Goal: Task Accomplishment & Management: Manage account settings

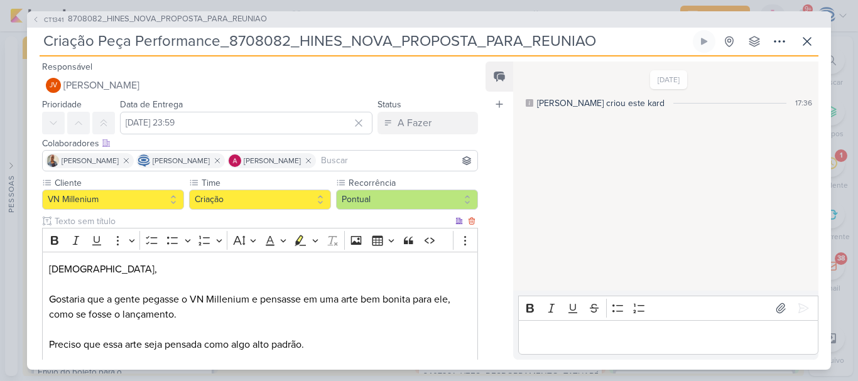
click at [239, 318] on p "Gostaria que a gente pegasse o VN Millenium e pensasse em uma arte bem bonita p…" at bounding box center [260, 307] width 422 height 30
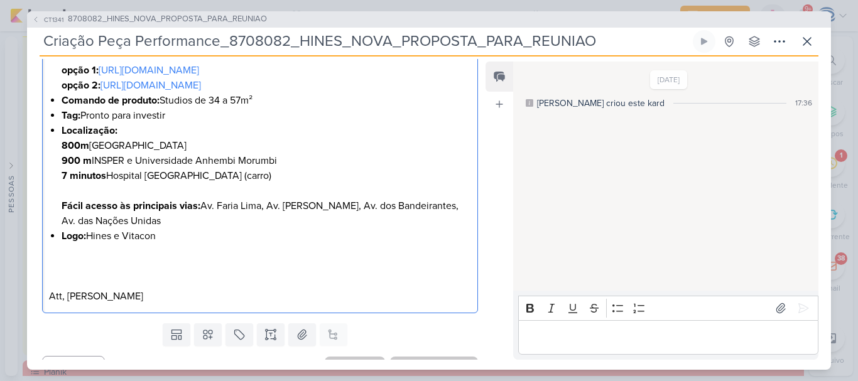
scroll to position [659, 0]
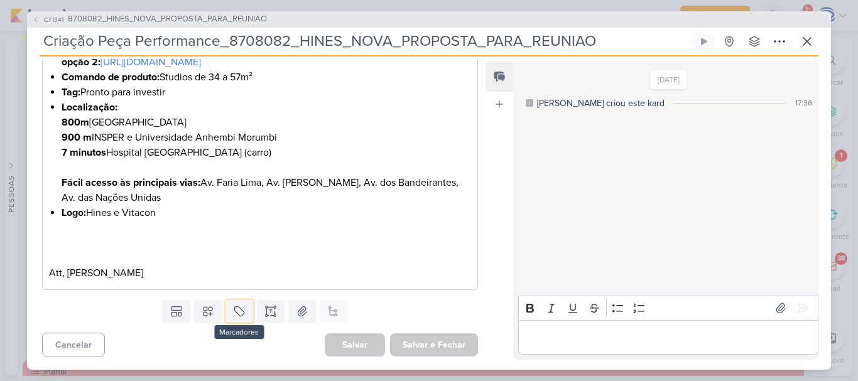
click at [239, 318] on button at bounding box center [239, 311] width 28 height 23
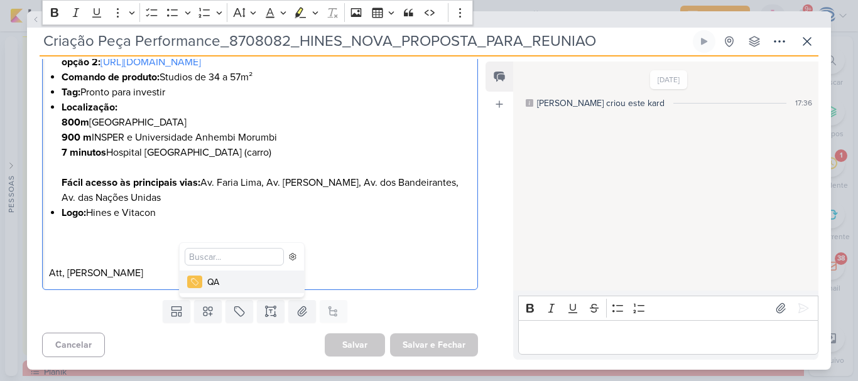
click at [377, 255] on p "Editor editing area: main" at bounding box center [260, 258] width 422 height 15
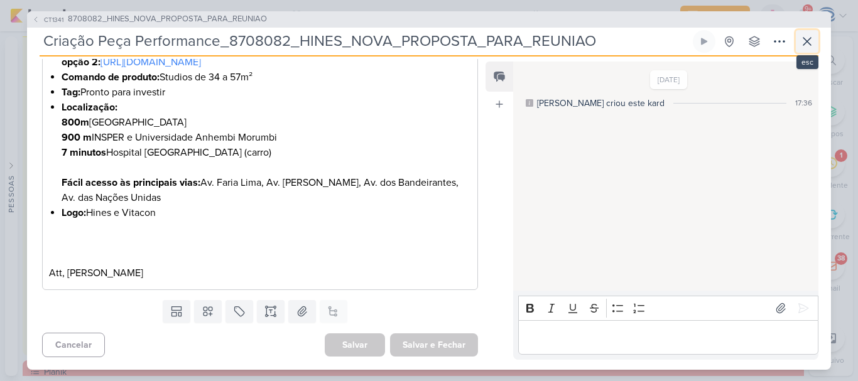
click at [808, 41] on icon at bounding box center [807, 42] width 8 height 8
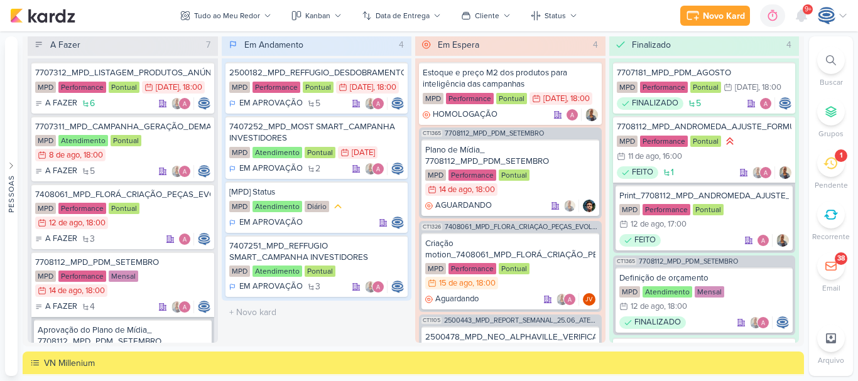
scroll to position [1158, 0]
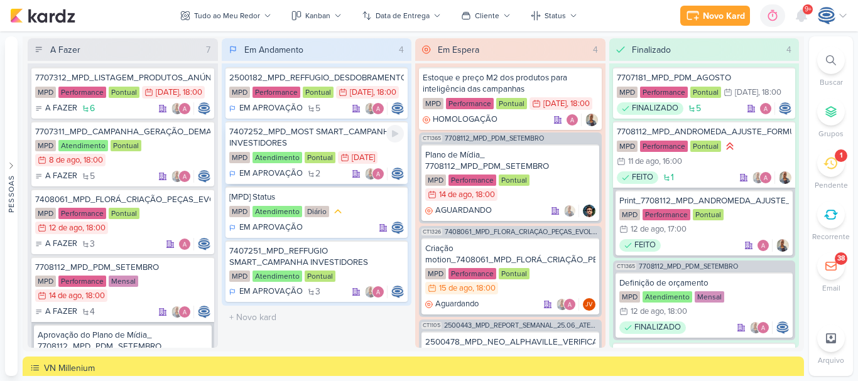
click at [332, 149] on div "7407252_MPD_MOST SMART_CAMPANHA INVESTIDORES" at bounding box center [316, 137] width 175 height 23
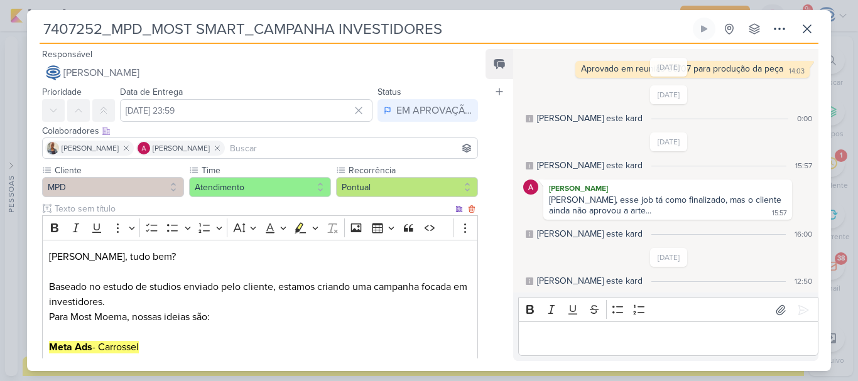
scroll to position [584, 0]
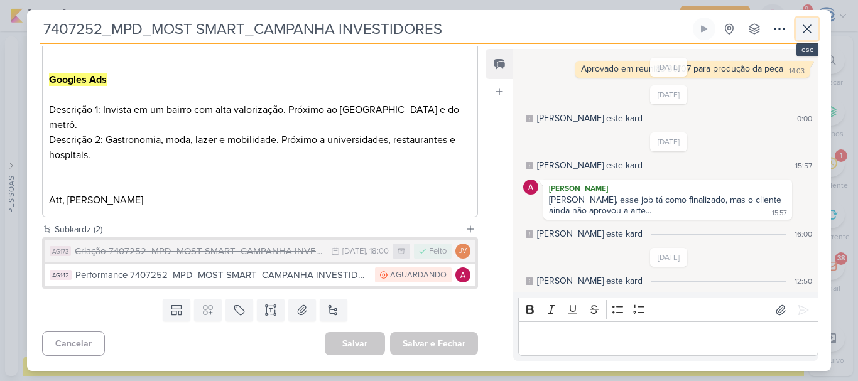
click at [805, 25] on icon at bounding box center [807, 28] width 15 height 15
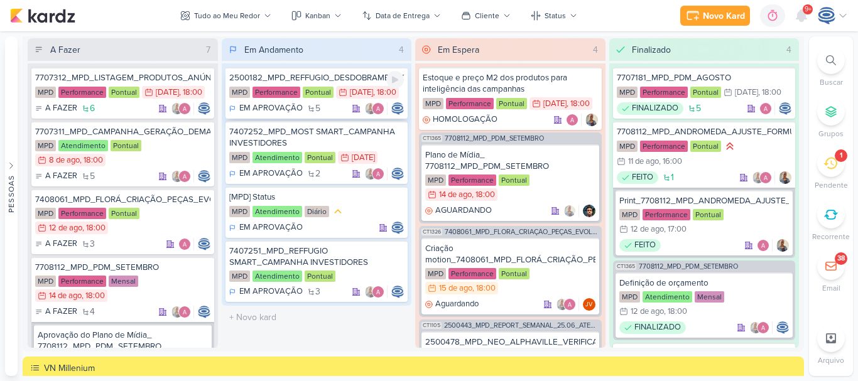
click at [354, 100] on div "MPD Performance Pontual 29/7 29 de jul , 18:00" at bounding box center [316, 93] width 175 height 14
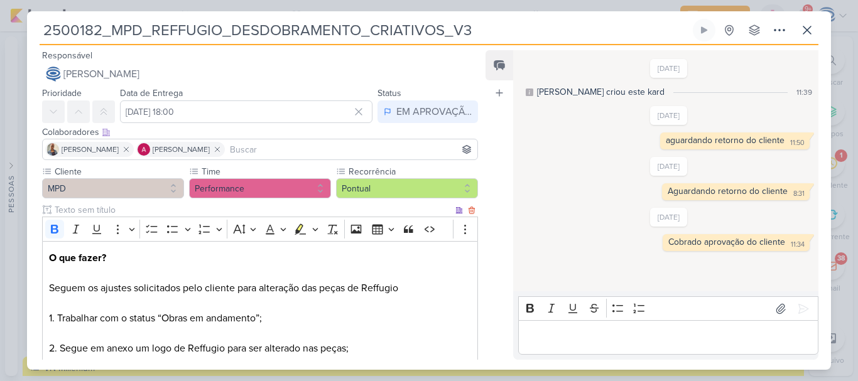
scroll to position [413, 0]
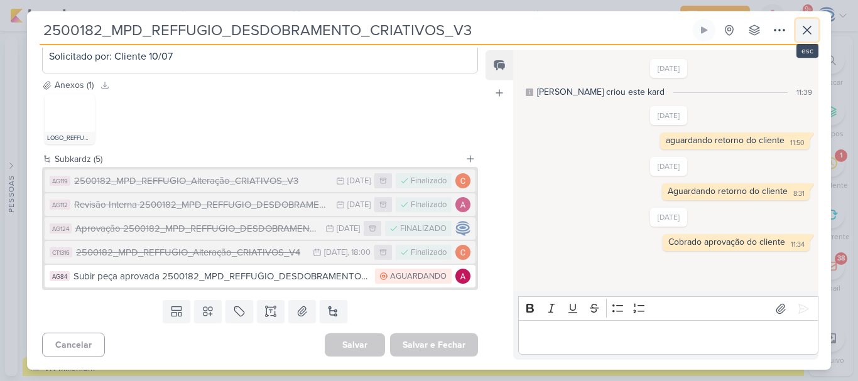
click at [812, 32] on icon at bounding box center [807, 30] width 15 height 15
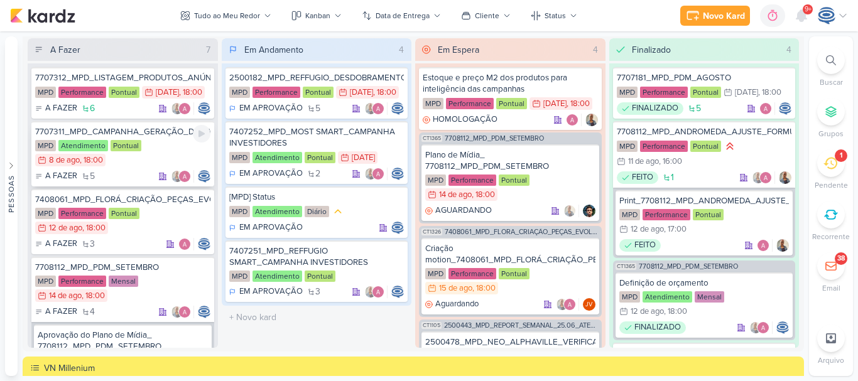
click at [167, 165] on div "MPD Atendimento Pontual 8/8 [DATE] 18:00" at bounding box center [122, 154] width 175 height 28
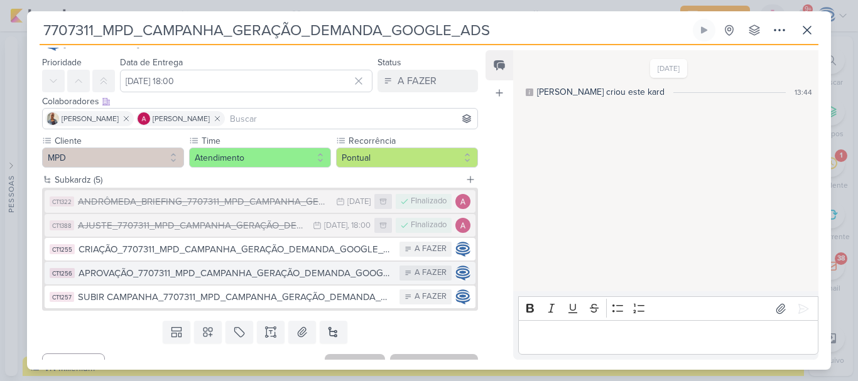
scroll to position [31, 0]
click at [148, 202] on div "ANDRÔMEDA_BRIEFING_7707311_MPD_CAMPANHA_GERAÇÃO_DEMANDA_GOOGLE_ADS" at bounding box center [204, 201] width 252 height 14
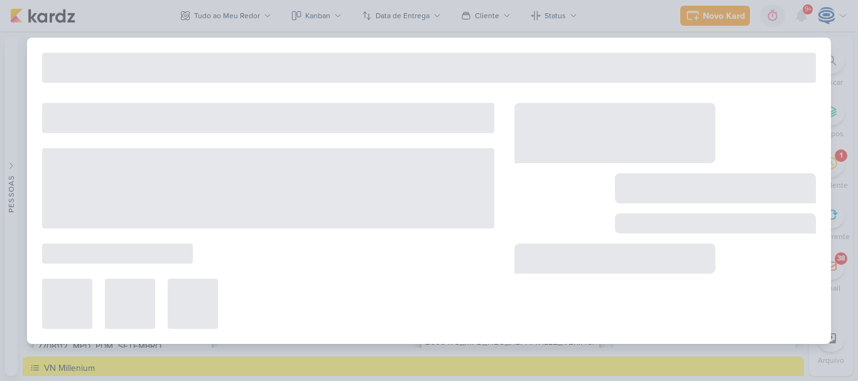
type input "ANDRÔMEDA_BRIEFING_7707311_MPD_CAMPANHA_GERAÇÃO_DEMANDA_GOOGLE_ADS"
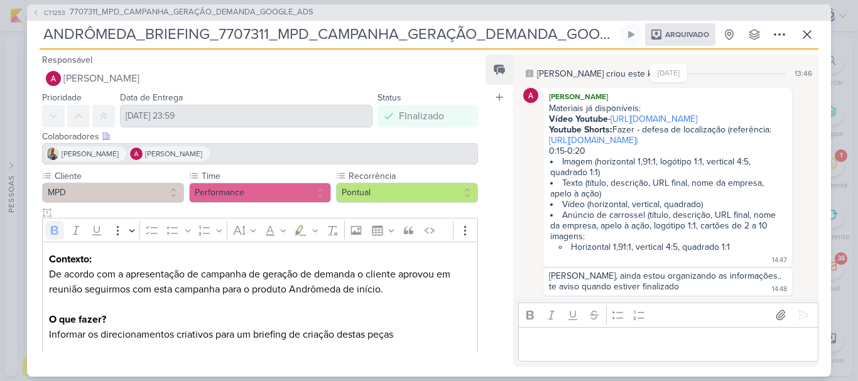
scroll to position [131, 0]
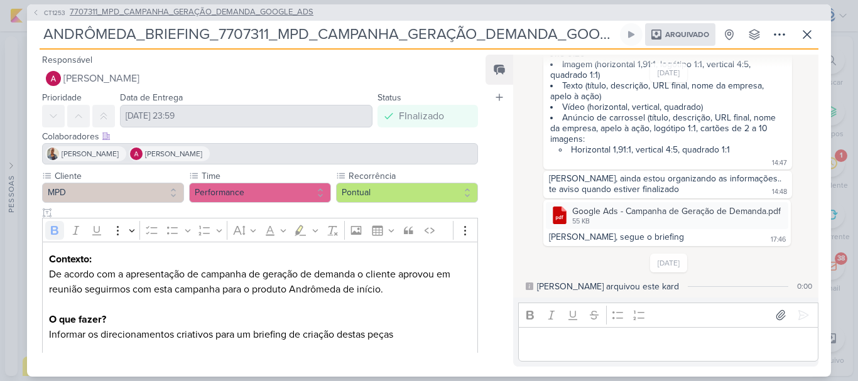
click at [176, 14] on span "7707311_MPD_CAMPANHA_GERAÇÃO_DEMANDA_GOOGLE_ADS" at bounding box center [192, 12] width 244 height 13
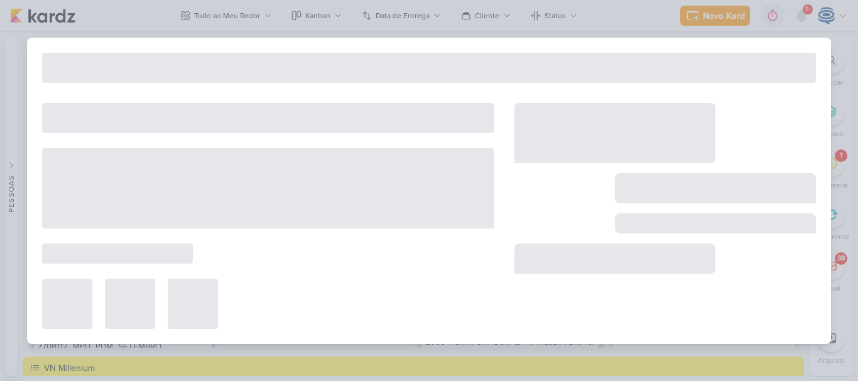
type input "7707311_MPD_CAMPANHA_GERAÇÃO_DEMANDA_GOOGLE_ADS"
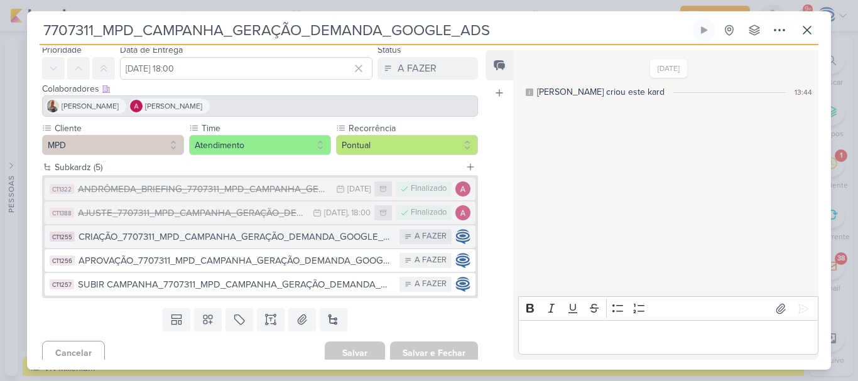
scroll to position [45, 0]
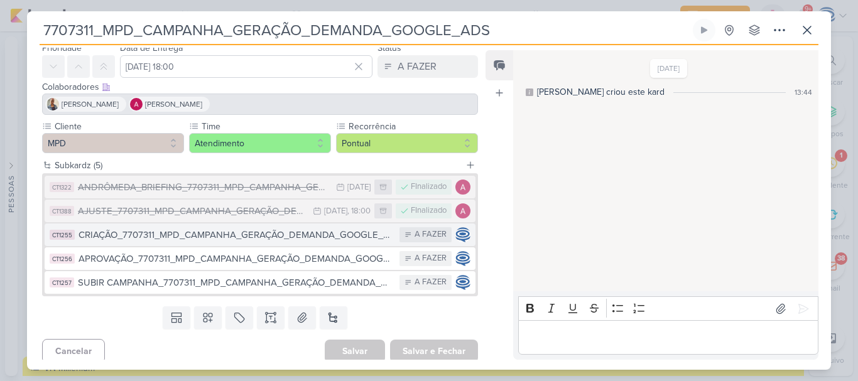
click at [164, 238] on div "CRIAÇÃO_7707311_MPD_CAMPANHA_GERAÇÃO_DEMANDA_GOOGLE_ADS" at bounding box center [236, 235] width 315 height 14
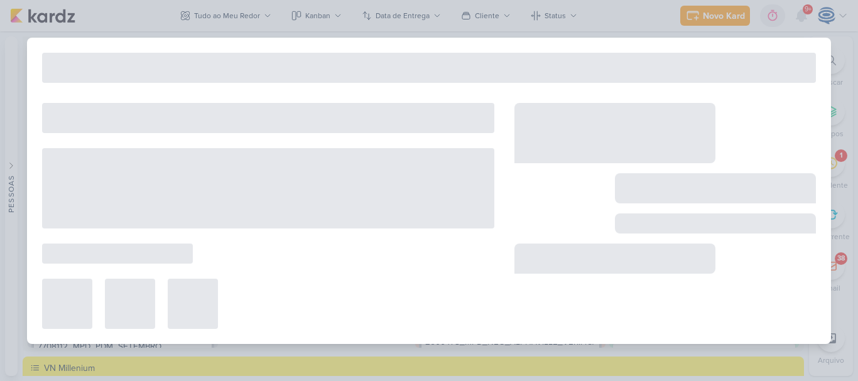
type input "CRIAÇÃO_7707311_MPD_CAMPANHA_GERAÇÃO_DEMANDA_GOOGLE_ADS"
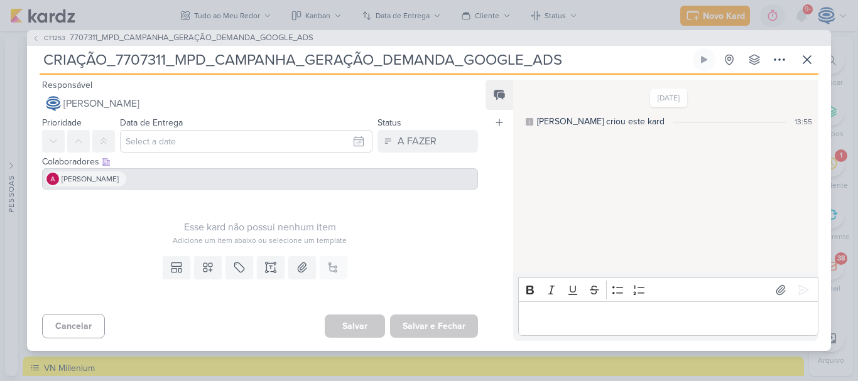
click at [104, 67] on input "CRIAÇÃO_7707311_MPD_CAMPANHA_GERAÇÃO_DEMANDA_GOOGLE_ADS" at bounding box center [365, 59] width 651 height 23
type input "CRIAÇÃO _7707311_MPD_CAMPANHA_GERAÇÃO_DEMANDA_GOOGLE_ADS"
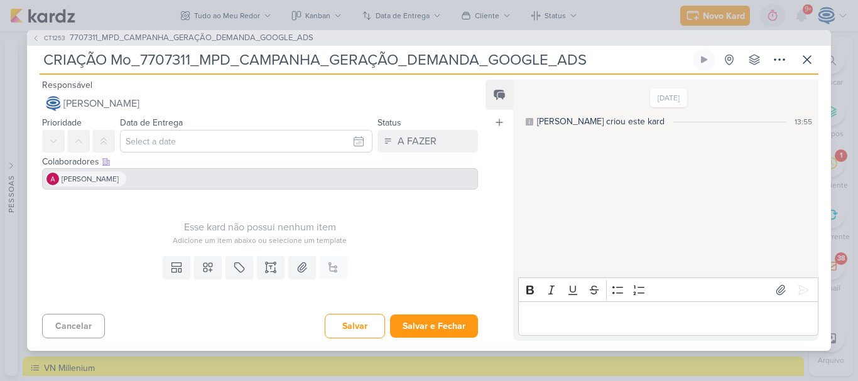
type input "CRIAÇÃO Mos_7707311_MPD_CAMPANHA_GERAÇÃO_DEMANDA_GOOGLE_ADS"
type input "CRIAÇÃO Most_7707311_MPD_CAMPANHA_GERAÇÃO_DEMANDA_GOOGLE_ADS"
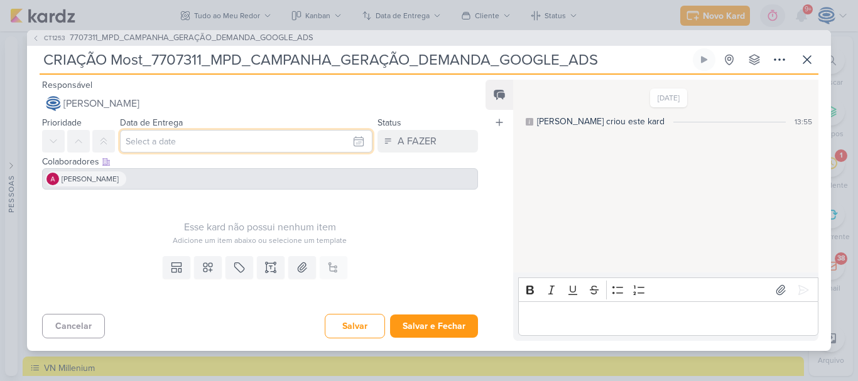
click at [188, 148] on input "text" at bounding box center [246, 141] width 252 height 23
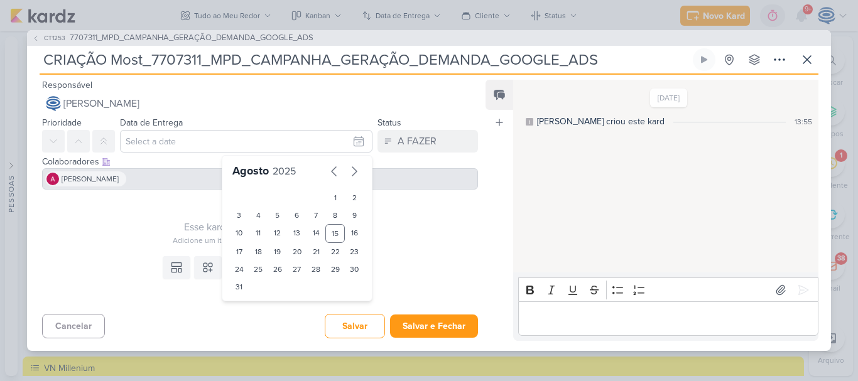
click at [118, 197] on div "Esse kard não possui nenhum item Adicione um item abaixo ou selecione um templa…" at bounding box center [260, 221] width 436 height 52
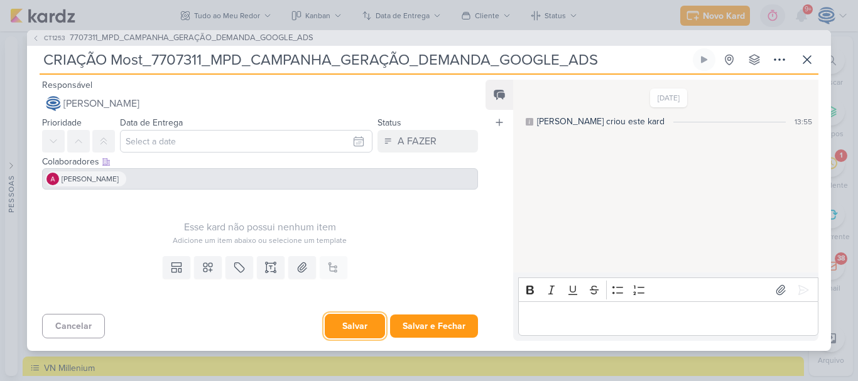
click at [355, 318] on button "Salvar" at bounding box center [355, 326] width 60 height 24
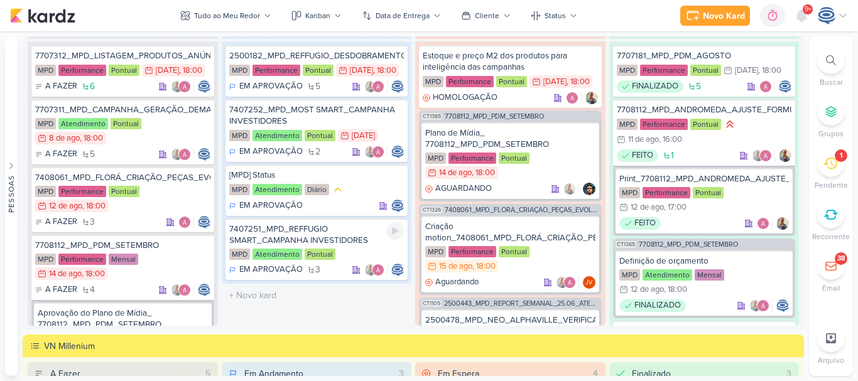
scroll to position [1180, 0]
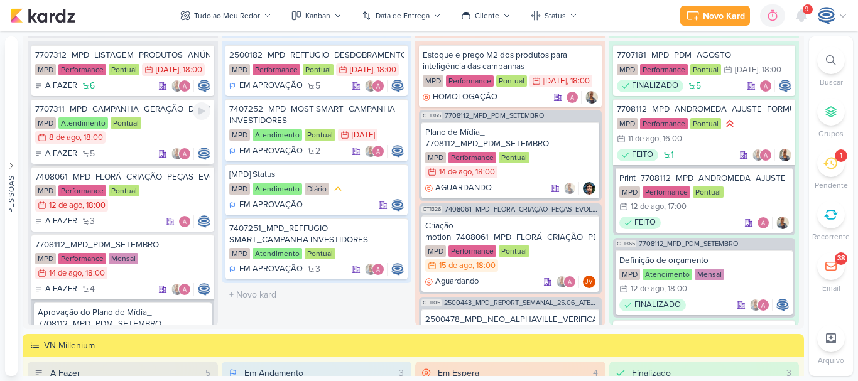
click at [154, 145] on div "MPD Atendimento Pontual 8/8 [DATE] 18:00" at bounding box center [122, 131] width 175 height 28
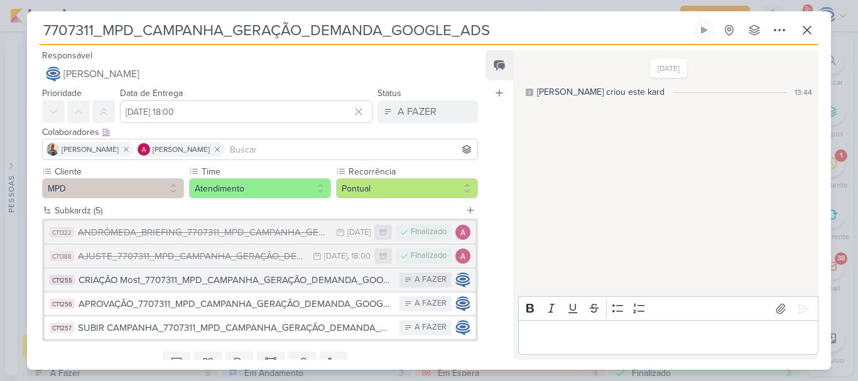
click at [166, 283] on div "CRIAÇÃO Most_7707311_MPD_CAMPANHA_GERAÇÃO_DEMANDA_GOOGLE_ADS" at bounding box center [236, 280] width 315 height 14
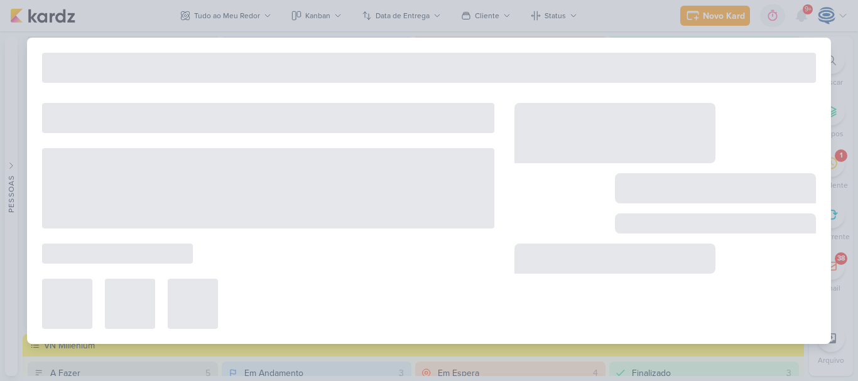
type input "CRIAÇÃO Most_7707311_MPD_CAMPANHA_GERAÇÃO_DEMANDA_GOOGLE_ADS"
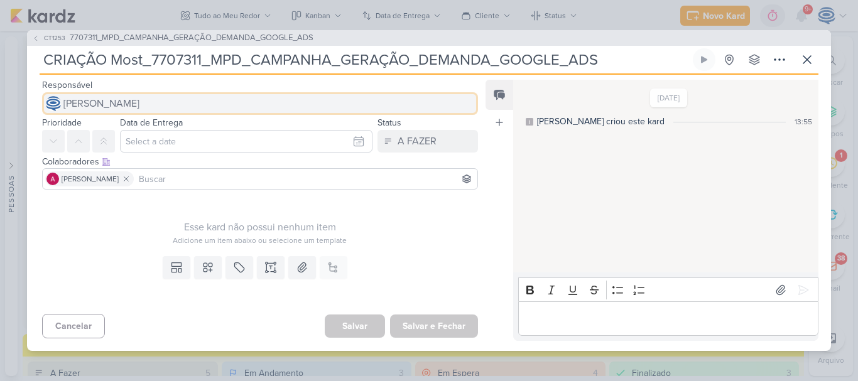
click at [124, 104] on span "[PERSON_NAME]" at bounding box center [101, 103] width 76 height 15
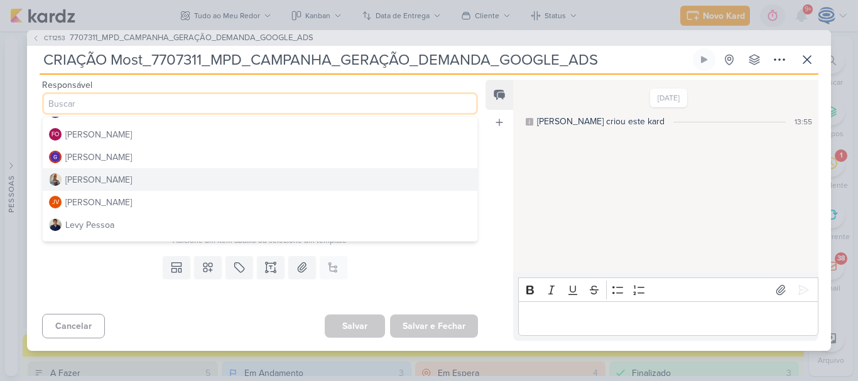
scroll to position [133, 0]
click at [125, 181] on button "[PERSON_NAME]" at bounding box center [260, 176] width 435 height 23
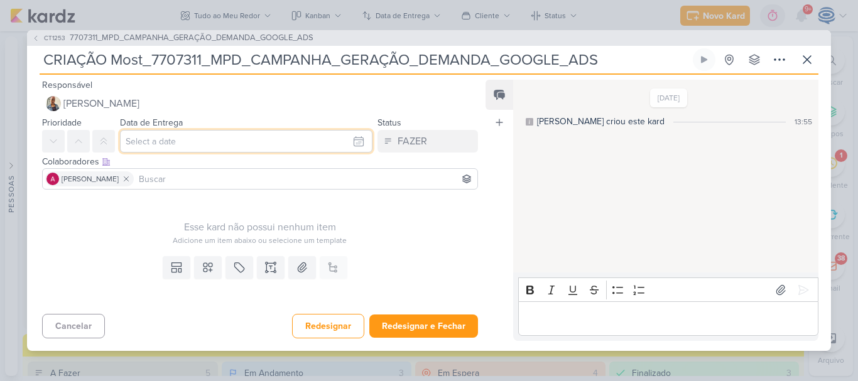
click at [326, 141] on input "text" at bounding box center [246, 141] width 252 height 23
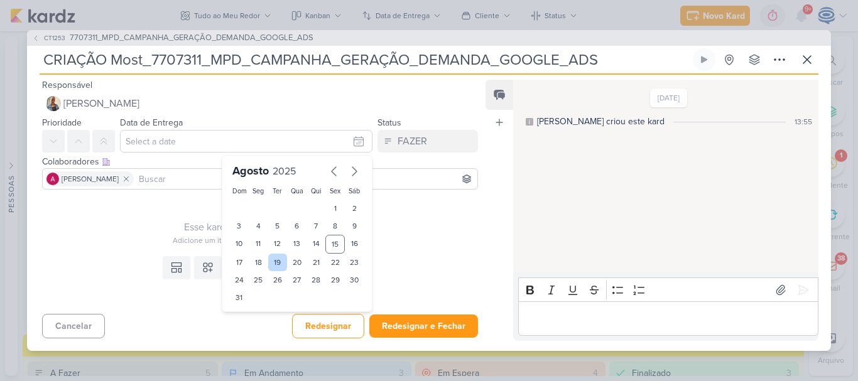
click at [274, 266] on div "19" at bounding box center [277, 263] width 19 height 18
click at [287, 263] on div "20" at bounding box center [296, 263] width 19 height 18
type input "20 de agosto de 2025 às 23:59"
click at [250, 321] on select "00 01 02 03 04 05 06 07 08 09 10 11 12 13 14 15 16 17 18 19 20 21 22 23" at bounding box center [259, 319] width 18 height 15
select select "18"
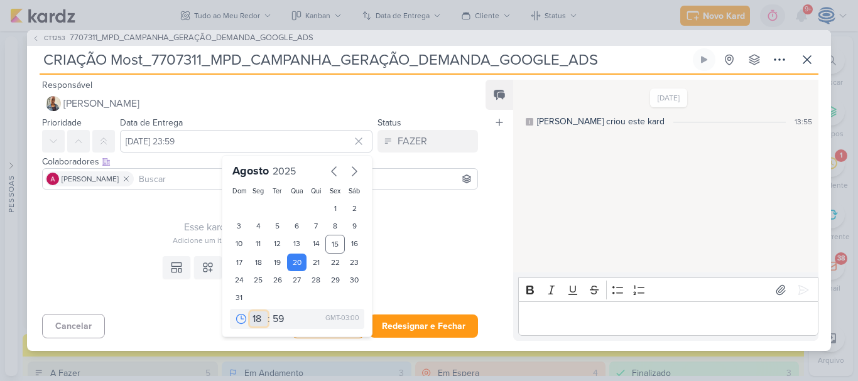
click at [250, 312] on select "00 01 02 03 04 05 06 07 08 09 10 11 12 13 14 15 16 17 18 19 20 21 22 23" at bounding box center [259, 319] width 18 height 15
type input "20 de agosto de 2025 às 18:59"
click at [270, 313] on select "00 05 10 15 20 25 30 35 40 45 50 55 59" at bounding box center [279, 319] width 18 height 15
select select "0"
click at [270, 312] on select "00 05 10 15 20 25 30 35 40 45 50 55 59" at bounding box center [279, 319] width 18 height 15
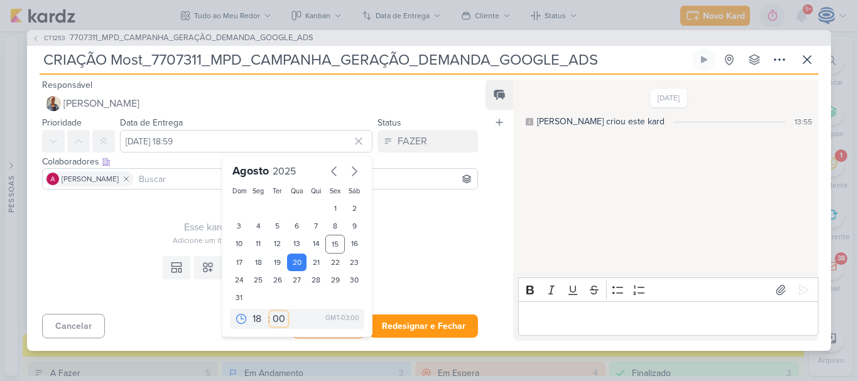
type input "20 de agosto de 2025 às 18:00"
click at [402, 255] on div "Templates Campos Personalizados Marcadores Caixa De Texto Anexo Este kard já é …" at bounding box center [255, 280] width 456 height 58
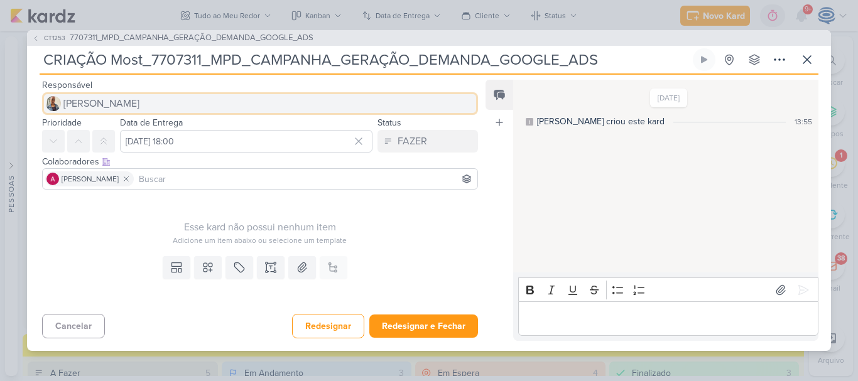
click at [115, 109] on button "[PERSON_NAME]" at bounding box center [260, 103] width 436 height 23
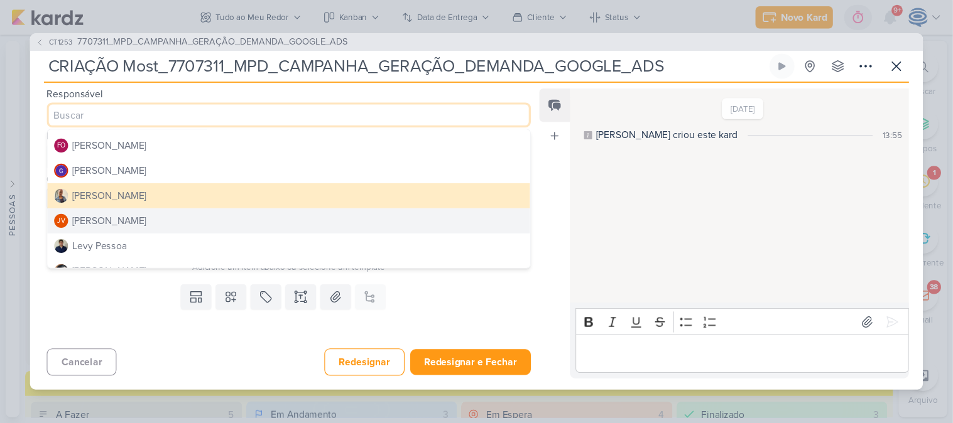
scroll to position [0, 0]
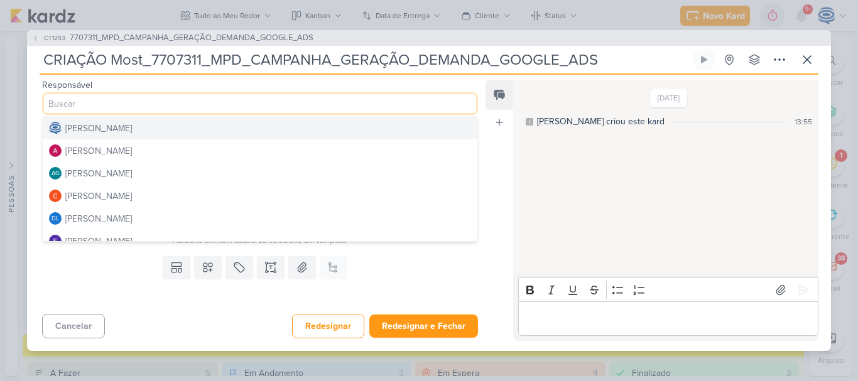
click at [122, 133] on div "[PERSON_NAME]" at bounding box center [98, 128] width 67 height 13
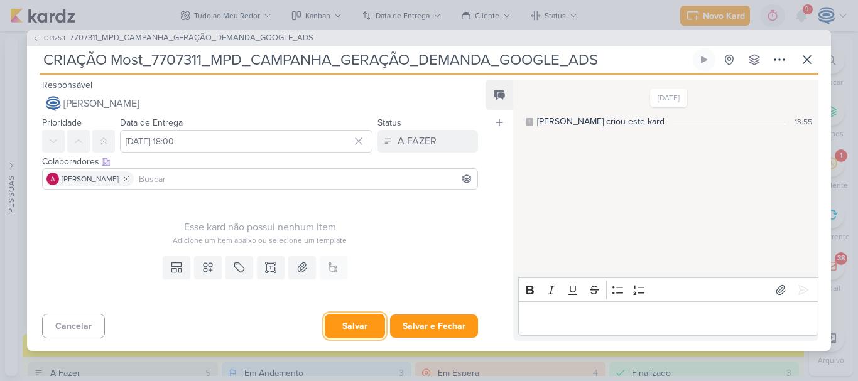
click at [347, 331] on button "Salvar" at bounding box center [355, 326] width 60 height 24
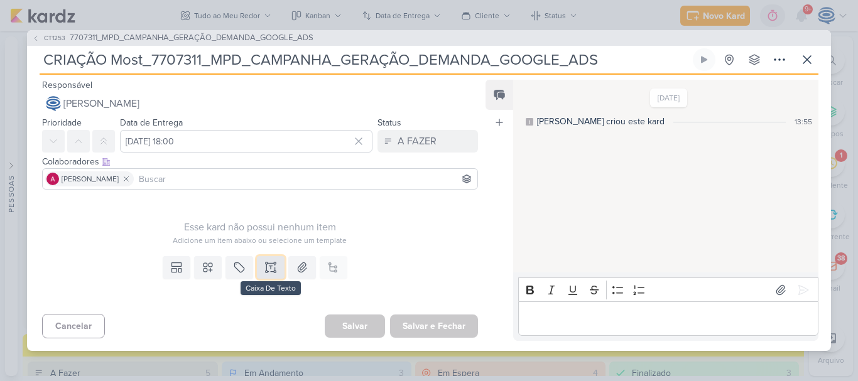
click at [268, 264] on icon at bounding box center [271, 264] width 6 height 0
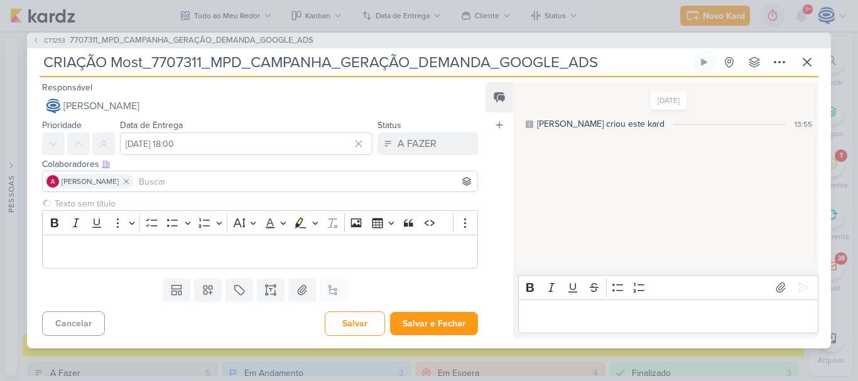
click at [175, 31] on div "CT1253 7707311_MPD_CAMPANHA_GERAÇÃO_DEMANDA_GOOGLE_ADS CRIAÇÃO Most_7707311_MPD…" at bounding box center [429, 190] width 858 height 381
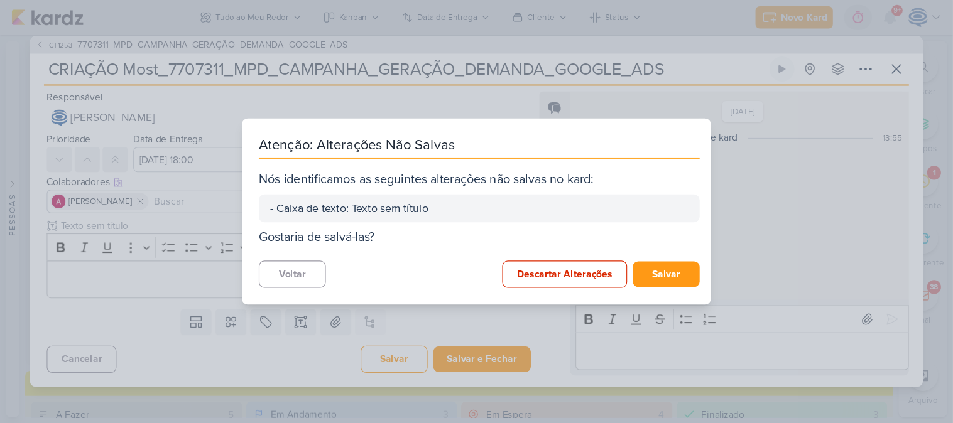
scroll to position [1180, 0]
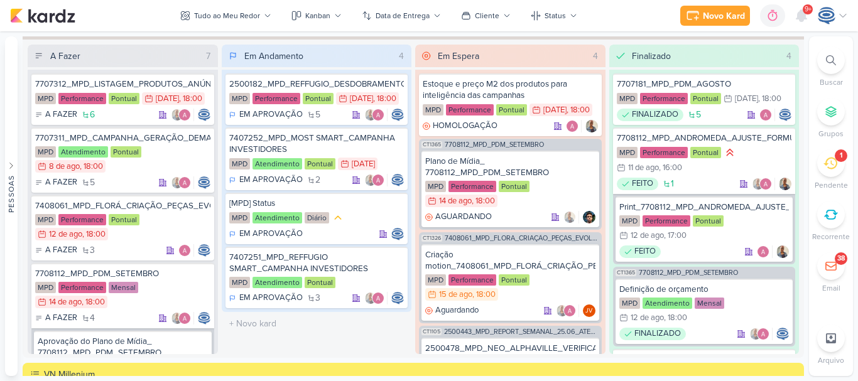
scroll to position [1152, 0]
click at [165, 160] on div "MPD Atendimento Pontual 8/8 [DATE] 18:00" at bounding box center [122, 160] width 175 height 28
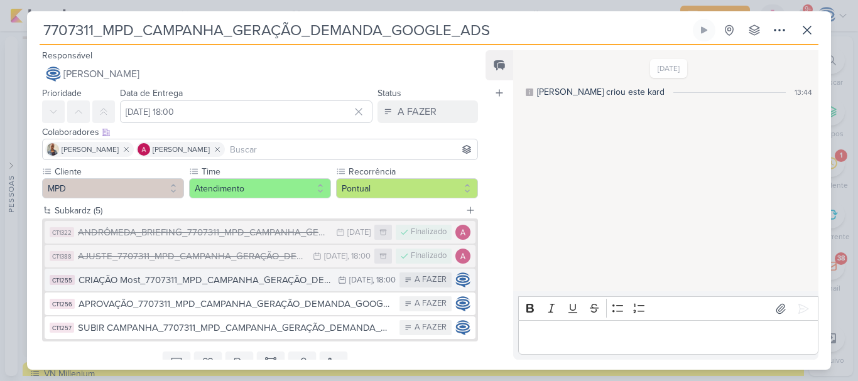
click at [192, 281] on div "CRIAÇÃO Most_7707311_MPD_CAMPANHA_GERAÇÃO_DEMANDA_GOOGLE_ADS" at bounding box center [205, 280] width 253 height 14
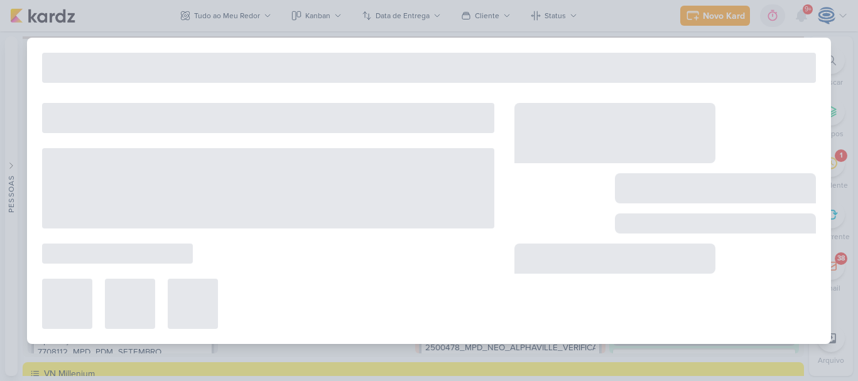
type input "CRIAÇÃO Most_7707311_MPD_CAMPANHA_GERAÇÃO_DEMANDA_GOOGLE_ADS"
type input "20 de agosto de 2025 às 18:00"
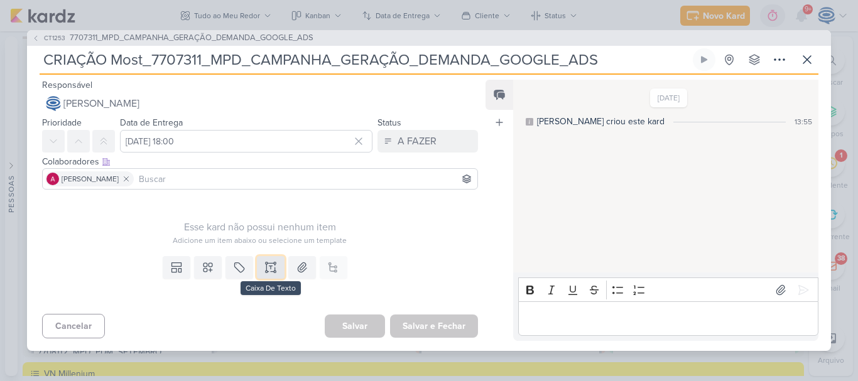
click at [271, 269] on icon at bounding box center [271, 267] width 0 height 3
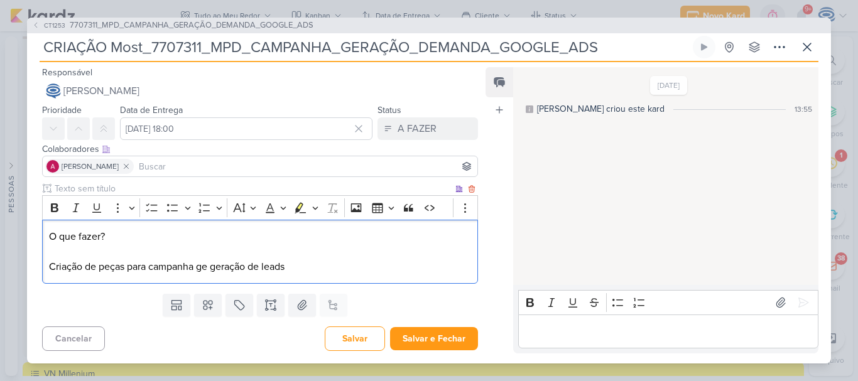
click at [207, 265] on p "O que fazer? Criação de peças para campanha ge geração de leads" at bounding box center [260, 251] width 422 height 45
click at [278, 264] on p "O que fazer? Criação de peças para campanha de geração de leads" at bounding box center [260, 251] width 422 height 45
click at [298, 267] on p "O que fazer? Criação de peças para campanha de geração de leads" at bounding box center [260, 251] width 422 height 45
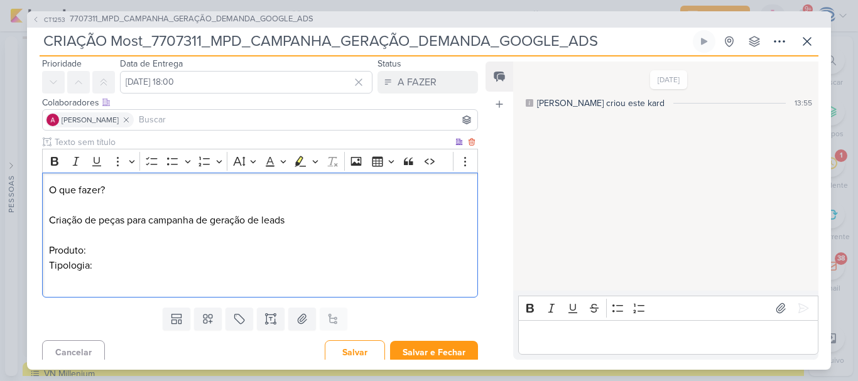
scroll to position [48, 0]
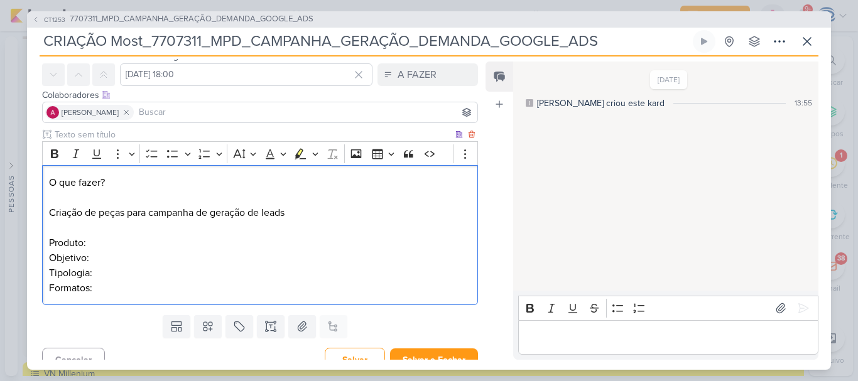
click at [99, 288] on p "O que fazer? Criação de peças para campanha de geração de leads Produto: ⁠⁠⁠⁠⁠⁠…" at bounding box center [260, 235] width 422 height 121
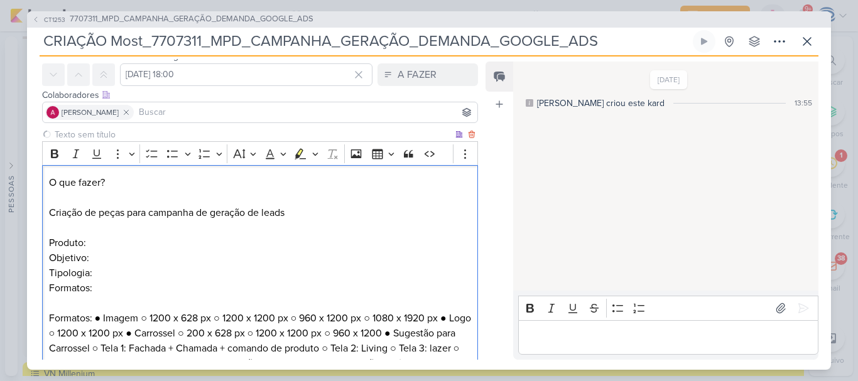
scroll to position [89, 0]
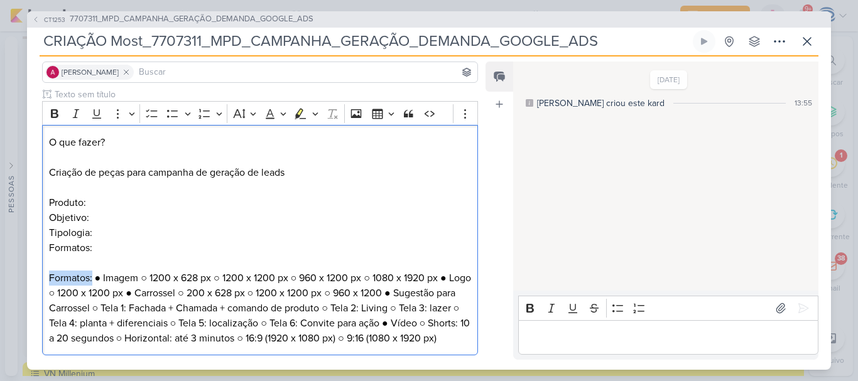
drag, startPoint x: 93, startPoint y: 279, endPoint x: 40, endPoint y: 276, distance: 53.4
click at [40, 276] on div "Clique para deixar o item visível somente à membros da sua organização Rich Tex…" at bounding box center [255, 224] width 456 height 273
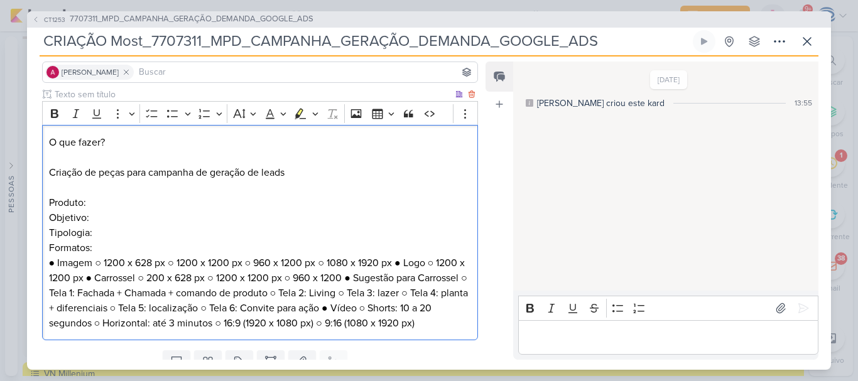
click at [99, 263] on p "O que fazer? Criação de peças para campanha de geração de leads Produto: Objeti…" at bounding box center [260, 233] width 422 height 196
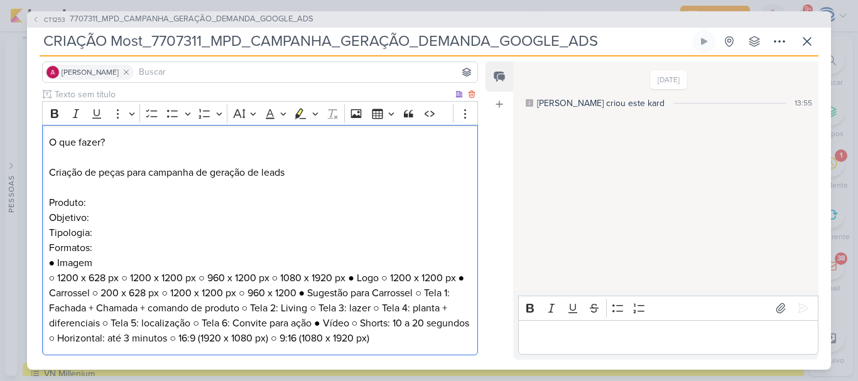
click at [123, 278] on p "○ 1200 x 628 px ○ 1200 x 1200 px ○ 960 x 1200 px ○ 1080 x 1920 px ● Logo ○ 1200…" at bounding box center [260, 308] width 422 height 75
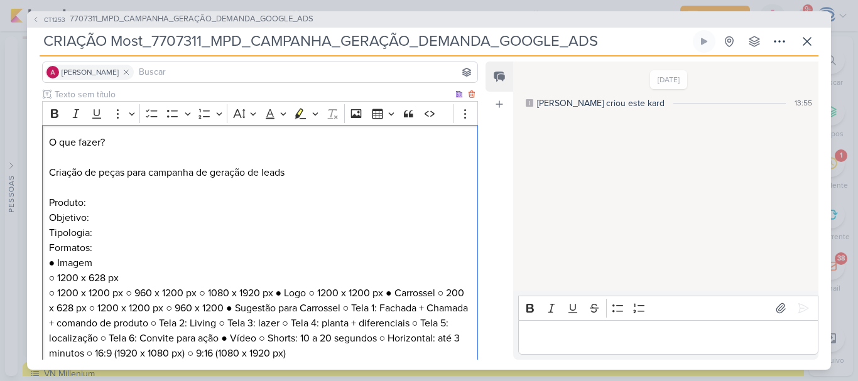
click at [129, 295] on p "○ 1200 x 628 px ○ 1200 x 1200 px ○ 960 x 1200 px ○ 1080 x 1920 px ● Logo ○ 1200…" at bounding box center [260, 316] width 422 height 90
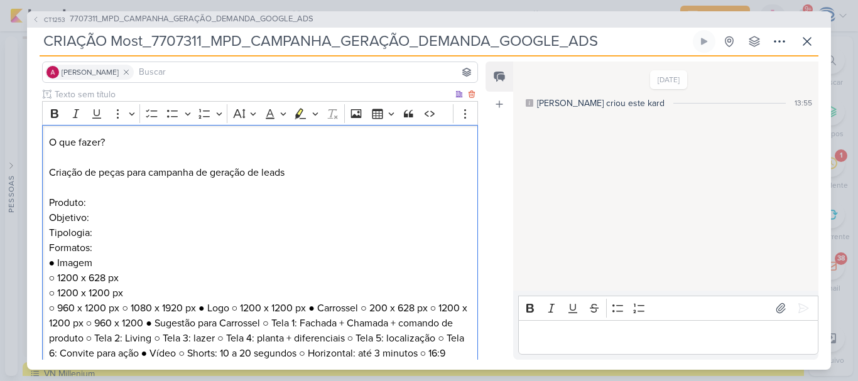
click at [122, 309] on p "○ 1200 x 628 px ○ 1200 x 1200 px ○ 960 x 1200 px ○ 1080 x 1920 px ● Logo ○ 1200…" at bounding box center [260, 324] width 422 height 106
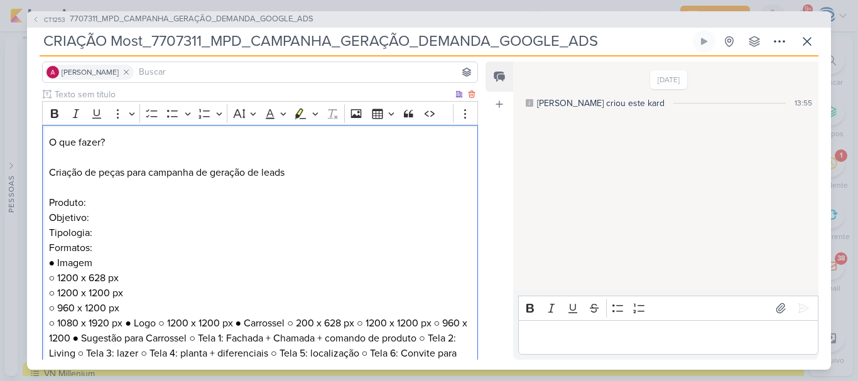
click at [125, 326] on p "○ 1200 x 628 px ○ 1200 x 1200 px ○ 960 x 1200 px ○ 1080 x 1920 px ● Logo ○ 1200…" at bounding box center [260, 331] width 422 height 121
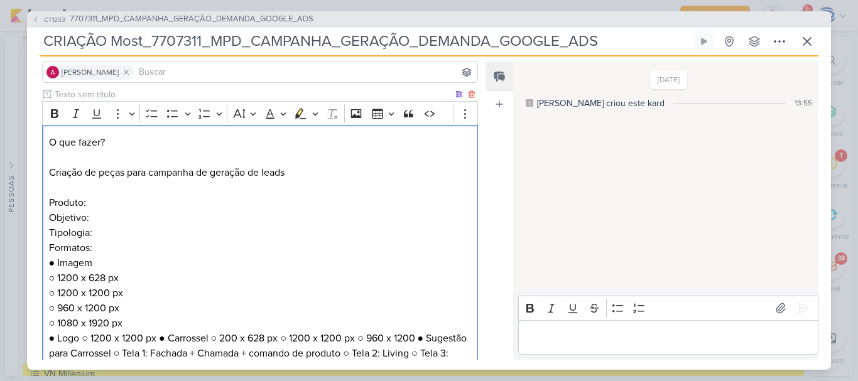
click at [108, 247] on p "O que fazer? Criação de peças para campanha de geração de leads Produto: Objeti…" at bounding box center [260, 203] width 422 height 136
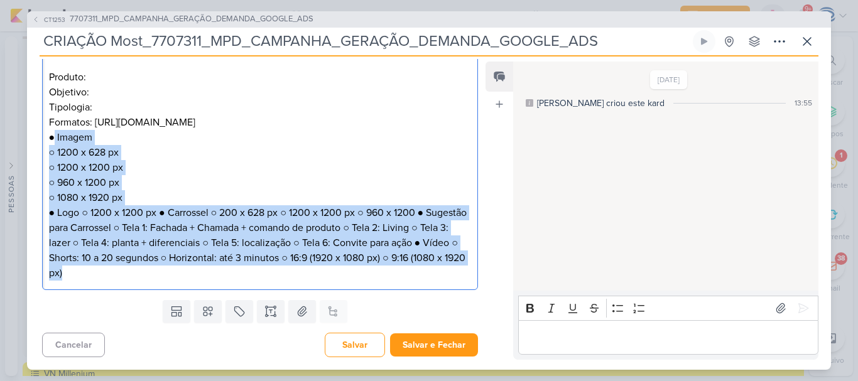
drag, startPoint x: 50, startPoint y: 280, endPoint x: 373, endPoint y: 274, distance: 322.9
click at [373, 274] on div "O que fazer? Criação de peças para campanha de geração de leads Produto: Objeti…" at bounding box center [260, 144] width 436 height 291
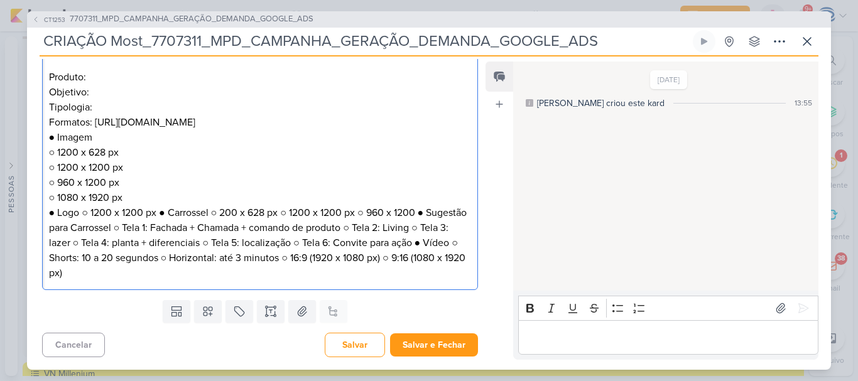
scroll to position [94, 0]
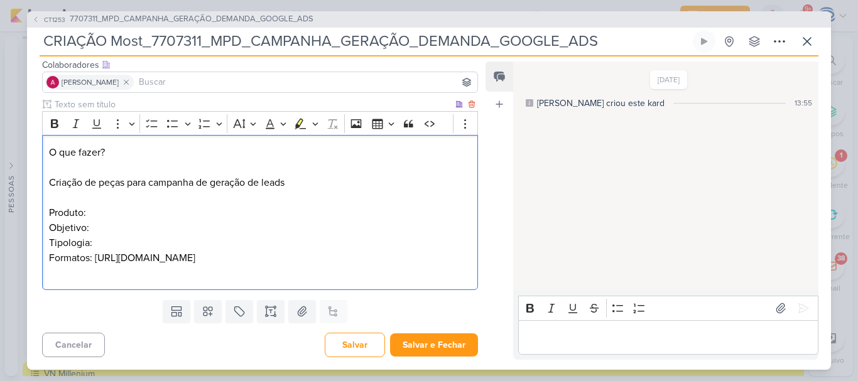
click at [93, 195] on p "O que fazer? Criação de peças para campanha de geração de leads Produto: Objeti…" at bounding box center [260, 213] width 422 height 136
click at [154, 200] on p "O que fazer? Criação de peças para campanha de geração de leads Produto: Most M…" at bounding box center [260, 213] width 422 height 136
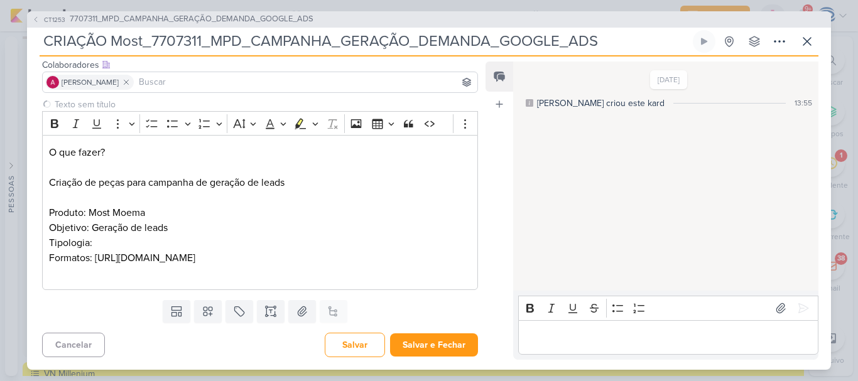
click at [141, 45] on input "CRIAÇÃO Most_7707311_MPD_CAMPANHA_GERAÇÃO_DEMANDA_GOOGLE_ADS" at bounding box center [365, 41] width 651 height 23
click at [214, 222] on p "O que fazer? Criação de peças para campanha de geração de leads Produto: Most M…" at bounding box center [260, 213] width 422 height 136
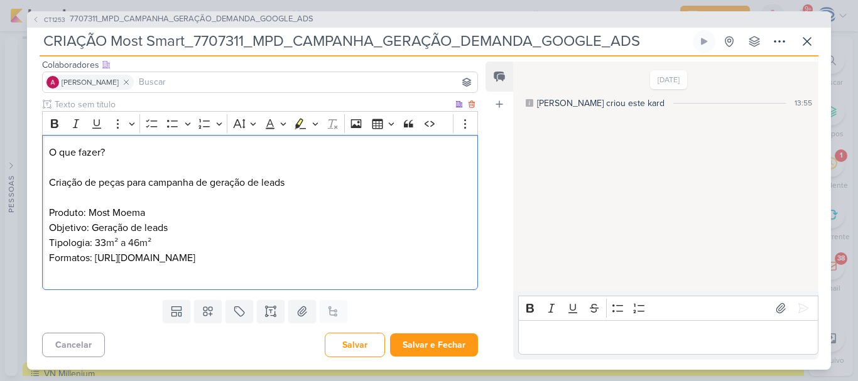
click at [332, 259] on p "O que fazer? Criação de peças para campanha de geração de leads Produto: Most M…" at bounding box center [260, 213] width 422 height 136
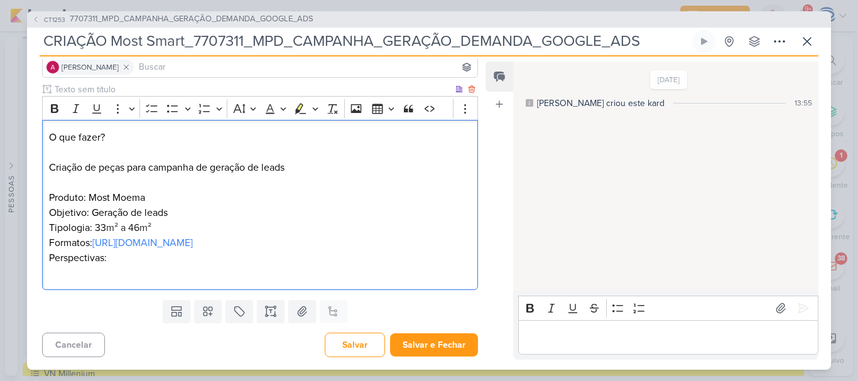
click at [162, 229] on p "O que fazer? Criação de peças para campanha de geração de leads Produto: Most M…" at bounding box center [260, 205] width 422 height 151
click at [201, 281] on p "O que fazer? Criação de peças para campanha de geração de leads Produto: Most M…" at bounding box center [260, 205] width 422 height 151
click at [48, 197] on div "O que fazer? Criação de peças para campanha de geração de leads Produto: Most M…" at bounding box center [260, 205] width 436 height 170
drag, startPoint x: 48, startPoint y: 197, endPoint x: 179, endPoint y: 289, distance: 160.5
click at [179, 289] on div "O que fazer? Criação de peças para campanha de geração de leads Produto: Most M…" at bounding box center [260, 205] width 436 height 170
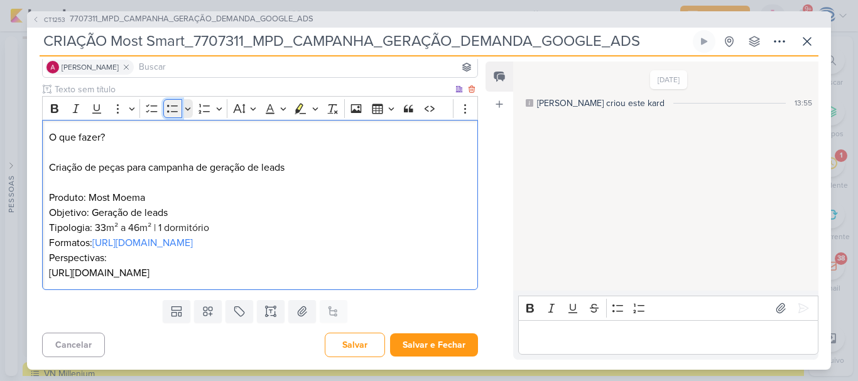
click at [176, 109] on icon "Editor toolbar" at bounding box center [172, 108] width 13 height 13
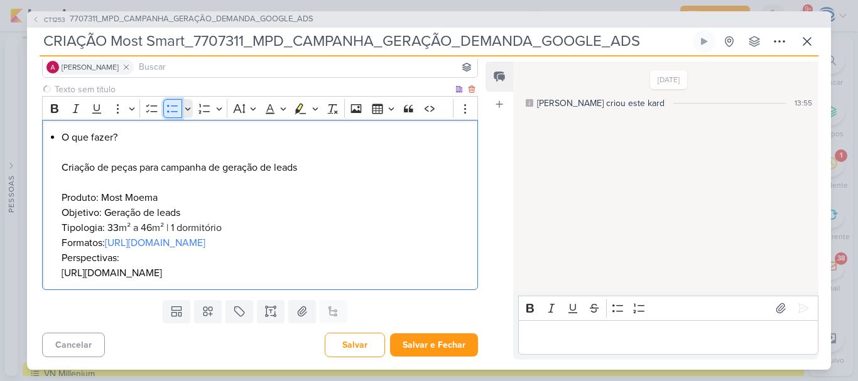
click at [176, 109] on icon "Editor toolbar" at bounding box center [172, 108] width 13 height 13
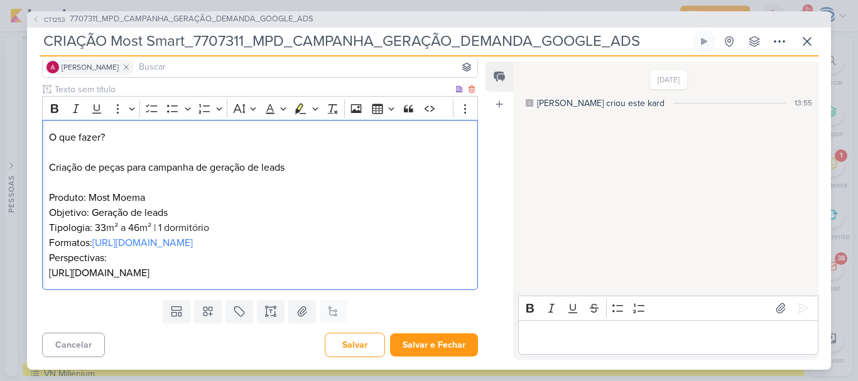
click at [47, 197] on div "O que fazer? Criação de peças para campanha de geração de leads Produto: Most M…" at bounding box center [260, 205] width 436 height 170
click at [173, 110] on icon "Editor toolbar" at bounding box center [172, 108] width 13 height 13
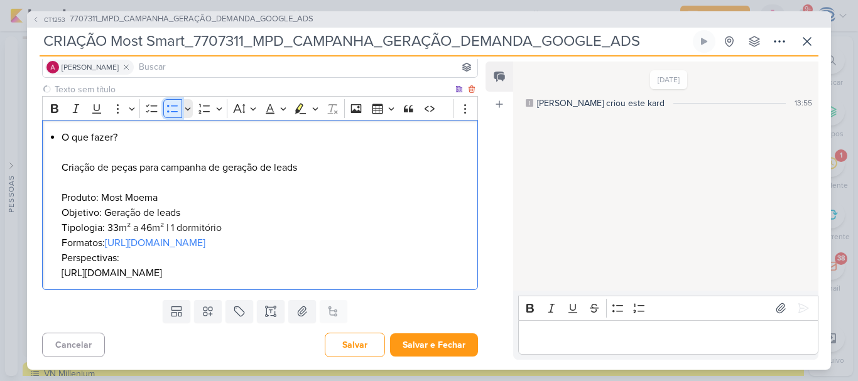
click at [173, 110] on icon "Editor toolbar" at bounding box center [172, 108] width 13 height 13
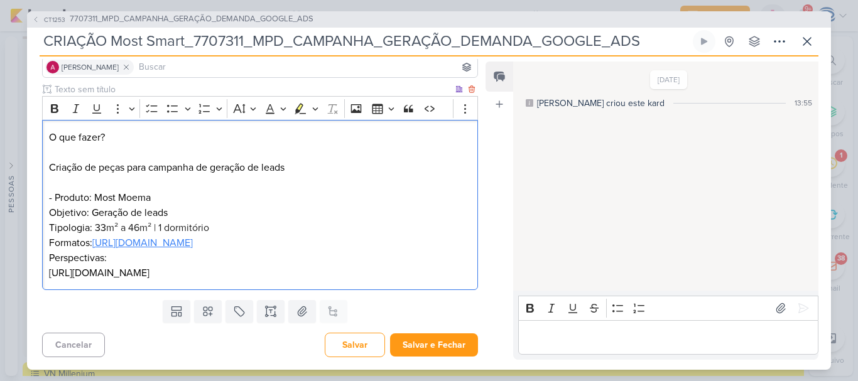
scroll to position [109, 0]
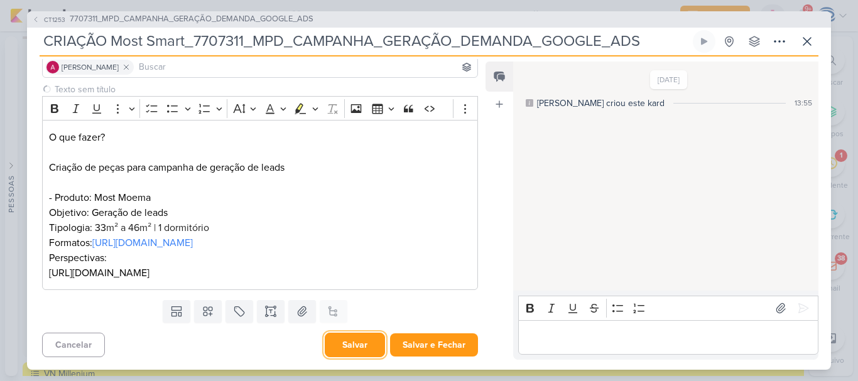
click at [359, 341] on button "Salvar" at bounding box center [355, 345] width 60 height 24
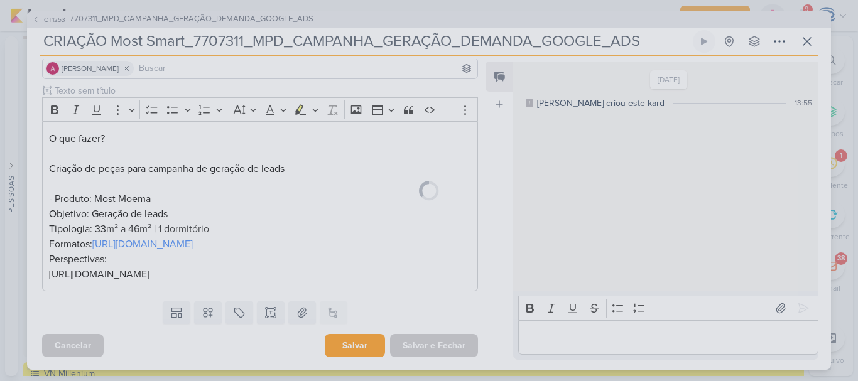
scroll to position [0, 0]
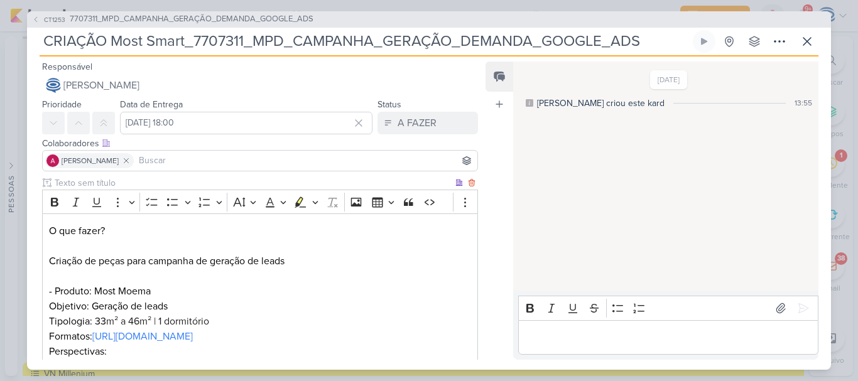
click at [50, 308] on p "O que fazer? Criação de peças para campanha de geração de leads - Produto: Most…" at bounding box center [260, 299] width 422 height 151
click at [50, 324] on p "O que fazer? Criação de peças para campanha de geração de leads - Produto: Most…" at bounding box center [260, 299] width 422 height 151
click at [50, 335] on p "O que fazer? Criação de peças para campanha de geração de leads - Produto: Most…" at bounding box center [260, 299] width 422 height 151
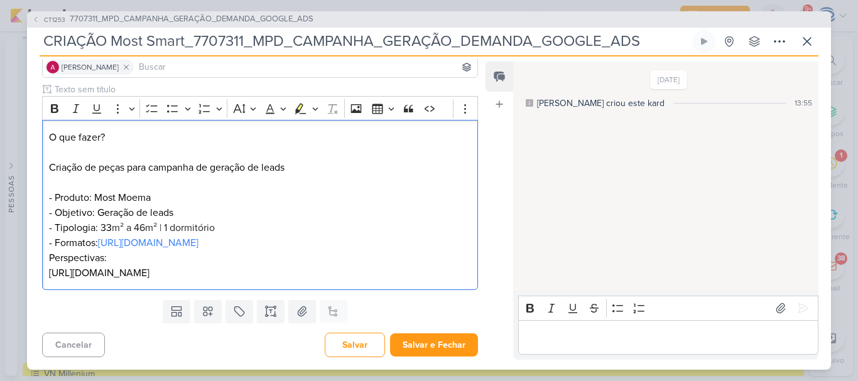
scroll to position [109, 0]
click at [47, 263] on div "O que fazer? Criação de peças para campanha de geração de leads - Produto: Most…" at bounding box center [260, 205] width 436 height 170
click at [417, 275] on p "O que fazer? Criação de peças para campanha de geração de leads - Produto: Most…" at bounding box center [260, 205] width 422 height 151
click at [350, 344] on button "Salvar" at bounding box center [355, 345] width 60 height 24
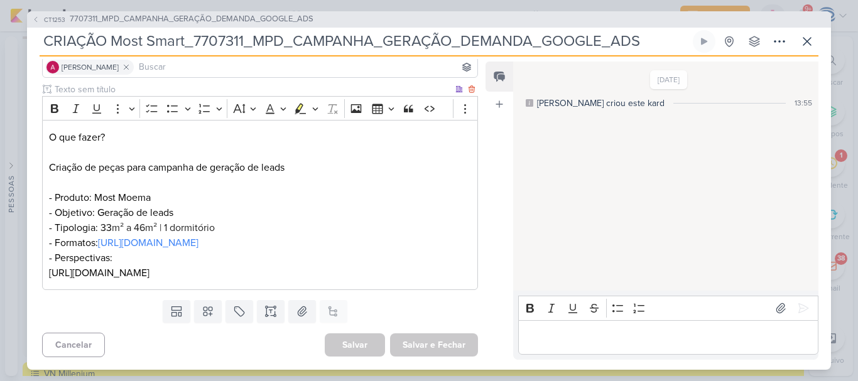
scroll to position [0, 0]
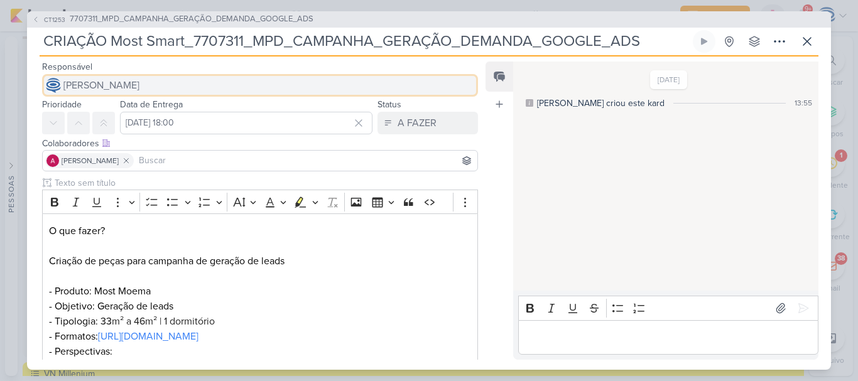
click at [170, 75] on button "[PERSON_NAME]" at bounding box center [260, 85] width 436 height 23
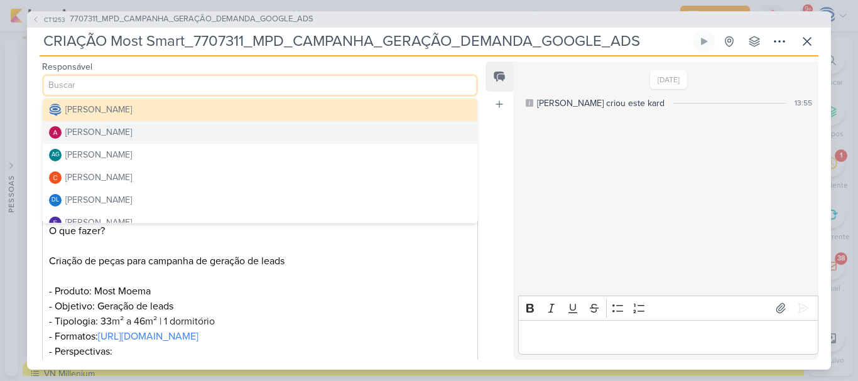
click at [106, 134] on div "[PERSON_NAME]" at bounding box center [98, 132] width 67 height 13
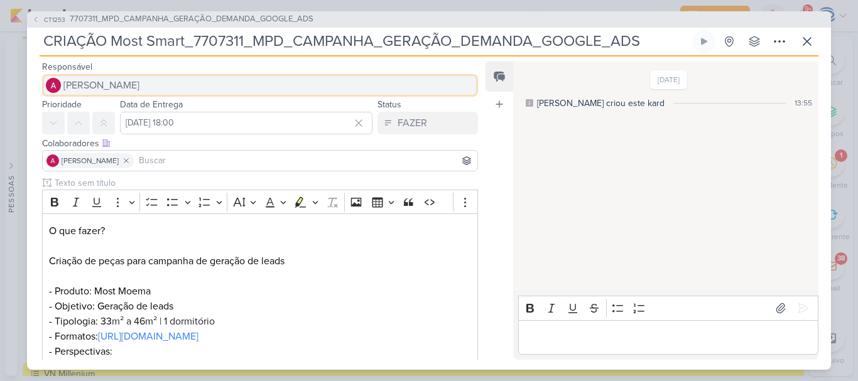
click at [121, 87] on span "[PERSON_NAME]" at bounding box center [101, 85] width 76 height 15
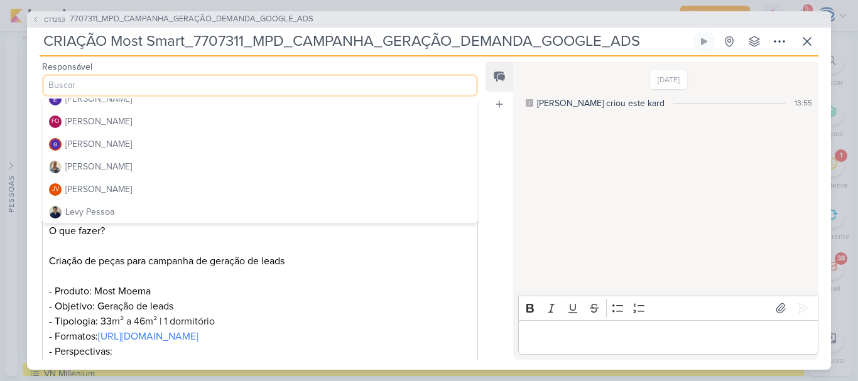
scroll to position [125, 0]
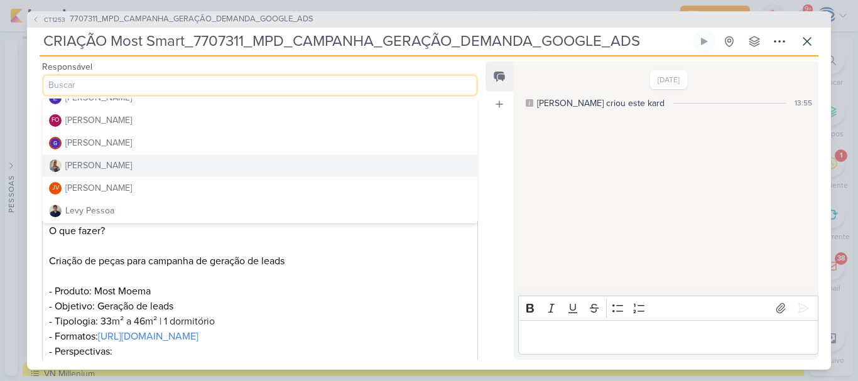
click at [121, 168] on button "[PERSON_NAME]" at bounding box center [260, 166] width 435 height 23
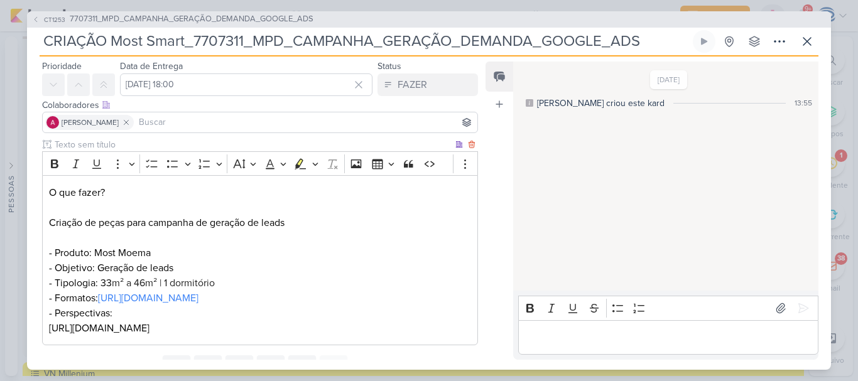
scroll to position [109, 0]
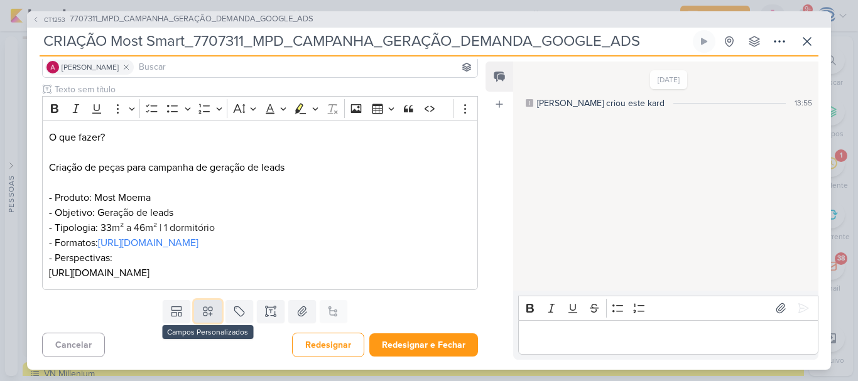
click at [202, 314] on icon at bounding box center [208, 311] width 13 height 13
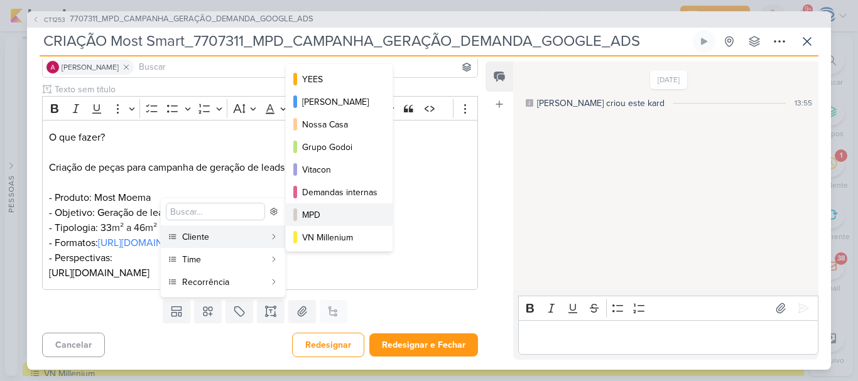
click at [327, 212] on div "MPD" at bounding box center [339, 215] width 75 height 13
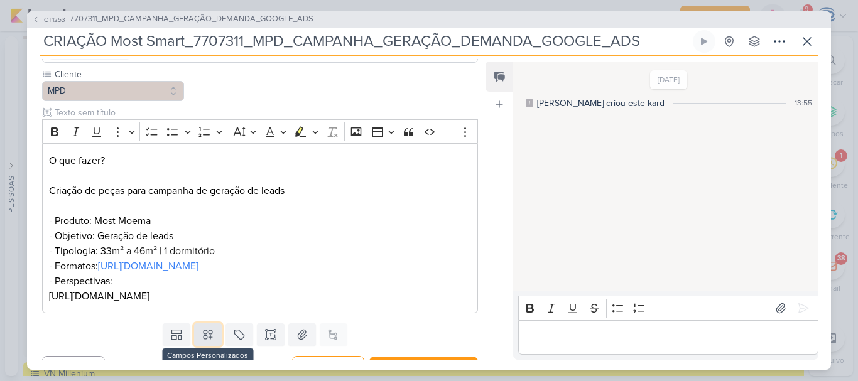
click at [204, 346] on button at bounding box center [208, 334] width 28 height 23
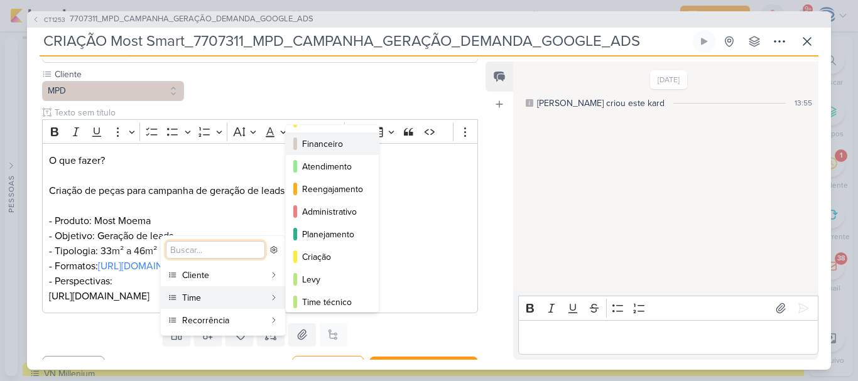
scroll to position [114, 0]
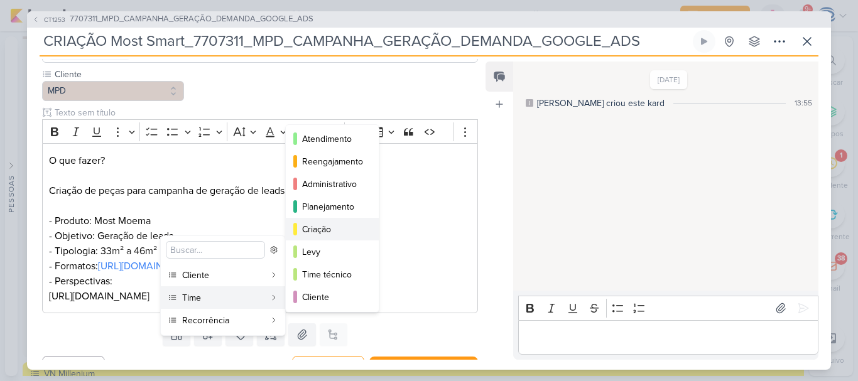
click at [311, 232] on div "Criação" at bounding box center [333, 229] width 62 height 13
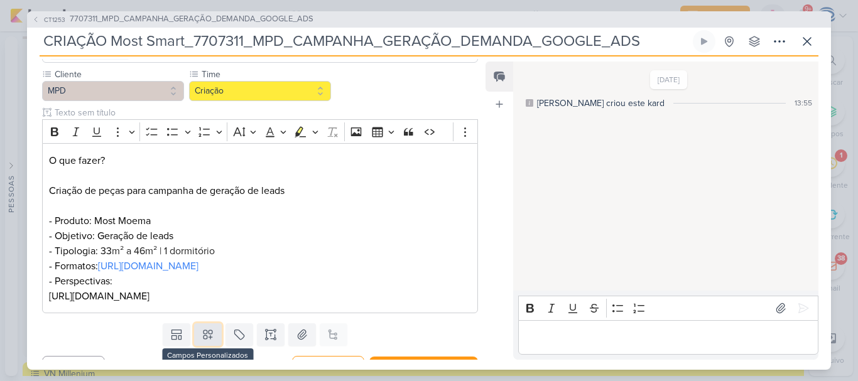
click at [206, 339] on icon at bounding box center [207, 334] width 9 height 9
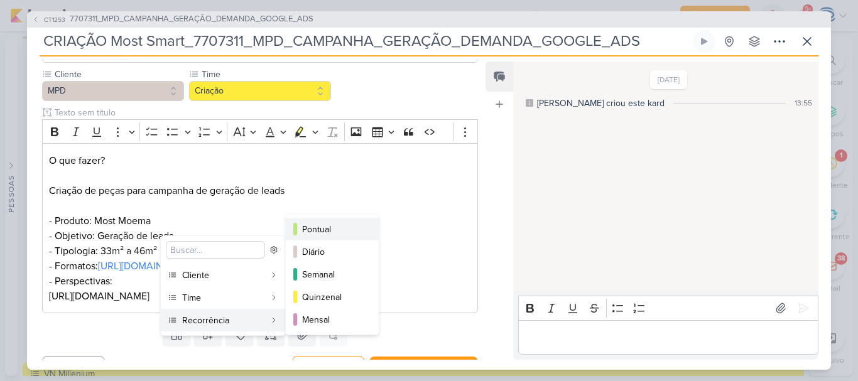
click at [318, 234] on div "Pontual" at bounding box center [333, 229] width 62 height 13
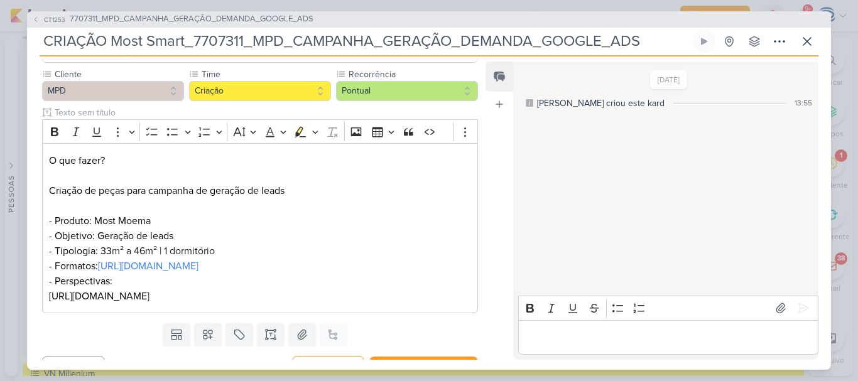
scroll to position [147, 0]
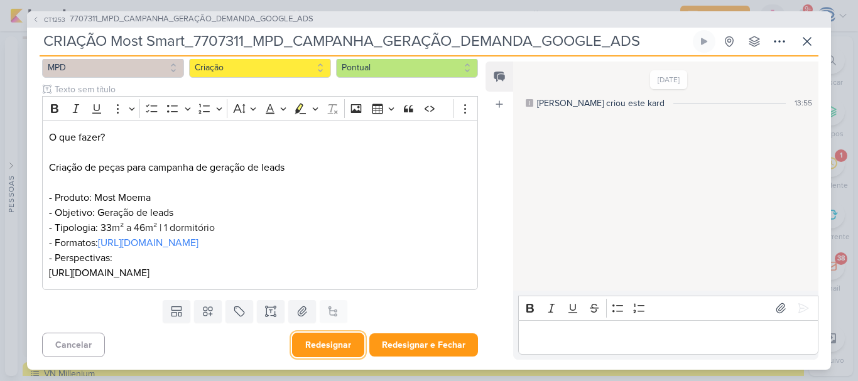
click at [315, 340] on button "Redesignar" at bounding box center [328, 345] width 72 height 24
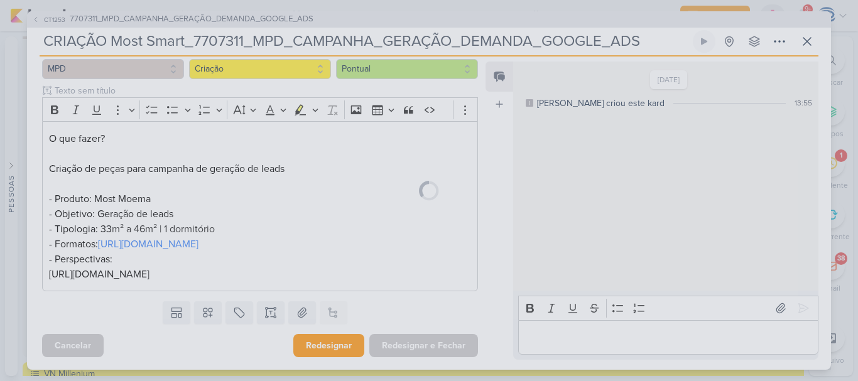
scroll to position [146, 0]
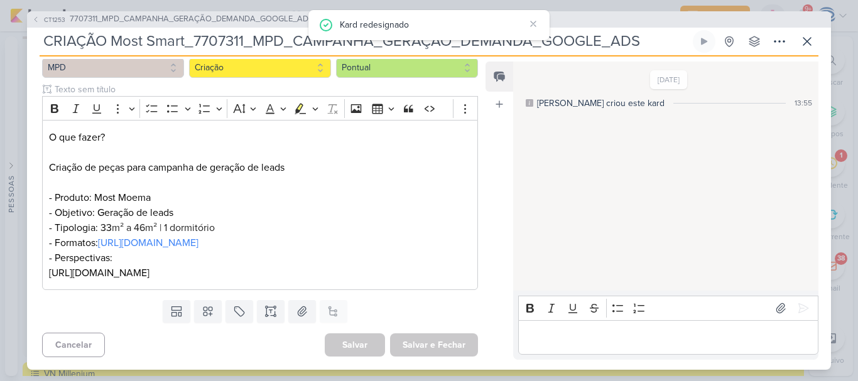
drag, startPoint x: 644, startPoint y: 40, endPoint x: 35, endPoint y: 33, distance: 609.3
click at [35, 33] on div "CT1253 7707311_MPD_CAMPANHA_GERAÇÃO_DEMANDA_GOOGLE_ADS CRIAÇÃO Most Smart_77073…" at bounding box center [429, 190] width 804 height 359
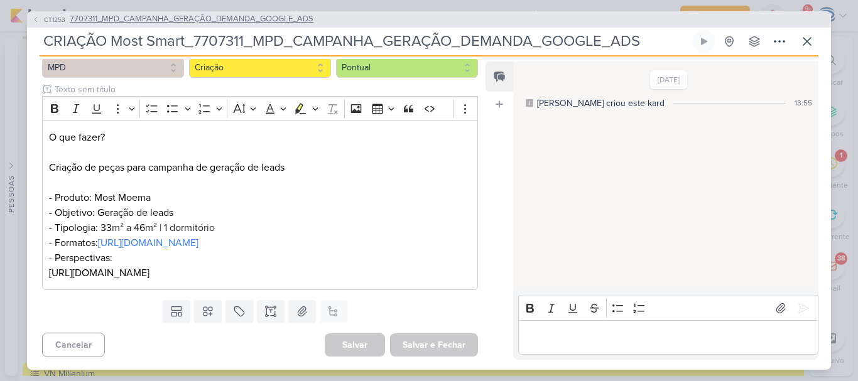
click at [137, 21] on span "7707311_MPD_CAMPANHA_GERAÇÃO_DEMANDA_GOOGLE_ADS" at bounding box center [192, 19] width 244 height 13
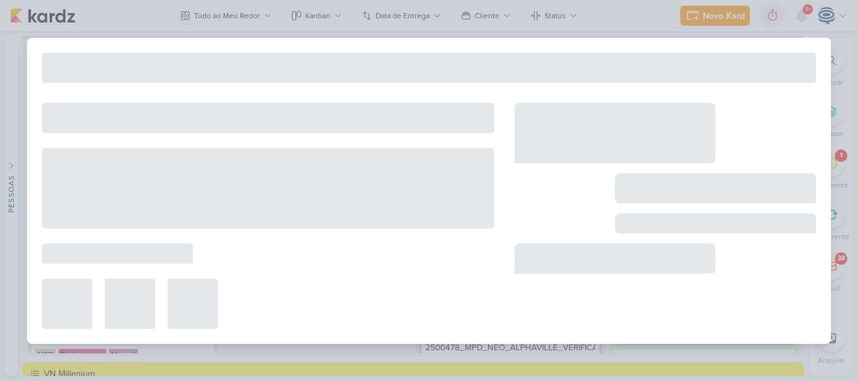
type input "7707311_MPD_CAMPANHA_GERAÇÃO_DEMANDA_GOOGLE_ADS"
type input "[DATE] 18:00"
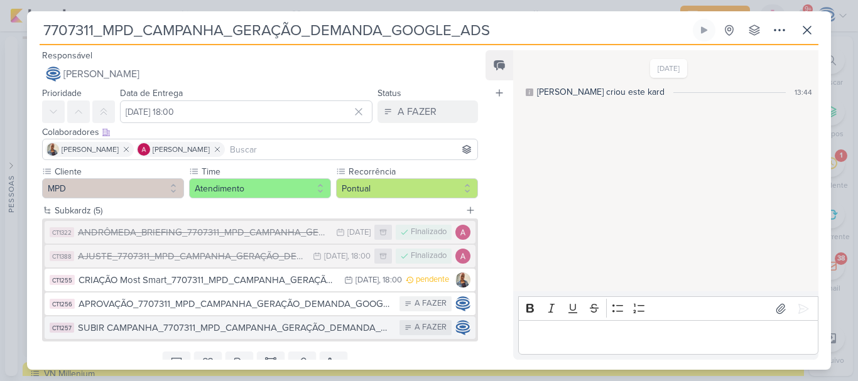
scroll to position [16, 0]
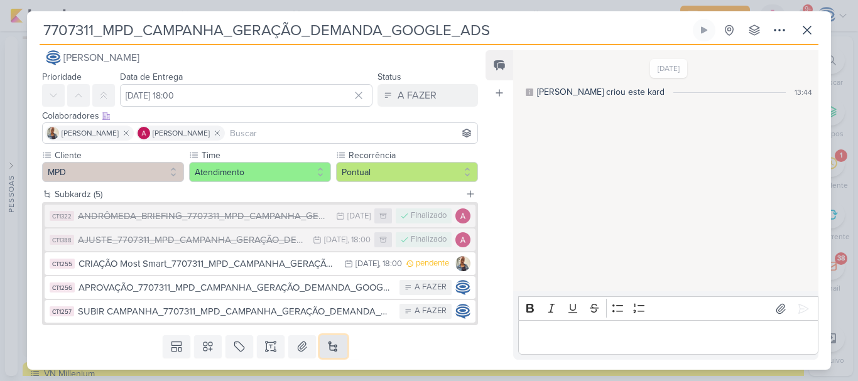
click at [331, 347] on button at bounding box center [334, 346] width 28 height 23
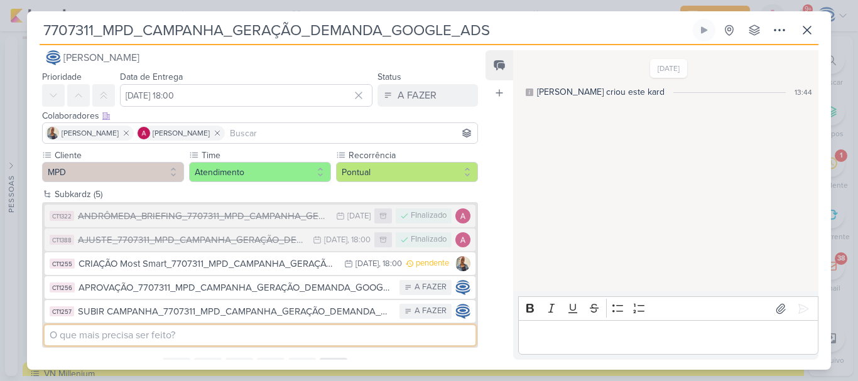
paste input "CRIAÇÃO Most Smart_7707311_MPD_CAMPANHA_GERAÇÃO_DEMANDA_GOOGLE_ADS"
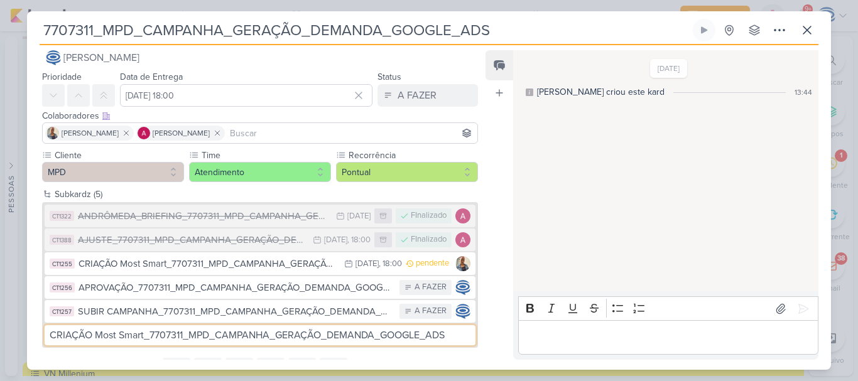
drag, startPoint x: 144, startPoint y: 337, endPoint x: 121, endPoint y: 340, distance: 23.4
click at [121, 340] on input "CRIAÇÃO Most Smart_7707311_MPD_CAMPANHA_GERAÇÃO_DEMANDA_GOOGLE_ADS" at bounding box center [260, 335] width 431 height 20
type input "CRIAÇÃO Most Homes_7707311_MPD_CAMPANHA_GERAÇÃO_DEMANDA_GOOGLE_ADS"
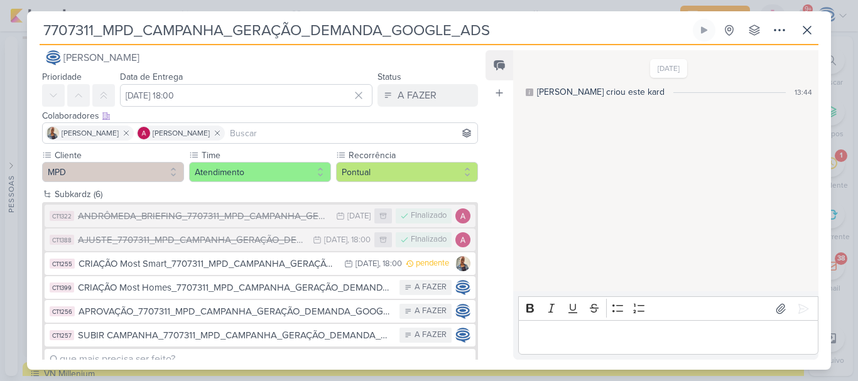
click at [139, 285] on div "CRIAÇÃO Most Homes_7707311_MPD_CAMPANHA_GERAÇÃO_DEMANDA_GOOGLE_ADS" at bounding box center [235, 288] width 315 height 14
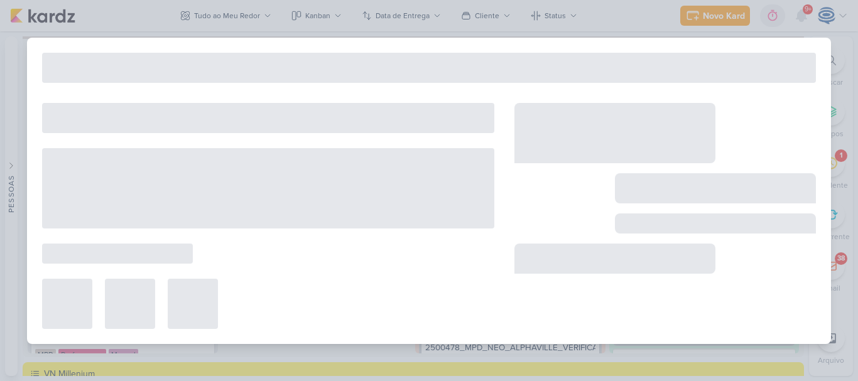
type input "CRIAÇÃO Most Homes_7707311_MPD_CAMPANHA_GERAÇÃO_DEMANDA_GOOGLE_ADS"
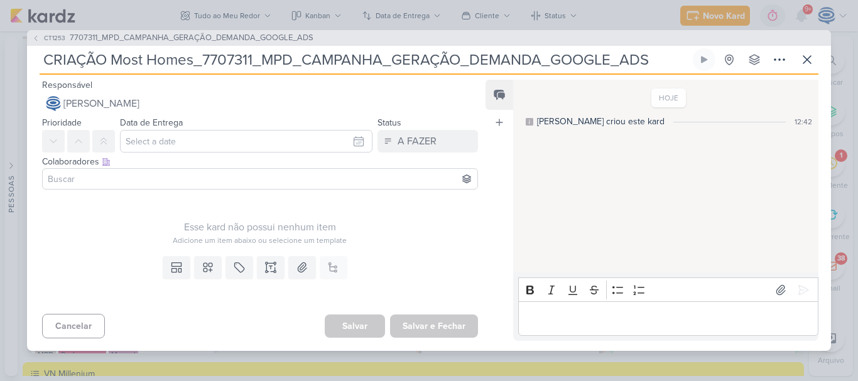
click at [192, 63] on input "CRIAÇÃO Most Homes_7707311_MPD_CAMPANHA_GERAÇÃO_DEMANDA_GOOGLE_ADS" at bounding box center [365, 59] width 651 height 23
type input "CRIAÇÃO Most Home_7707311_MPD_CAMPANHA_GERAÇÃO_DEMANDA_GOOGLE_ADS"
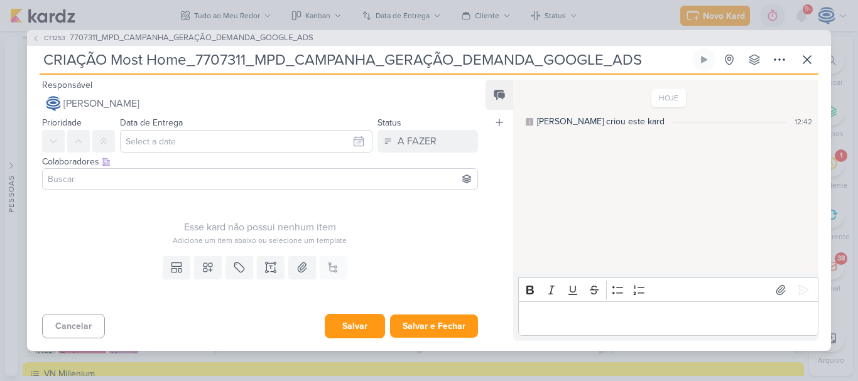
type input "CRIAÇÃO Most Home_7707311_MPD_CAMPANHA_GERAÇÃO_DEMANDA_GOOGLE_ADS"
click at [351, 333] on button "Salvar" at bounding box center [355, 326] width 60 height 24
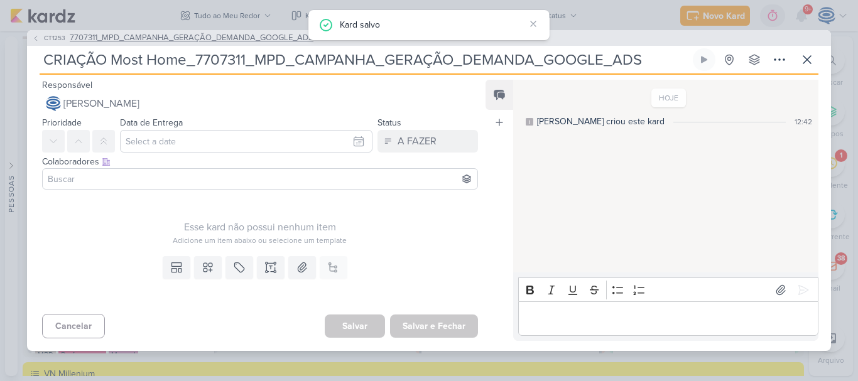
click at [147, 36] on span "7707311_MPD_CAMPANHA_GERAÇÃO_DEMANDA_GOOGLE_ADS" at bounding box center [192, 38] width 244 height 13
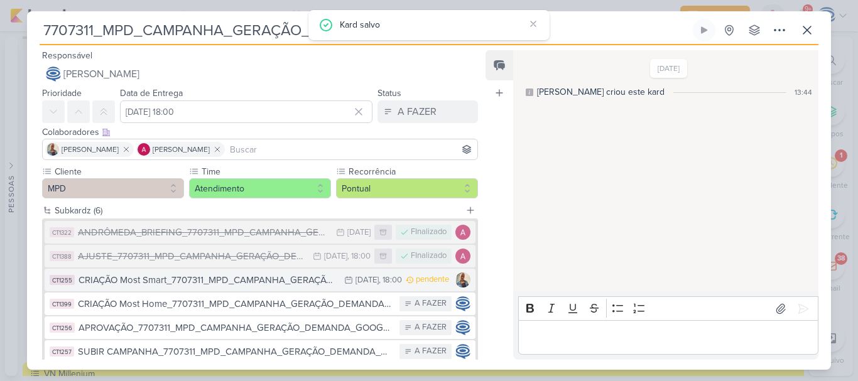
click at [154, 280] on div "CRIAÇÃO Most Smart_7707311_MPD_CAMPANHA_GERAÇÃO_DEMANDA_GOOGLE_ADS" at bounding box center [208, 280] width 259 height 14
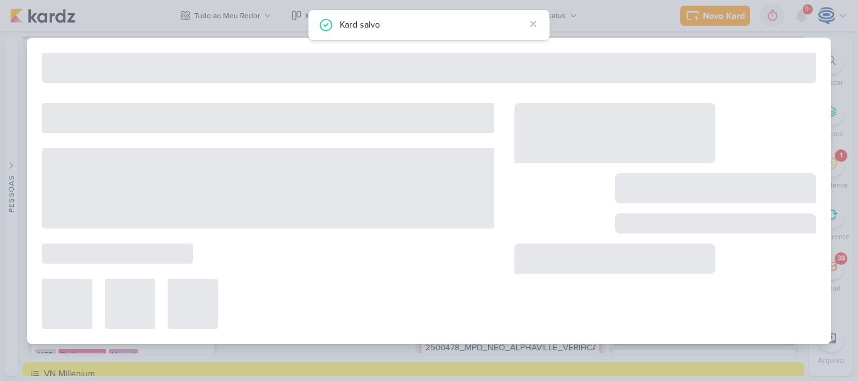
type input "CRIAÇÃO Most Smart_7707311_MPD_CAMPANHA_GERAÇÃO_DEMANDA_GOOGLE_ADS"
type input "20 de agosto de 2025 às 18:00"
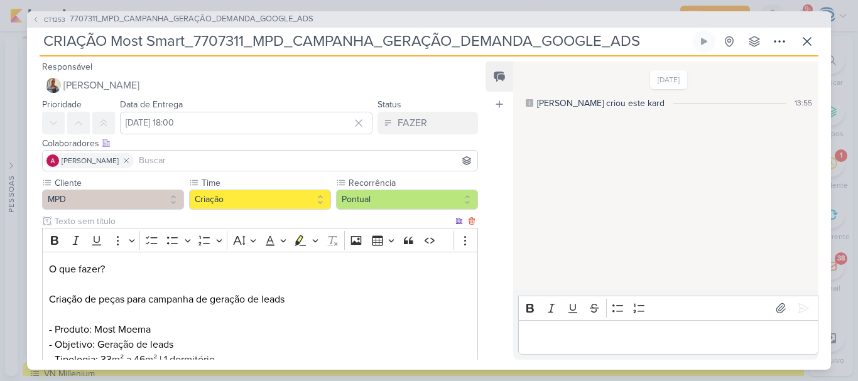
scroll to position [147, 0]
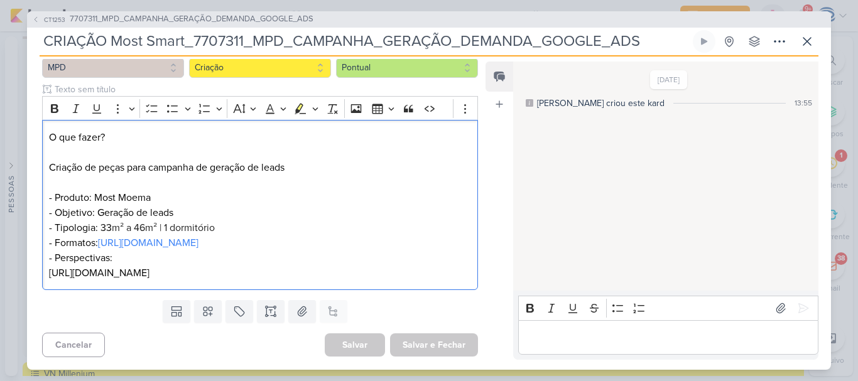
drag, startPoint x: 413, startPoint y: 278, endPoint x: 40, endPoint y: 124, distance: 403.6
click at [40, 124] on div "Cliente MPD Time" at bounding box center [255, 170] width 456 height 251
copy p "O que fazer? Criação de peças para campanha de geração de leads - Produto: Most…"
click at [163, 182] on p "O que fazer? Criação de peças para campanha de geração de leads - Produto: Most…" at bounding box center [260, 205] width 422 height 151
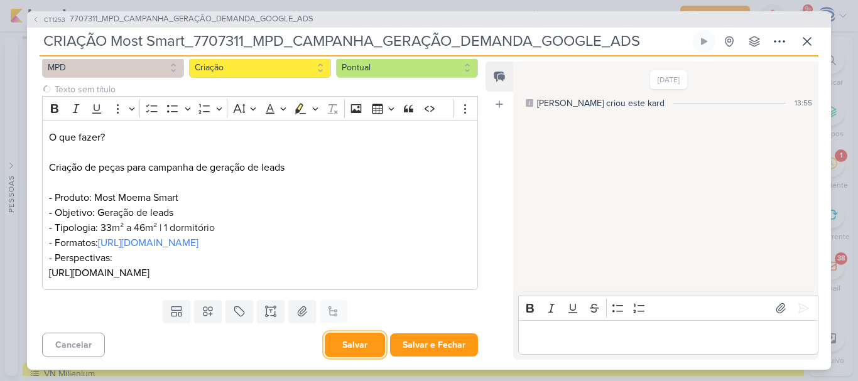
click at [357, 342] on button "Salvar" at bounding box center [355, 345] width 60 height 24
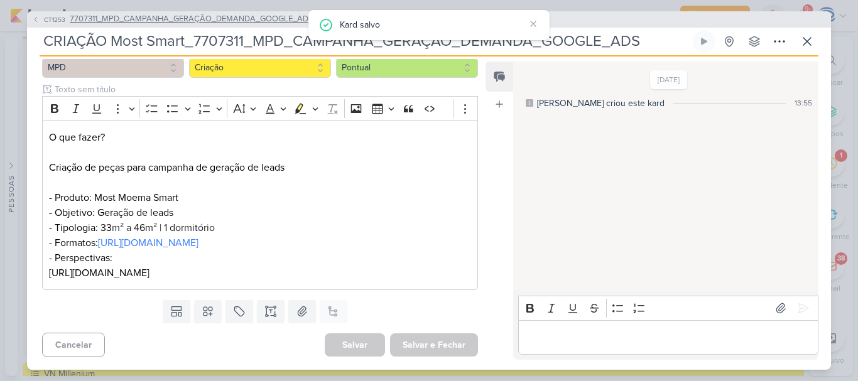
click at [188, 21] on span "7707311_MPD_CAMPANHA_GERAÇÃO_DEMANDA_GOOGLE_ADS" at bounding box center [192, 19] width 244 height 13
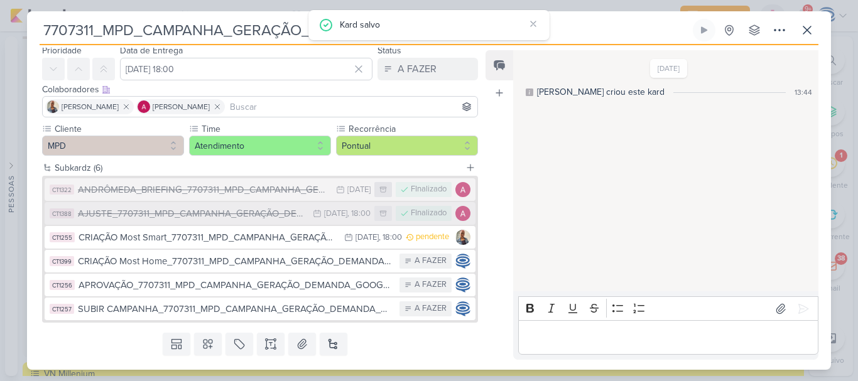
scroll to position [43, 0]
click at [183, 259] on div "CRIAÇÃO Most Home_7707311_MPD_CAMPANHA_GERAÇÃO_DEMANDA_GOOGLE_ADS" at bounding box center [235, 261] width 315 height 14
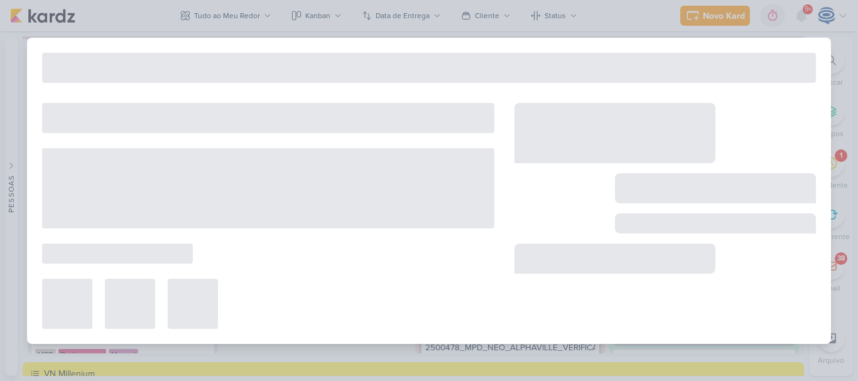
type input "CRIAÇÃO Most Home_7707311_MPD_CAMPANHA_GERAÇÃO_DEMANDA_GOOGLE_ADS"
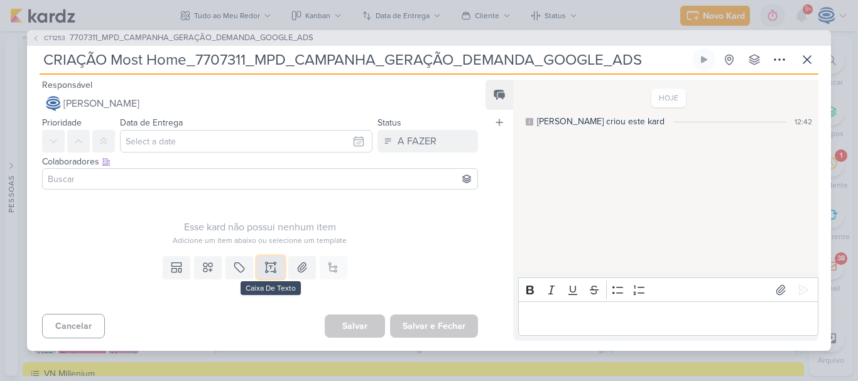
click at [266, 266] on icon at bounding box center [270, 267] width 13 height 13
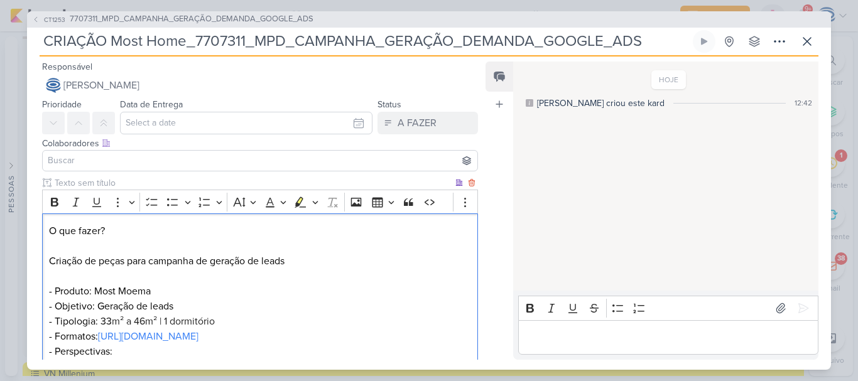
scroll to position [28, 0]
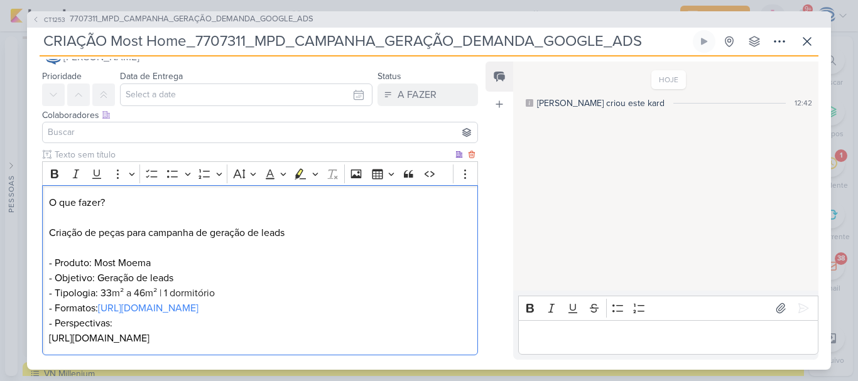
click at [164, 260] on p "O que fazer? Criação de peças para campanha de geração de leads - Produto: Most…" at bounding box center [260, 270] width 422 height 151
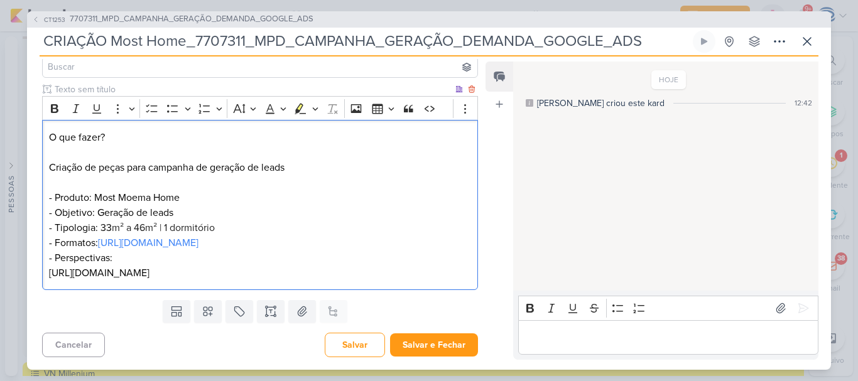
scroll to position [95, 0]
drag, startPoint x: 106, startPoint y: 136, endPoint x: 41, endPoint y: 119, distance: 67.3
click at [40, 120] on div "Clique para deixar o item visível somente à membros da sua organização Rich Tex…" at bounding box center [255, 189] width 456 height 212
click at [52, 111] on icon "Editor toolbar" at bounding box center [55, 108] width 8 height 9
click at [282, 195] on p "O que fazer? Criação de peças para campanha de geração de leads - Produto: Most…" at bounding box center [260, 205] width 422 height 151
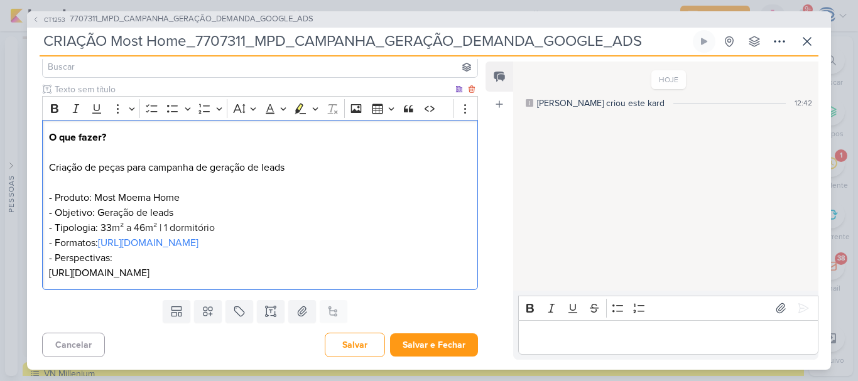
scroll to position [101, 0]
drag, startPoint x: 146, startPoint y: 220, endPoint x: 102, endPoint y: 220, distance: 44.6
click at [102, 220] on p "O que fazer? Criação de peças para campanha de geração de leads - Produto: Most…" at bounding box center [260, 205] width 422 height 151
drag, startPoint x: 259, startPoint y: 220, endPoint x: 249, endPoint y: 222, distance: 10.4
click at [249, 222] on span "m² | 1 dormitório" at bounding box center [279, 228] width 70 height 13
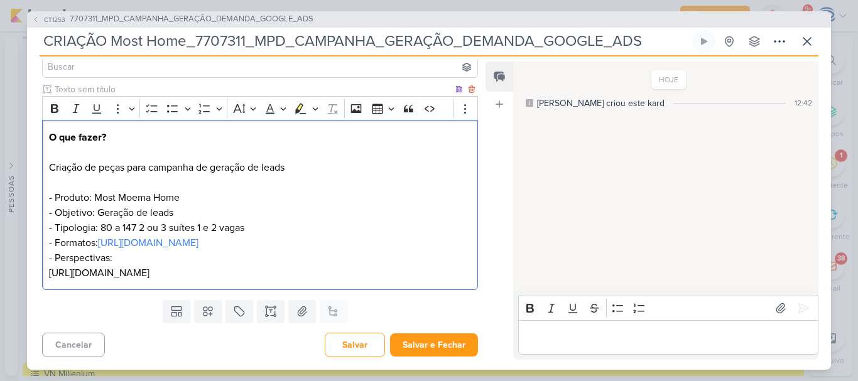
click at [112, 215] on p "O que fazer? Criação de peças para campanha de geração de leads - Produto: Most…" at bounding box center [260, 205] width 422 height 151
click at [330, 223] on p "O que fazer? Criação de peças para campanha de geração de leads - Produto: Most…" at bounding box center [260, 205] width 422 height 151
click at [109, 222] on p "O que fazer? Criação de peças para campanha de geração de leads - Produto: Most…" at bounding box center [260, 205] width 422 height 151
click at [149, 222] on p "O que fazer? Criação de peças para campanha de geração de leads - Produto: Most…" at bounding box center [260, 205] width 422 height 151
click at [224, 219] on p "O que fazer? Criação de peças para campanha de geração de leads - Produto: Most…" at bounding box center [260, 205] width 422 height 151
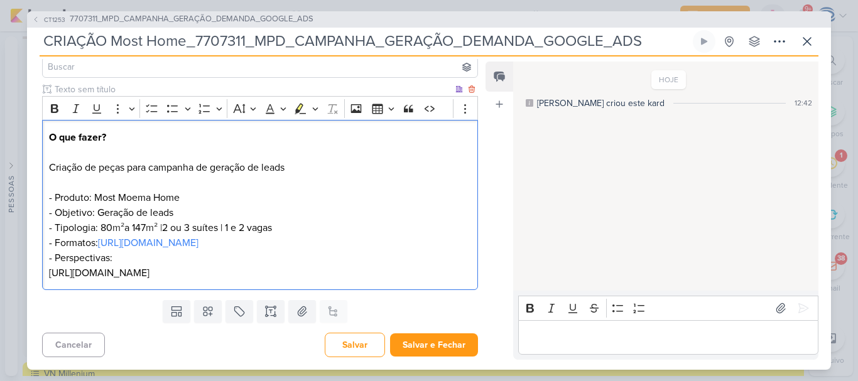
click at [406, 281] on p "O que fazer? Criação de peças para campanha de geração de leads - Produto: Most…" at bounding box center [260, 205] width 422 height 151
drag, startPoint x: 416, startPoint y: 284, endPoint x: 44, endPoint y: 281, distance: 371.8
click at [44, 281] on div "O que fazer? Criação de peças para campanha de geração de leads - Produto: Most…" at bounding box center [260, 205] width 436 height 170
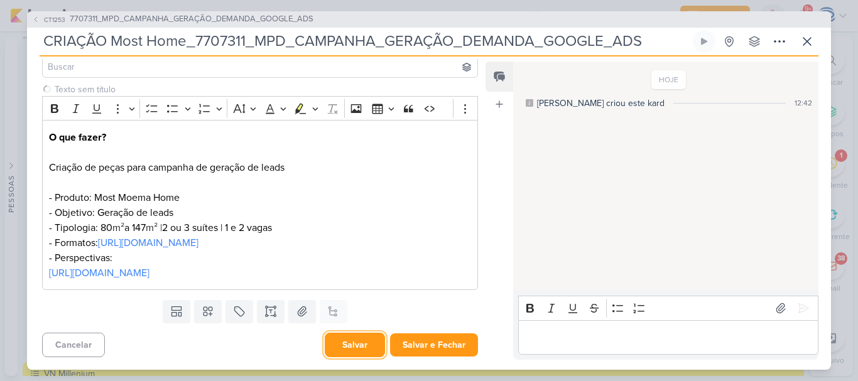
click at [340, 340] on button "Salvar" at bounding box center [355, 345] width 60 height 24
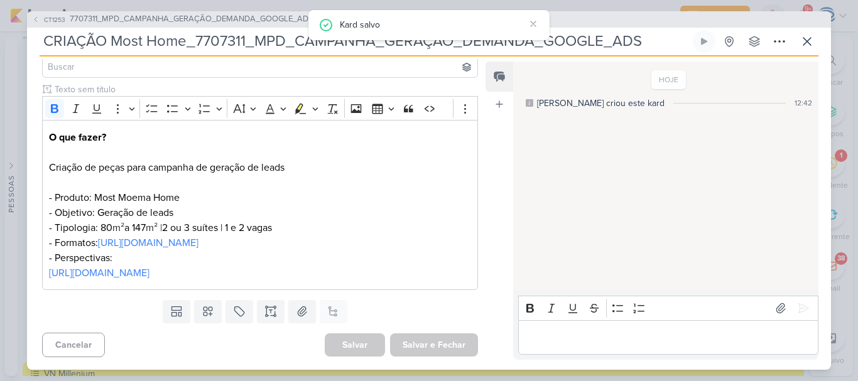
scroll to position [0, 0]
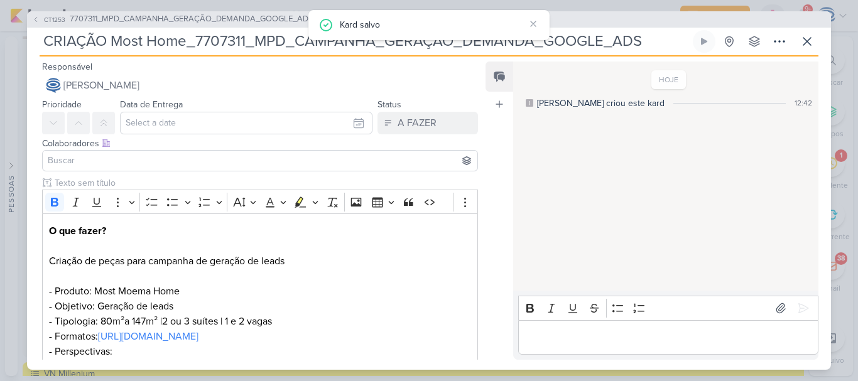
click at [158, 163] on input at bounding box center [260, 160] width 430 height 15
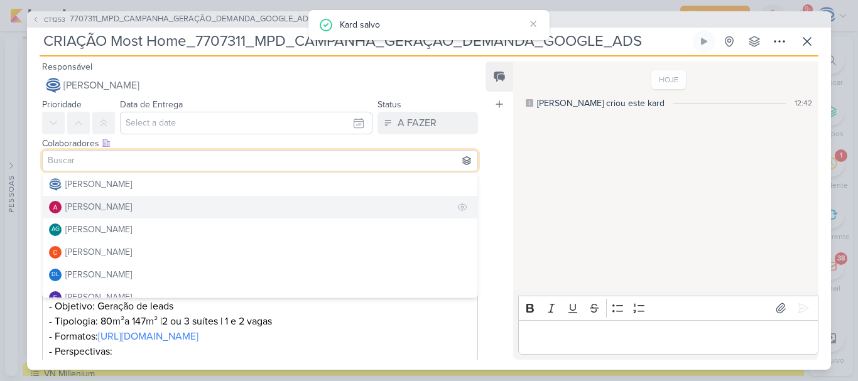
click at [145, 208] on button "[PERSON_NAME]" at bounding box center [260, 207] width 435 height 23
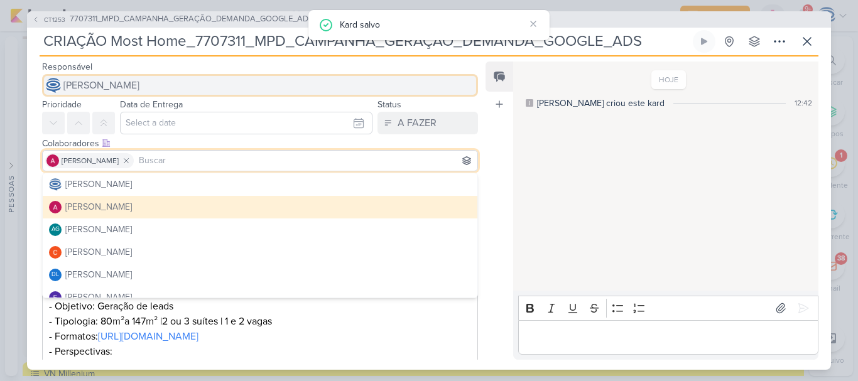
click at [139, 78] on span "[PERSON_NAME]" at bounding box center [101, 85] width 76 height 15
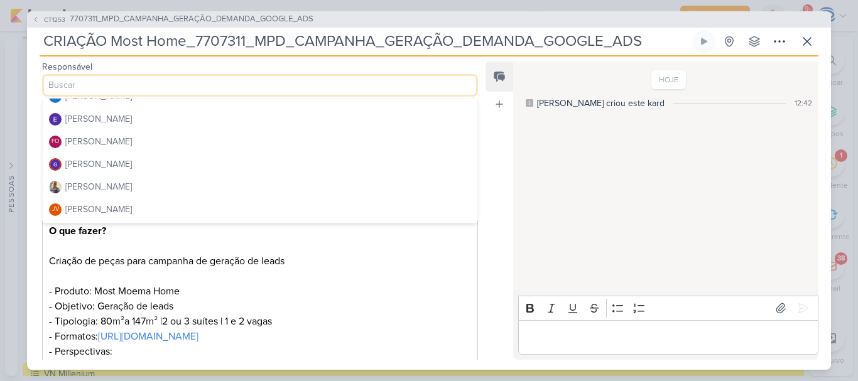
scroll to position [116, 0]
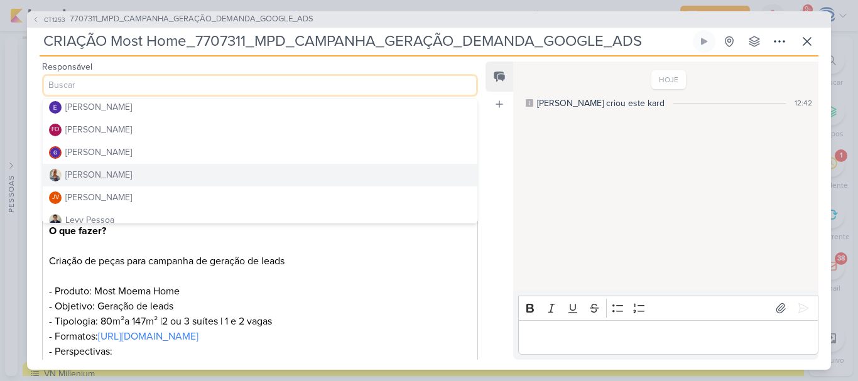
click at [133, 178] on button "[PERSON_NAME]" at bounding box center [260, 175] width 435 height 23
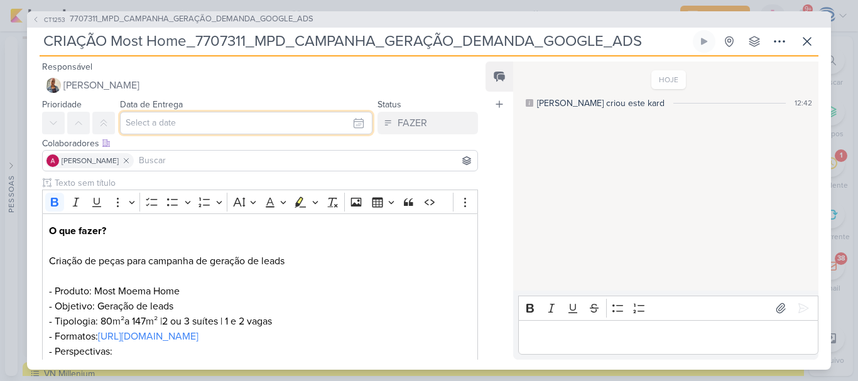
click at [167, 122] on input "text" at bounding box center [246, 123] width 252 height 23
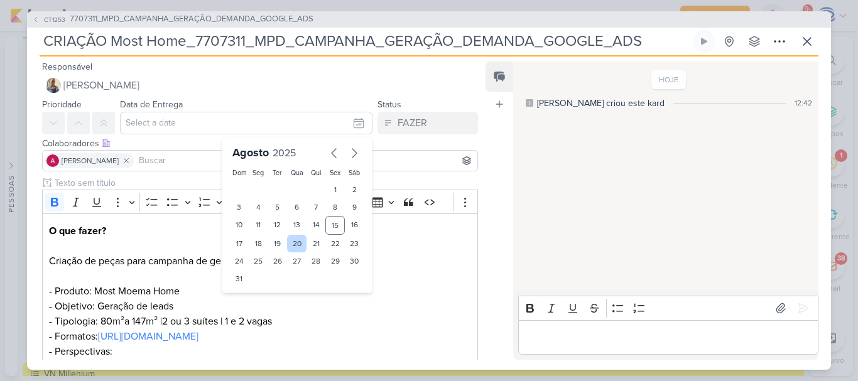
click at [290, 242] on div "20" at bounding box center [296, 244] width 19 height 18
type input "20 de agosto de 2025 às 23:59"
click at [250, 298] on select "00 01 02 03 04 05 06 07 08 09 10 11 12 13 14 15 16 17 18 19 20 21 22 23" at bounding box center [259, 300] width 18 height 15
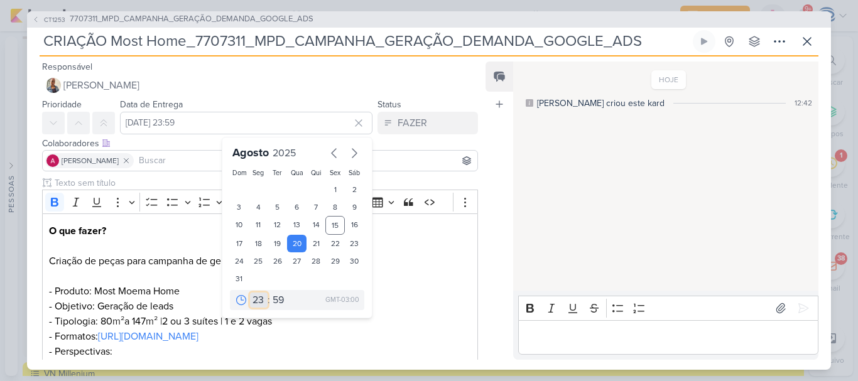
select select "18"
click at [250, 293] on select "00 01 02 03 04 05 06 07 08 09 10 11 12 13 14 15 16 17 18 19 20 21 22 23" at bounding box center [259, 300] width 18 height 15
type input "20 de agosto de 2025 às 18:59"
click at [275, 304] on select "00 05 10 15 20 25 30 35 40 45 50 55 59" at bounding box center [279, 300] width 18 height 15
select select "0"
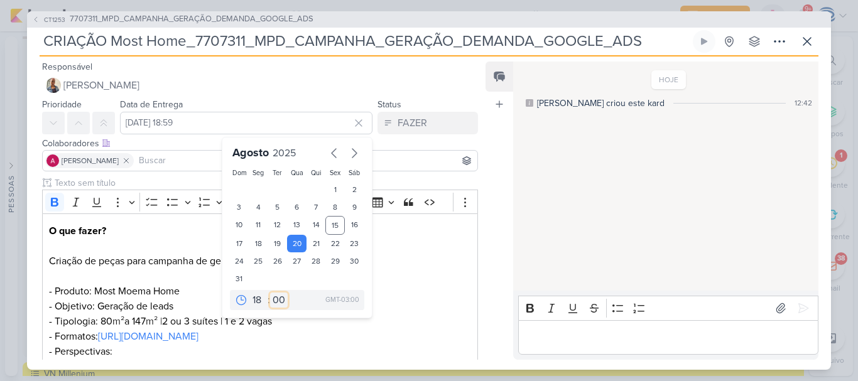
click at [270, 293] on select "00 05 10 15 20 25 30 35 40 45 50 55 59" at bounding box center [279, 300] width 18 height 15
type input "20 de agosto de 2025 às 18:00"
click at [151, 248] on p "O que fazer? Criação de peças para campanha de geração de leads - Produto: Most…" at bounding box center [260, 299] width 422 height 151
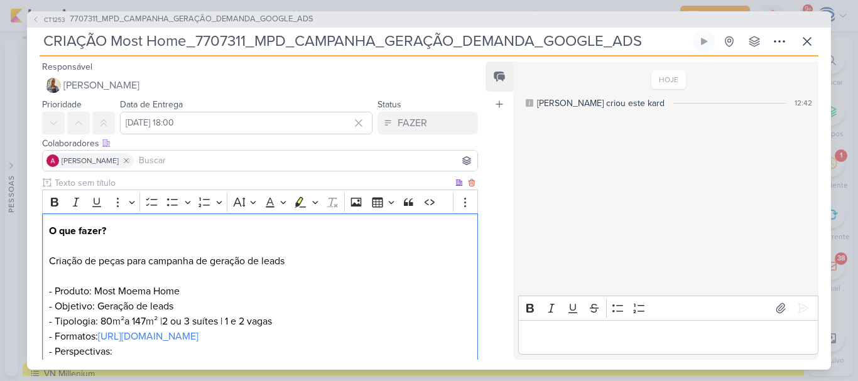
scroll to position [109, 0]
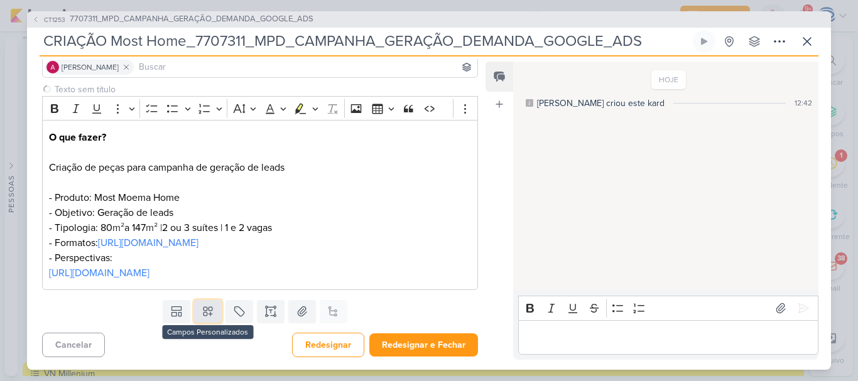
click at [202, 306] on icon at bounding box center [208, 311] width 13 height 13
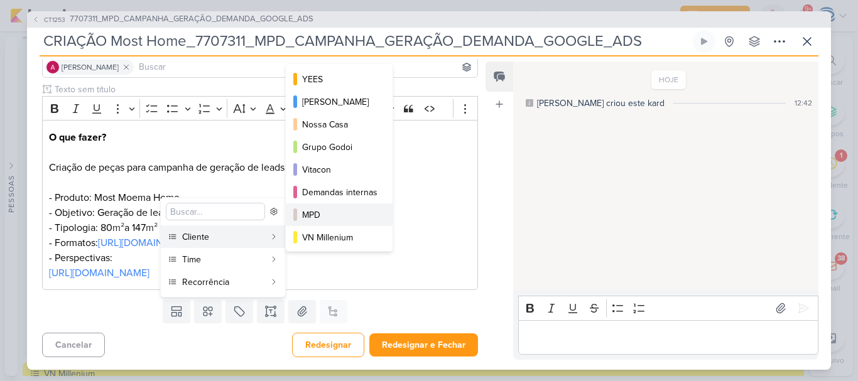
click at [329, 214] on div "MPD" at bounding box center [339, 215] width 75 height 13
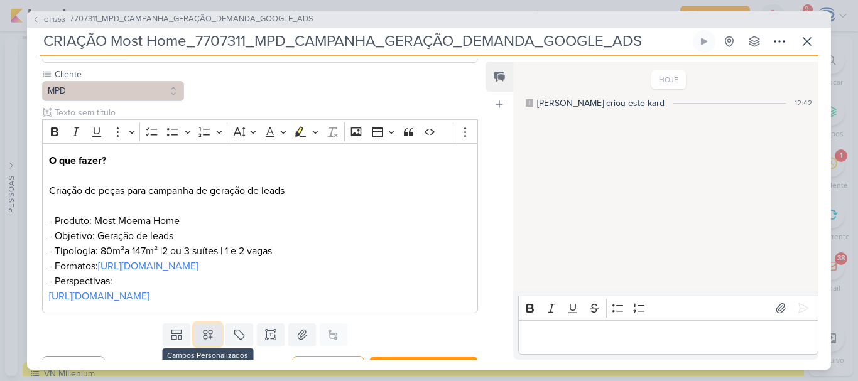
click at [204, 339] on icon at bounding box center [207, 334] width 9 height 9
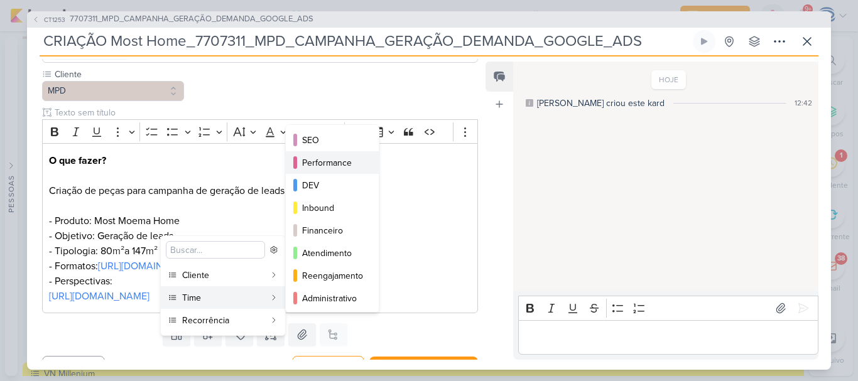
click at [324, 169] on div "Performance" at bounding box center [333, 162] width 62 height 13
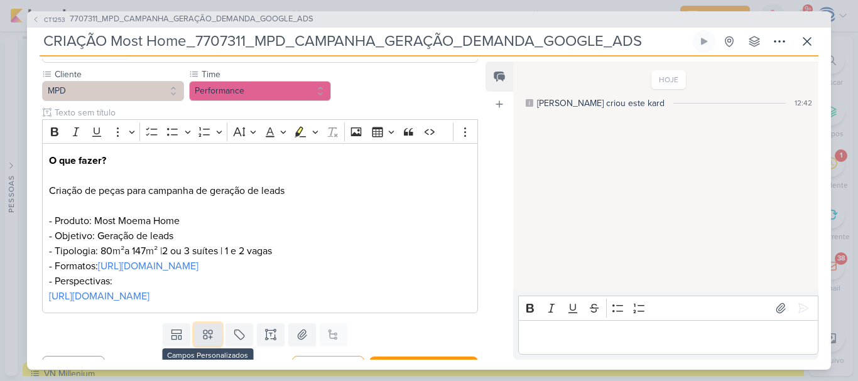
click at [203, 339] on icon at bounding box center [207, 334] width 9 height 9
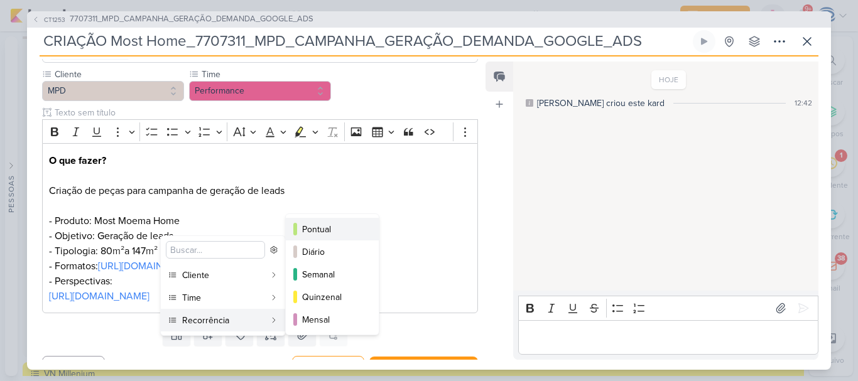
click at [314, 223] on div "Pontual" at bounding box center [333, 229] width 62 height 13
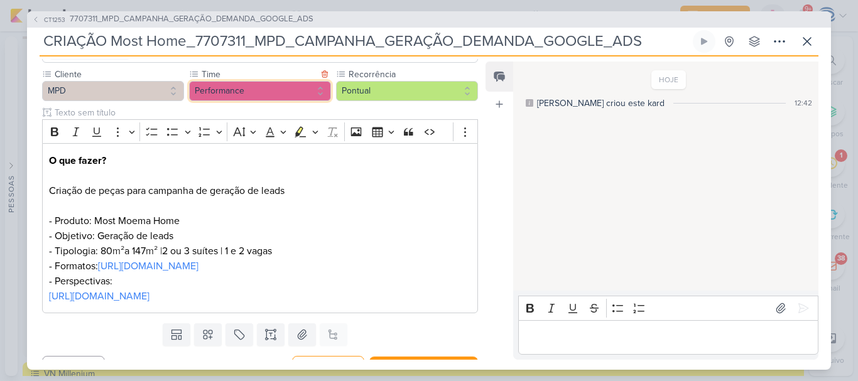
click at [296, 89] on button "Performance" at bounding box center [260, 91] width 142 height 20
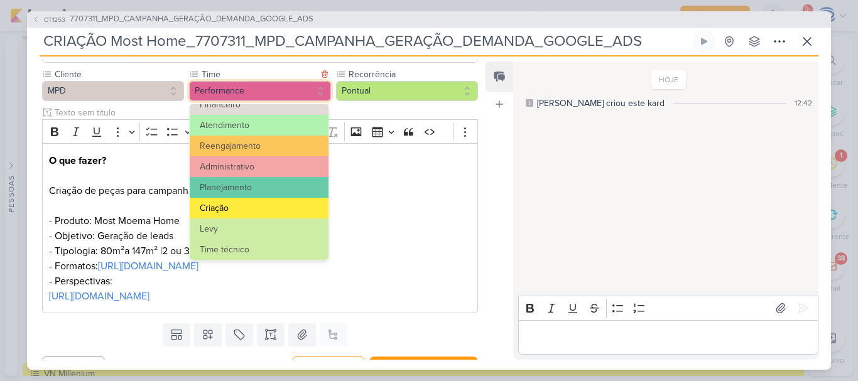
scroll to position [118, 0]
click at [238, 210] on button "Criação" at bounding box center [259, 207] width 139 height 21
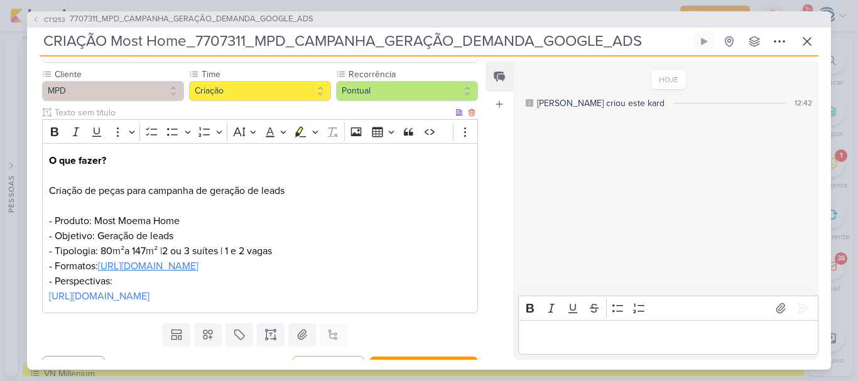
scroll to position [147, 0]
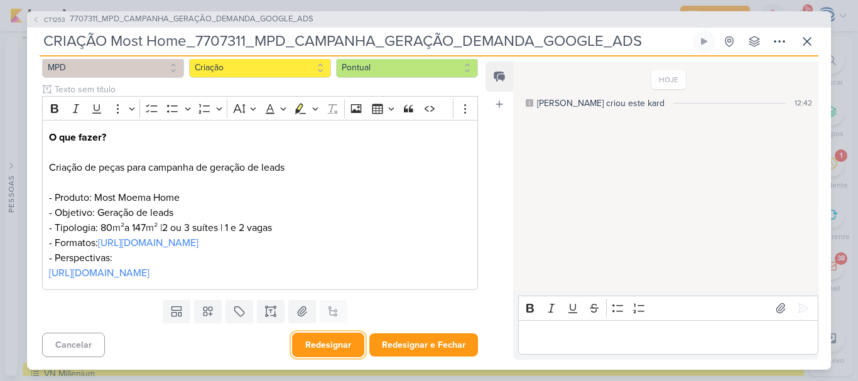
click at [325, 355] on button "Redesignar" at bounding box center [328, 345] width 72 height 24
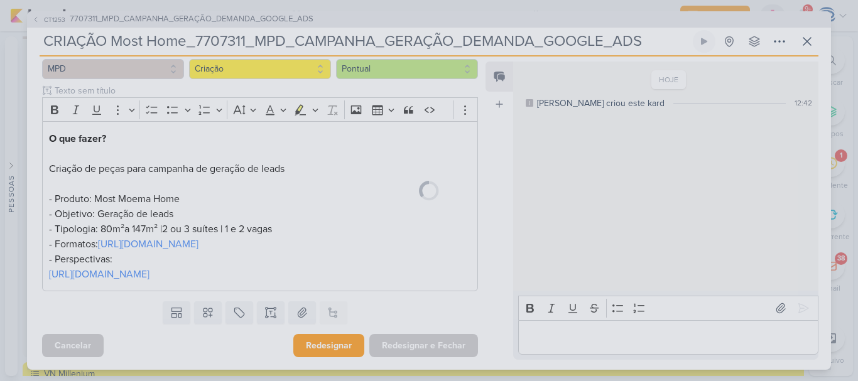
scroll to position [146, 0]
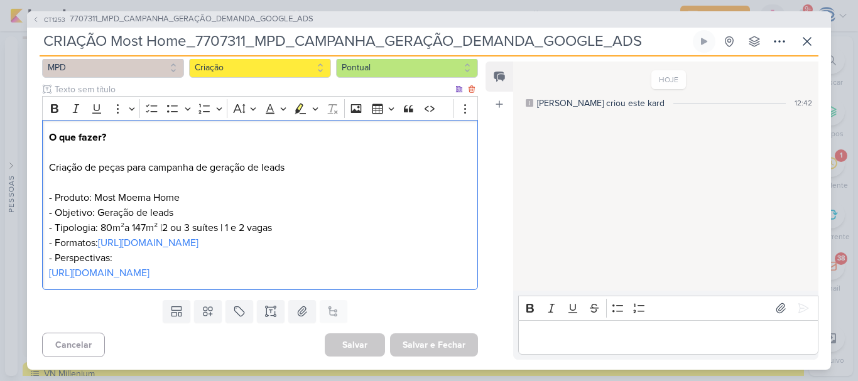
click at [290, 209] on p "O que fazer? ⁠⁠⁠⁠⁠⁠⁠ Criação de peças para campanha de geração de leads - Produ…" at bounding box center [260, 205] width 422 height 151
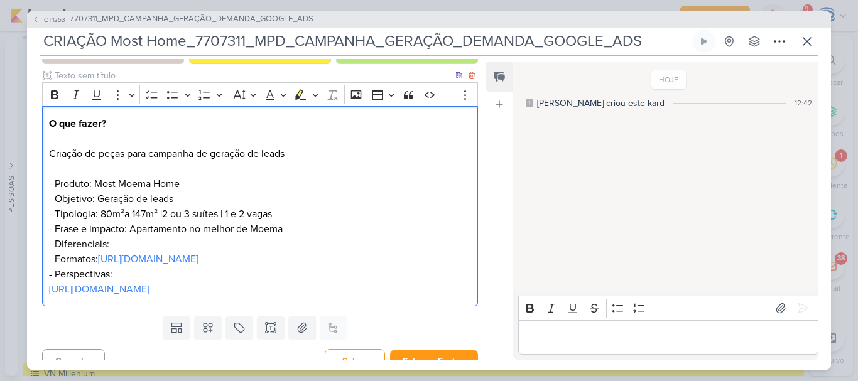
click at [266, 187] on p "O que fazer? Criação de peças para campanha de geração de leads - Produto: Most…" at bounding box center [260, 206] width 422 height 181
click at [195, 246] on p "O que fazer? Criação de peças para campanha de geração de leads - Produto: Most…" at bounding box center [260, 206] width 422 height 181
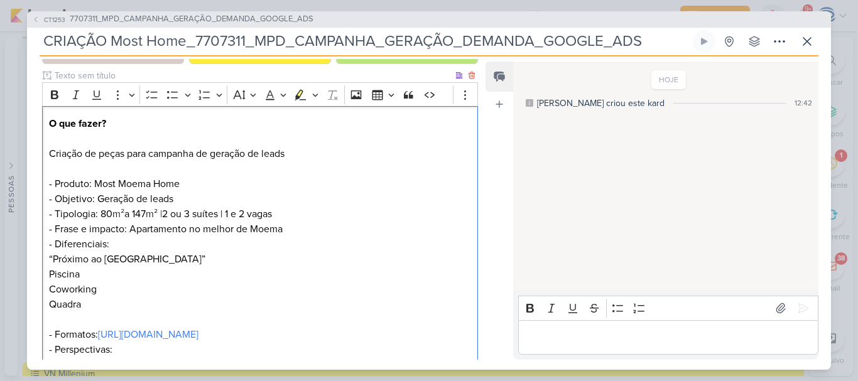
click at [87, 279] on p "O que fazer? Criação de peças para campanha de geração de leads - Produto: Most…" at bounding box center [260, 244] width 422 height 256
drag, startPoint x: 106, startPoint y: 289, endPoint x: 49, endPoint y: 290, distance: 57.2
click at [49, 290] on p "O que fazer? Criação de peças para campanha de geração de leads - Produto: Most…" at bounding box center [260, 244] width 422 height 256
click at [95, 296] on p "O que fazer? Criação de peças para campanha de geração de leads - Produto: Most…" at bounding box center [260, 244] width 422 height 256
click at [86, 310] on p "O que fazer? Criação de peças para campanha de geração de leads - Produto: Most…" at bounding box center [260, 244] width 422 height 256
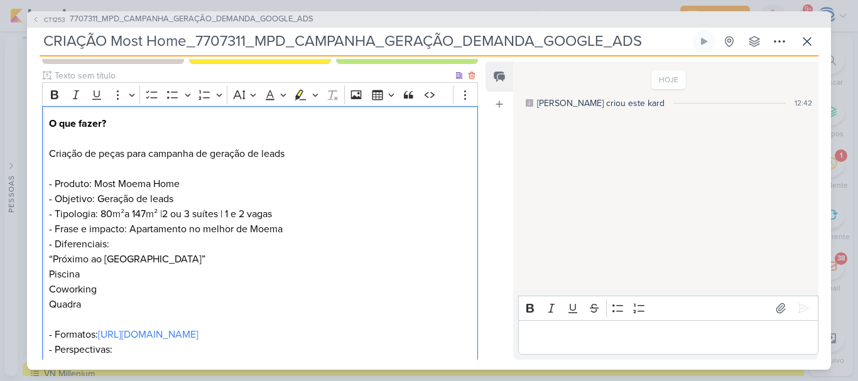
click at [50, 257] on p "O que fazer? Criação de peças para campanha de geração de leads - Produto: Most…" at bounding box center [260, 244] width 422 height 256
click at [53, 262] on p "O que fazer? Criação de peças para campanha de geração de leads - Produto: Most…" at bounding box center [260, 244] width 422 height 256
click at [50, 277] on p "O que fazer? Criação de peças para campanha de geração de leads - Produto: Most…" at bounding box center [260, 244] width 422 height 256
click at [61, 258] on p "O que fazer? Criação de peças para campanha de geração de leads - Produto: Most…" at bounding box center [260, 244] width 422 height 256
click at [44, 285] on div "O que fazer? Criação de peças para campanha de geração de leads - Produto: Most…" at bounding box center [260, 244] width 436 height 276
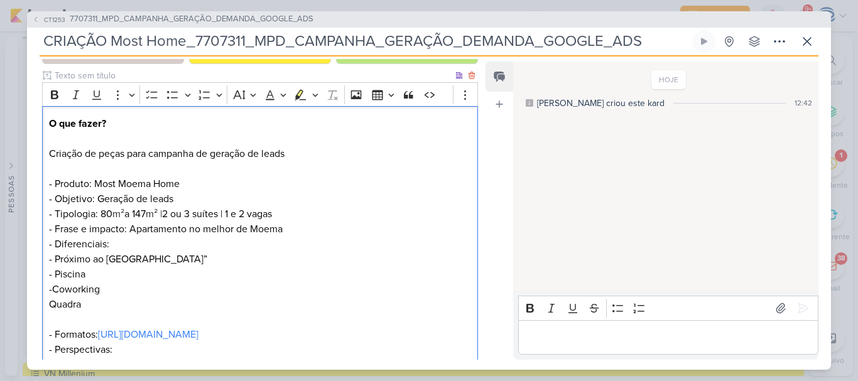
click at [50, 307] on p "O que fazer? Criação de peças para campanha de geração de leads - Produto: Most…" at bounding box center [260, 244] width 422 height 256
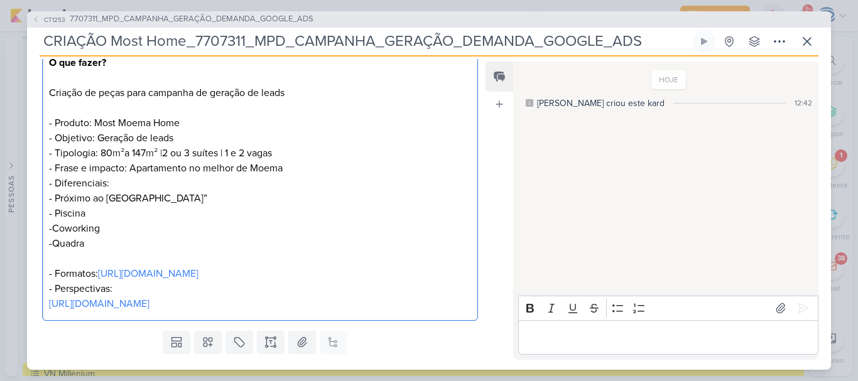
scroll to position [207, 0]
drag, startPoint x: 140, startPoint y: 248, endPoint x: 44, endPoint y: 166, distance: 126.1
click at [44, 166] on div "O que fazer? Criação de peças para campanha de geração de leads - Produto: Most…" at bounding box center [260, 183] width 436 height 276
copy p "- Frase e impacto: Apartamento no melhor de Moema - Diferenciais: - Próximo ao …"
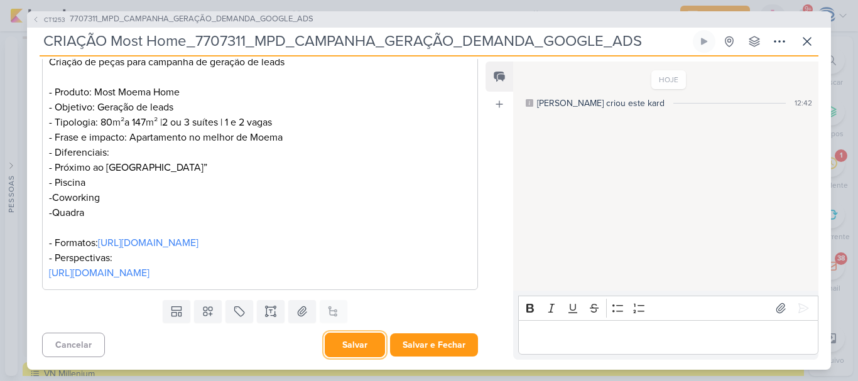
click at [361, 342] on button "Salvar" at bounding box center [355, 345] width 60 height 24
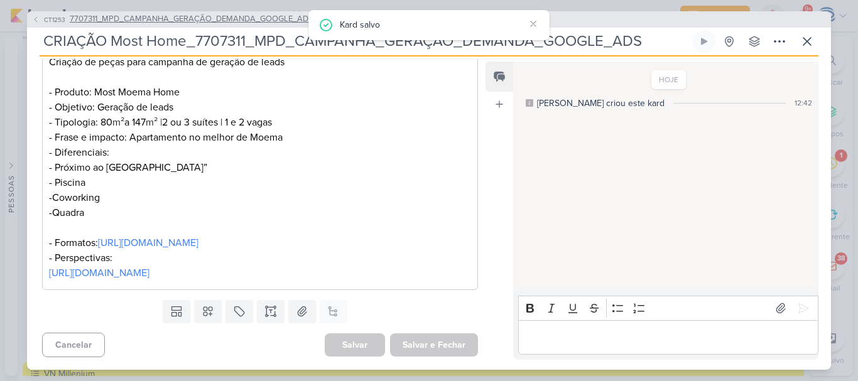
click at [210, 19] on span "7707311_MPD_CAMPANHA_GERAÇÃO_DEMANDA_GOOGLE_ADS" at bounding box center [192, 19] width 244 height 13
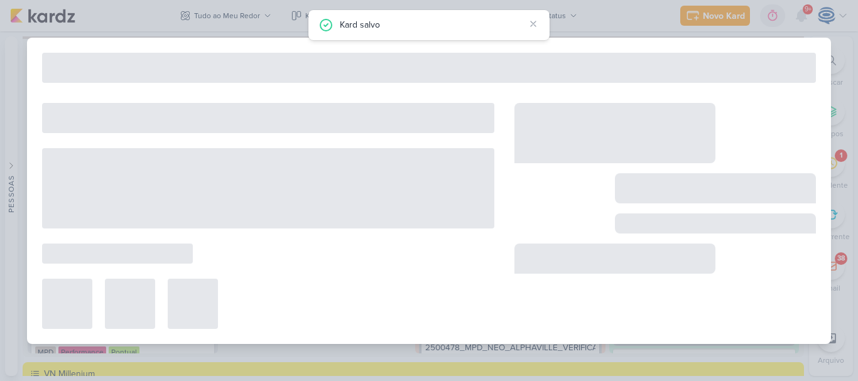
type input "7707311_MPD_CAMPANHA_GERAÇÃO_DEMANDA_GOOGLE_ADS"
type input "[DATE] 18:00"
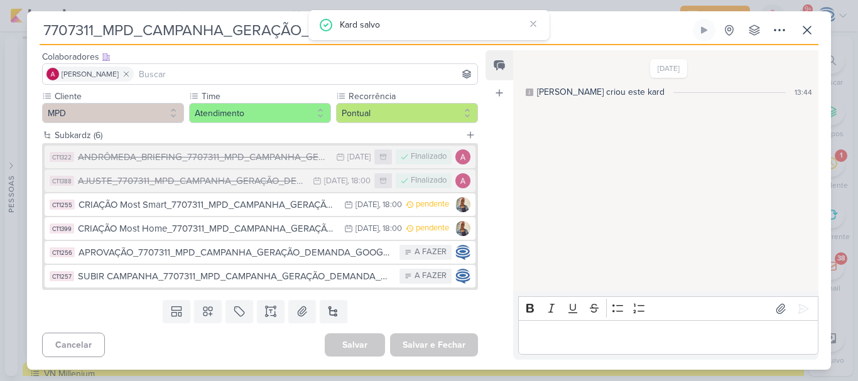
scroll to position [0, 0]
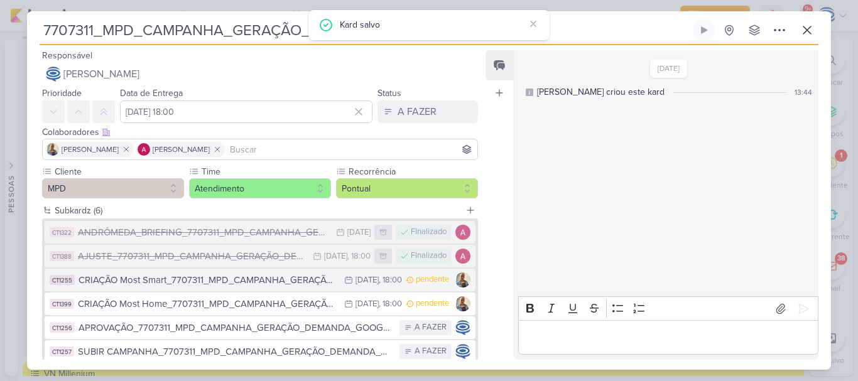
click at [163, 290] on button "CT1255 CRIAÇÃO Most Smart_7707311_MPD_CAMPANHA_GERAÇÃO_DEMANDA_GOOGLE_ADS 20/8 …" at bounding box center [260, 280] width 431 height 23
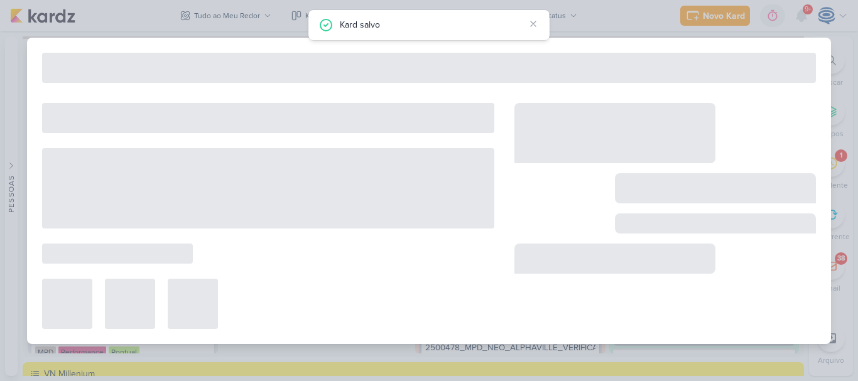
type input "CRIAÇÃO Most Smart_7707311_MPD_CAMPANHA_GERAÇÃO_DEMANDA_GOOGLE_ADS"
type input "20 de agosto de 2025 às 18:00"
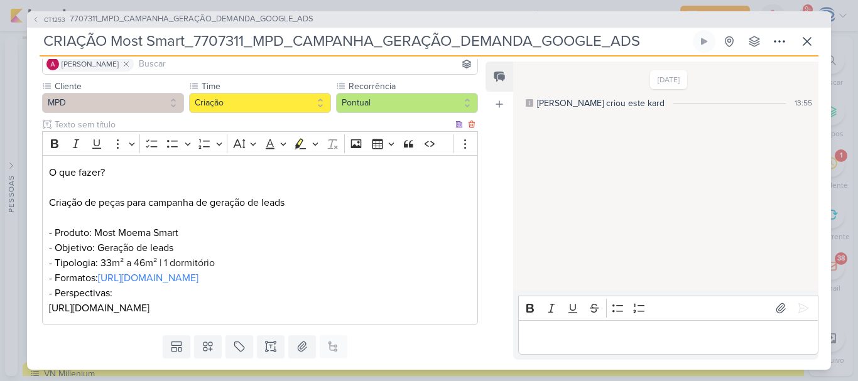
scroll to position [97, 0]
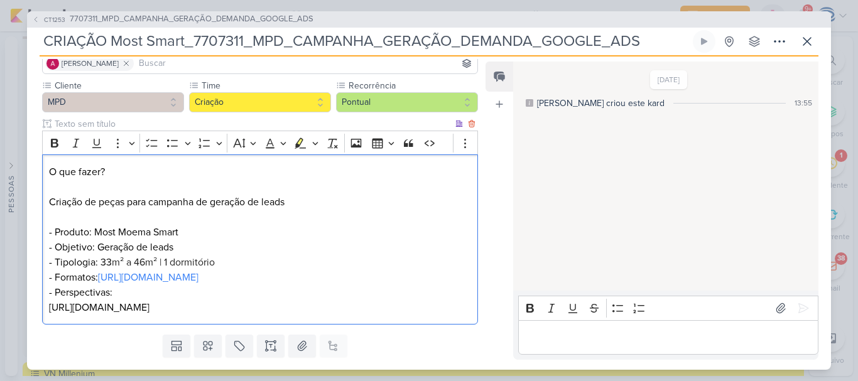
click at [229, 263] on p "O que fazer? Criação de peças para campanha de geração de leads - Produto: Most…" at bounding box center [260, 240] width 422 height 151
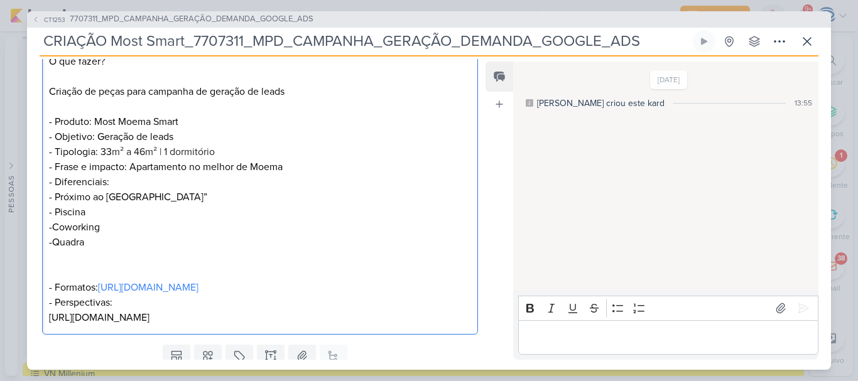
scroll to position [209, 0]
drag, startPoint x: 198, startPoint y: 197, endPoint x: 65, endPoint y: 197, distance: 132.5
click at [65, 197] on p "- Frase e impacto: Apartamento no melhor de Moema - Diferenciais: - Próximo ao …" at bounding box center [260, 204] width 422 height 90
drag, startPoint x: 119, startPoint y: 210, endPoint x: 65, endPoint y: 212, distance: 53.4
click at [65, 212] on p "- Frase e impacto: Apartamento no melhor de Moema - Diferenciais: - Investiment…" at bounding box center [260, 204] width 422 height 90
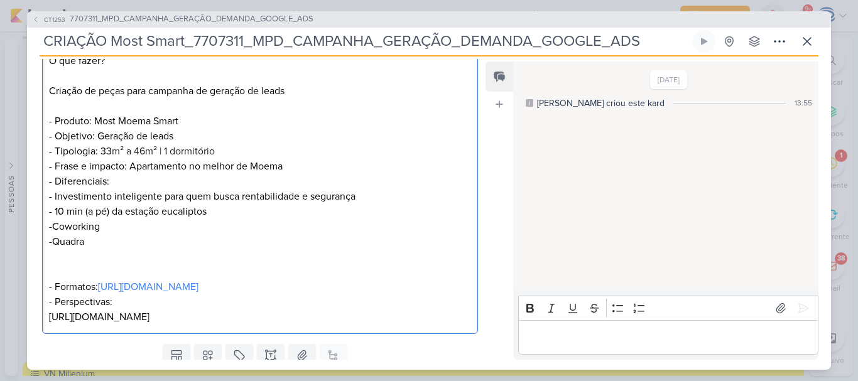
drag, startPoint x: 128, startPoint y: 247, endPoint x: 64, endPoint y: 228, distance: 66.8
click at [64, 228] on p "- Frase e impacto: Apartamento no melhor de Moema - Diferenciais: - Investiment…" at bounding box center [260, 204] width 422 height 90
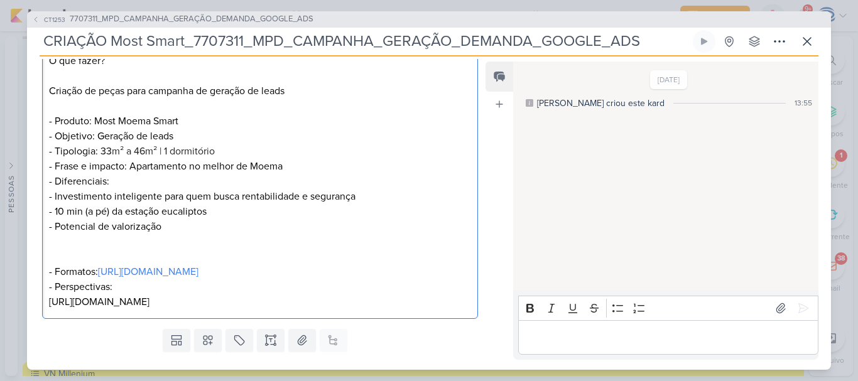
drag, startPoint x: 369, startPoint y: 200, endPoint x: 63, endPoint y: 198, distance: 305.9
click at [63, 198] on p "- Frase e impacto: Apartamento no melhor de Moema - Diferenciais: - Investiment…" at bounding box center [260, 196] width 422 height 75
copy p "Investimento inteligente para quem busca rentabilidade e segurança"
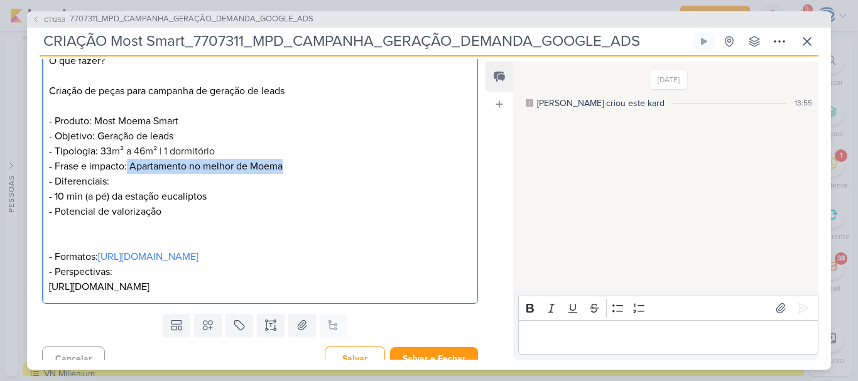
drag, startPoint x: 301, startPoint y: 170, endPoint x: 127, endPoint y: 168, distance: 174.0
click at [127, 168] on p "- Frase e impacto: Apartamento no melhor de Moema - Diferenciais: - 10 min (a p…" at bounding box center [260, 189] width 422 height 60
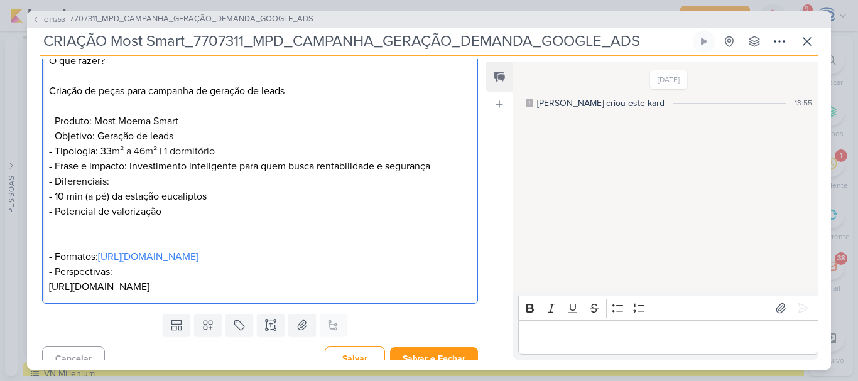
click at [188, 224] on p "Editor editing area: main" at bounding box center [260, 226] width 422 height 15
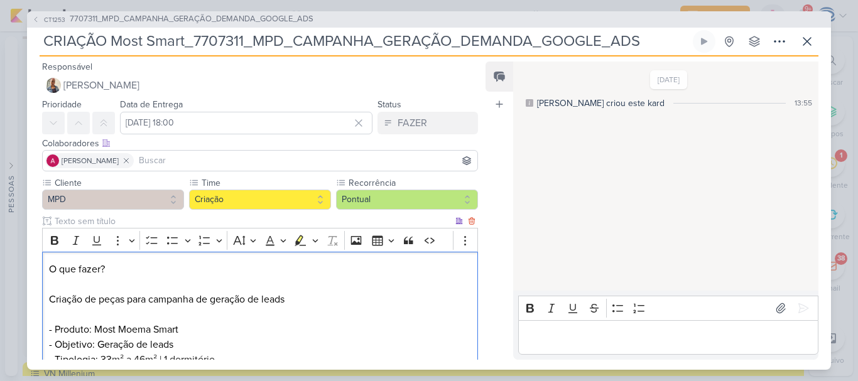
scroll to position [237, 0]
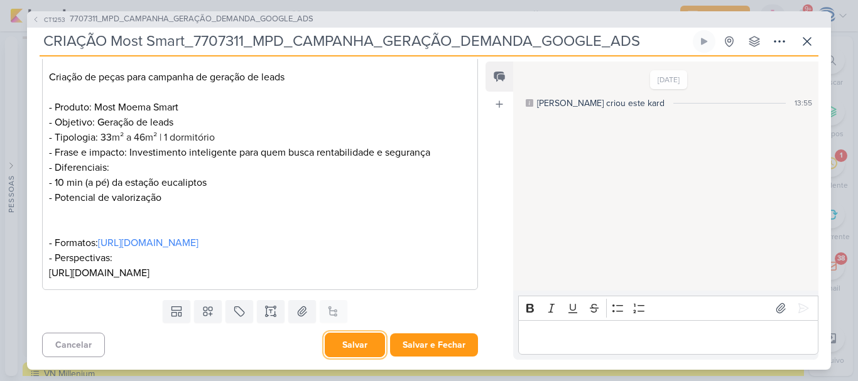
click at [352, 349] on button "Salvar" at bounding box center [355, 345] width 60 height 24
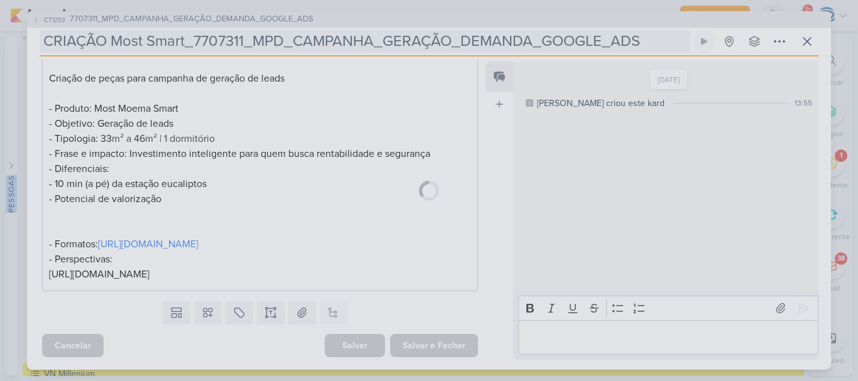
drag, startPoint x: 352, startPoint y: 349, endPoint x: 160, endPoint y: 33, distance: 370.1
click at [160, 33] on div "CT1253 7707311_MPD_CAMPANHA_GERAÇÃO_DEMANDA_GOOGLE_ADS CRIAÇÃO Most Smart_77073…" at bounding box center [429, 190] width 804 height 359
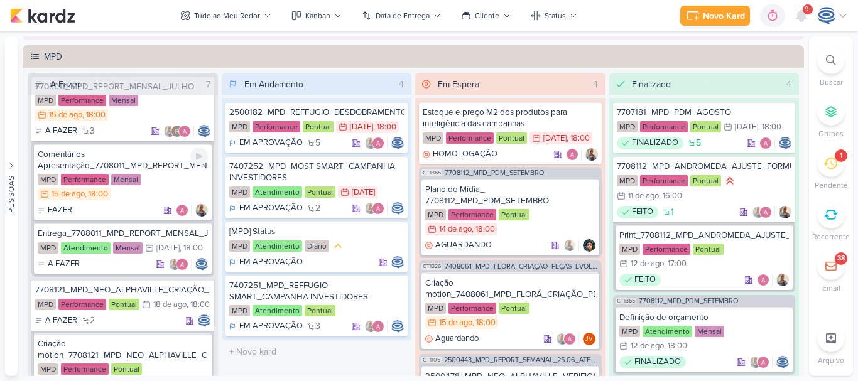
scroll to position [610, 0]
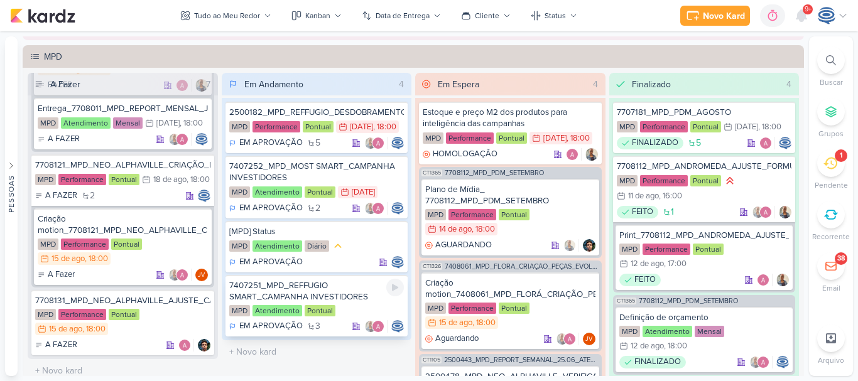
click at [347, 303] on div "7407251_MPD_REFFUGIO SMART_CAMPANHA INVESTIDORES" at bounding box center [316, 291] width 175 height 23
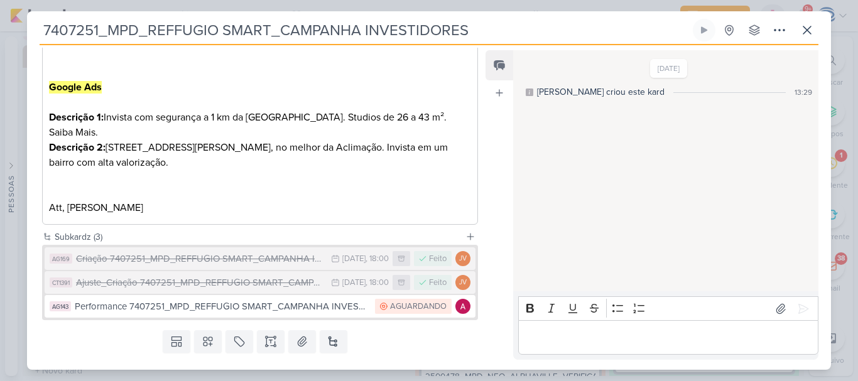
scroll to position [623, 0]
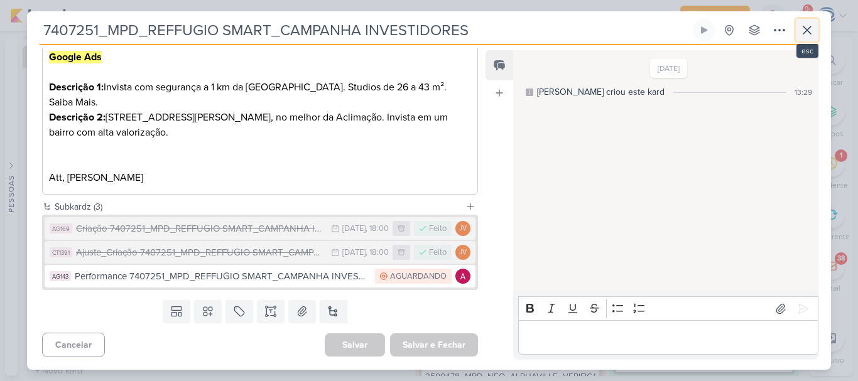
click at [802, 35] on icon at bounding box center [807, 30] width 15 height 15
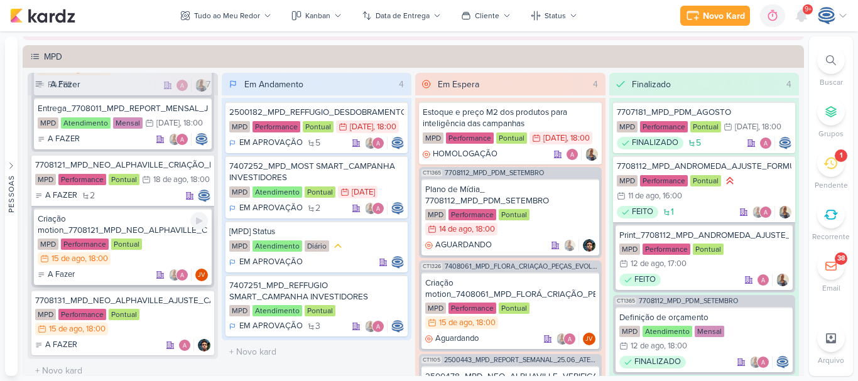
click at [168, 222] on div "Criação motion_7708121_MPD_NEO_ALPHAVILLE_CRIAÇÃO_PEÇAS_EVOLUÇÃO_DE_OBRA" at bounding box center [123, 225] width 170 height 23
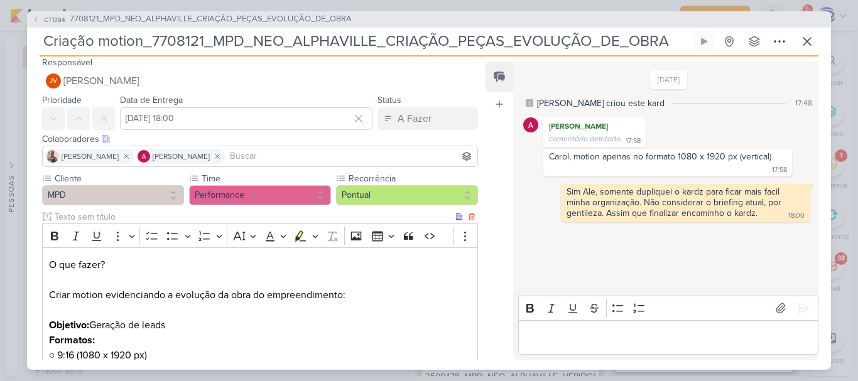
scroll to position [298, 0]
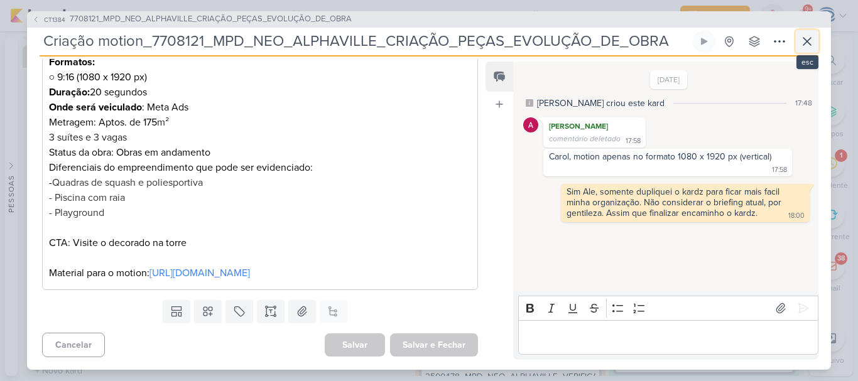
click at [802, 36] on icon at bounding box center [807, 41] width 15 height 15
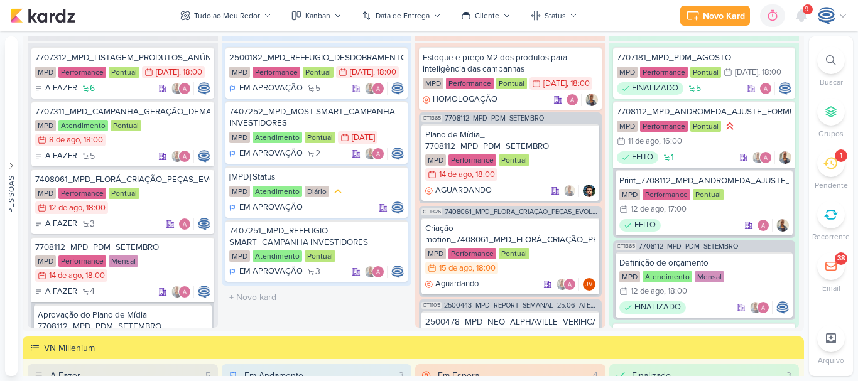
scroll to position [0, 0]
click at [154, 140] on div "MPD Atendimento Pontual 8/8 [DATE] 18:00" at bounding box center [122, 134] width 175 height 28
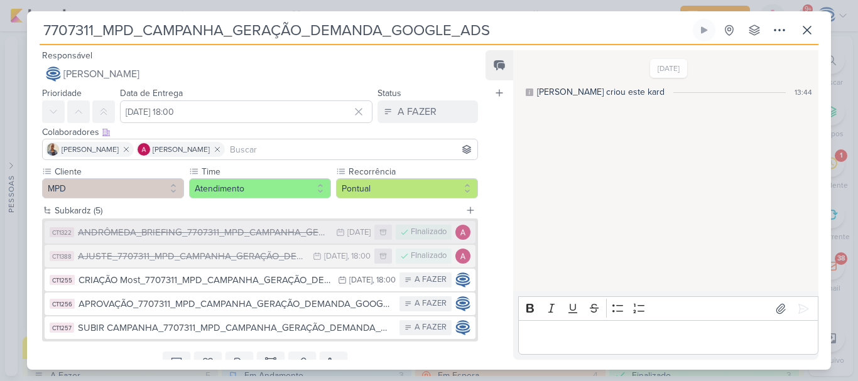
scroll to position [52, 0]
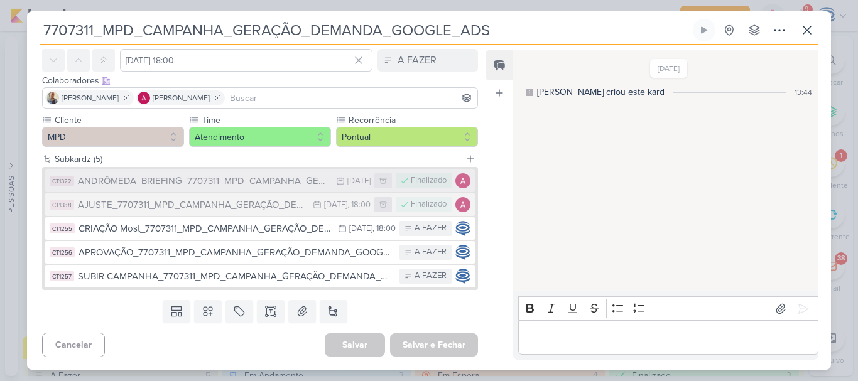
click at [217, 183] on div "ANDRÔMEDA_BRIEFING_7707311_MPD_CAMPANHA_GERAÇÃO_DEMANDA_GOOGLE_ADS" at bounding box center [204, 181] width 252 height 14
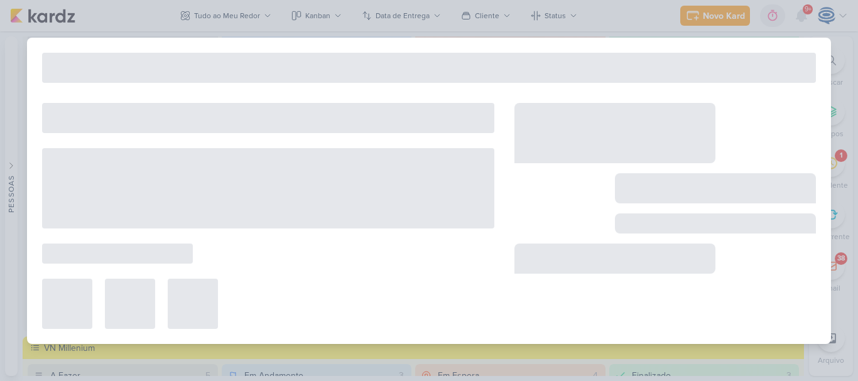
type input "ANDRÔMEDA_BRIEFING_7707311_MPD_CAMPANHA_GERAÇÃO_DEMANDA_GOOGLE_ADS"
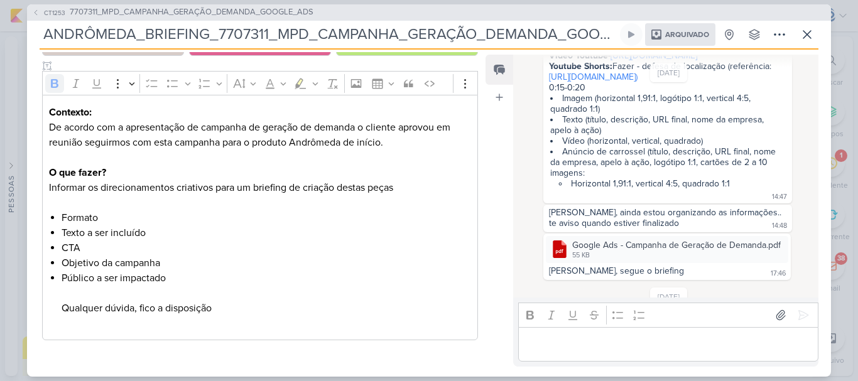
scroll to position [84, 0]
click at [618, 254] on div "Google Ads - Campanha de Geração de Demanda.pdf" at bounding box center [676, 247] width 209 height 13
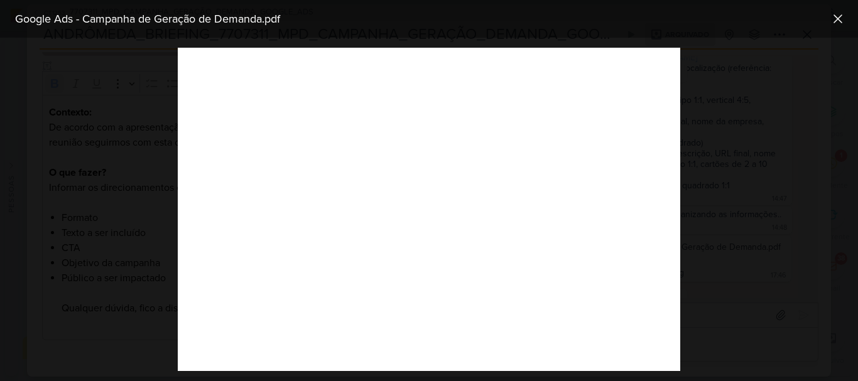
click at [735, 90] on div at bounding box center [429, 210] width 858 height 344
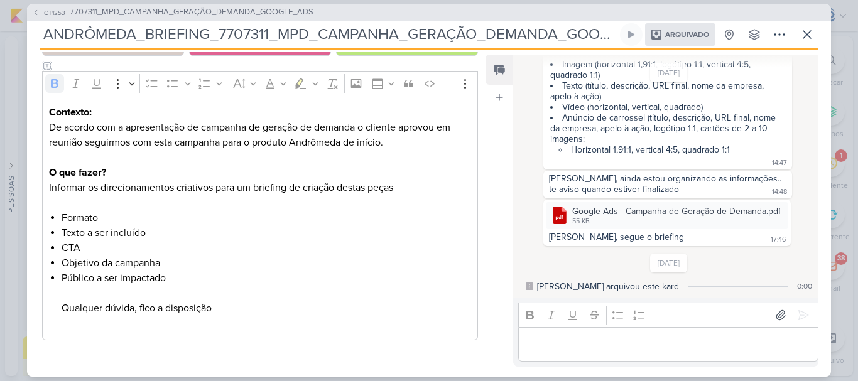
scroll to position [131, 0]
click at [796, 44] on button at bounding box center [807, 34] width 23 height 23
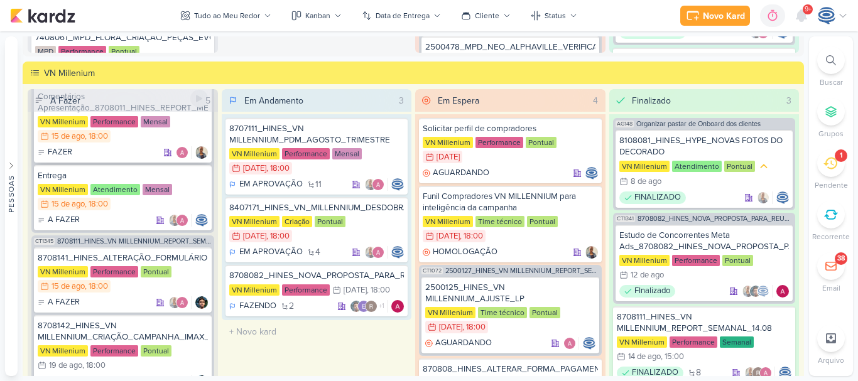
scroll to position [131, 0]
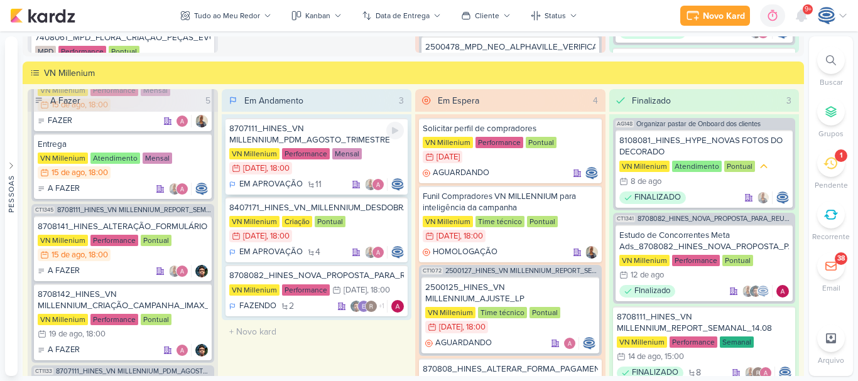
click at [350, 132] on div "8707111_HINES_VN MILLENNIUM_PDM_AGOSTO_TRIMESTRE" at bounding box center [316, 134] width 175 height 23
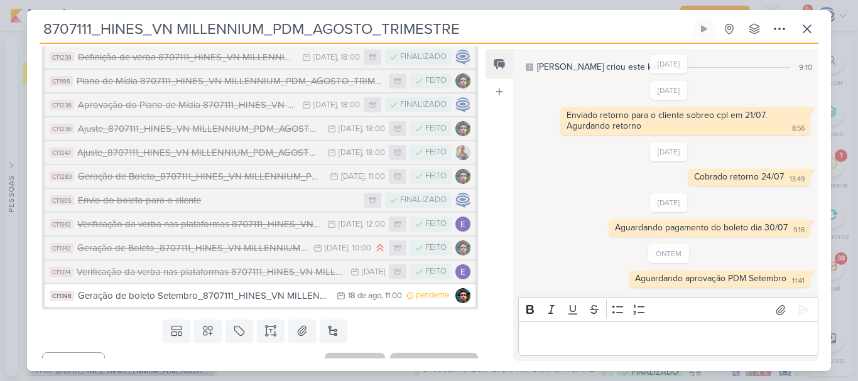
scroll to position [181, 0]
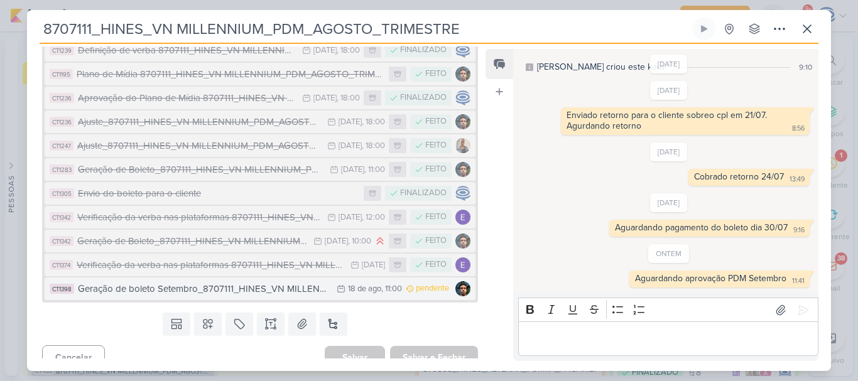
click at [228, 286] on div "Geração de boleto Setembro_8707111_HINES_VN MILLENNIUM_PDM_AGOSTO_TRIMESTRE" at bounding box center [204, 289] width 252 height 14
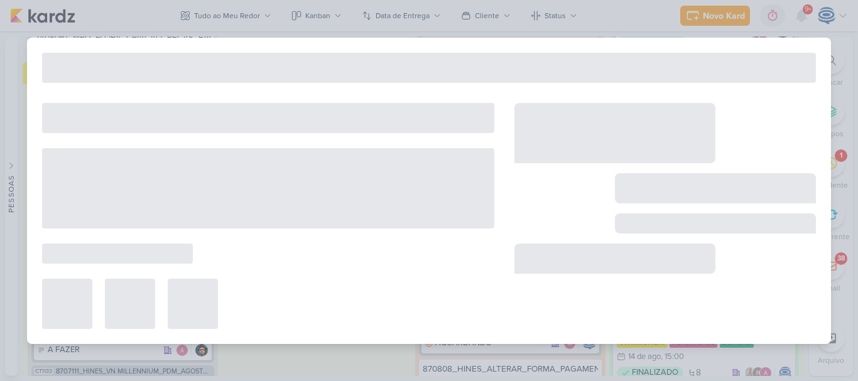
type input "Geração de boleto Setembro_8707111_HINES_VN MILLENNIUM_PDM_AGOSTO_TRIMESTRE"
type input "[DATE] 11:00"
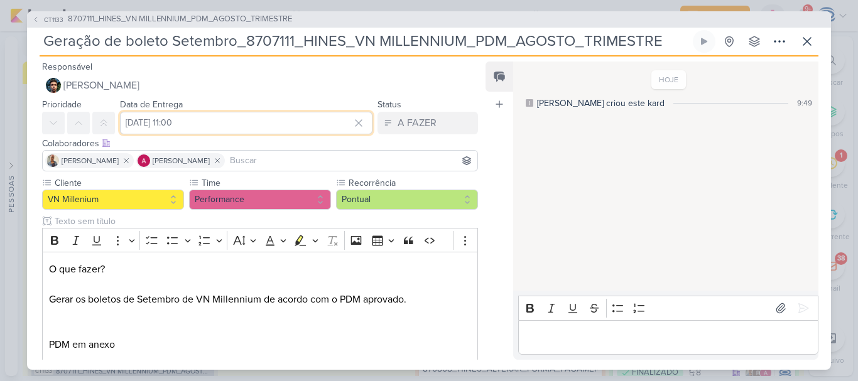
click at [185, 122] on input "[DATE] 11:00" at bounding box center [246, 123] width 252 height 23
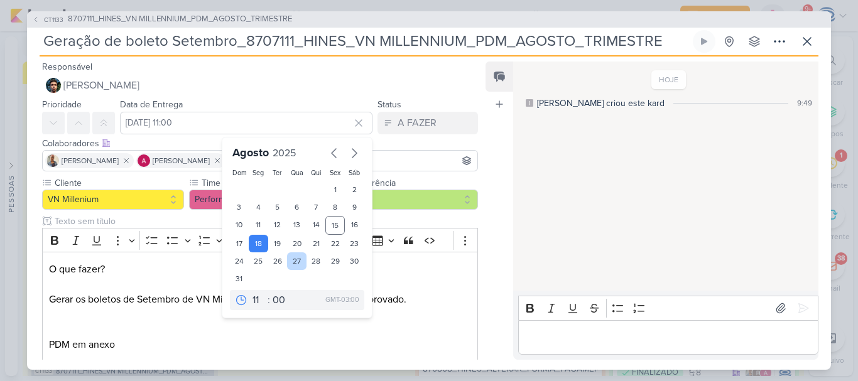
click at [290, 263] on div "27" at bounding box center [296, 261] width 19 height 18
type input "[DATE] 11:00"
click at [250, 301] on select "00 01 02 03 04 05 06 07 08 09 10 11 12 13 14 15 16 17 18 19 20 21 22 23" at bounding box center [259, 300] width 18 height 15
select select "10"
click at [250, 293] on select "00 01 02 03 04 05 06 07 08 09 10 11 12 13 14 15 16 17 18 19 20 21 22 23" at bounding box center [259, 300] width 18 height 15
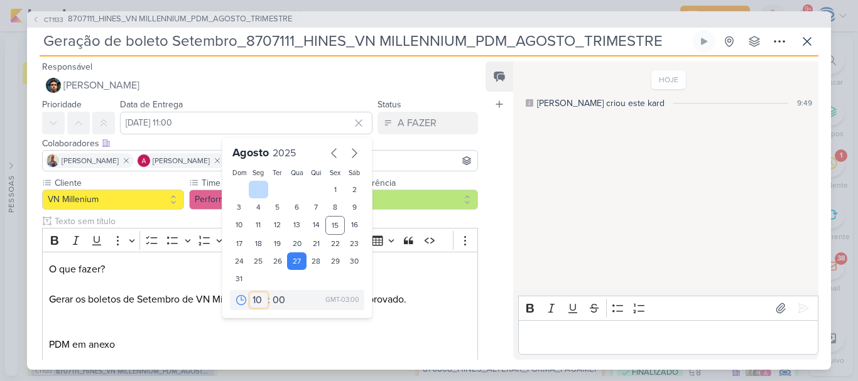
type input "[DATE] 10:00"
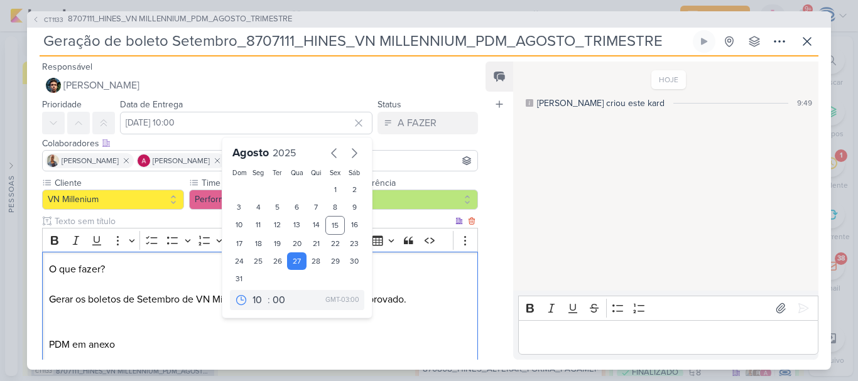
click at [261, 327] on p "O que fazer? Gerar os boletos de Setembro de VN Millennium de acordo com o PDM …" at bounding box center [260, 299] width 422 height 75
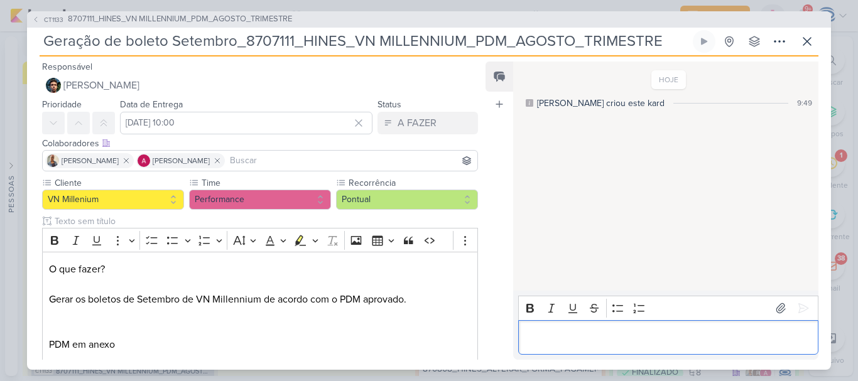
click at [620, 340] on p "Editor editing area: main" at bounding box center [667, 337] width 287 height 15
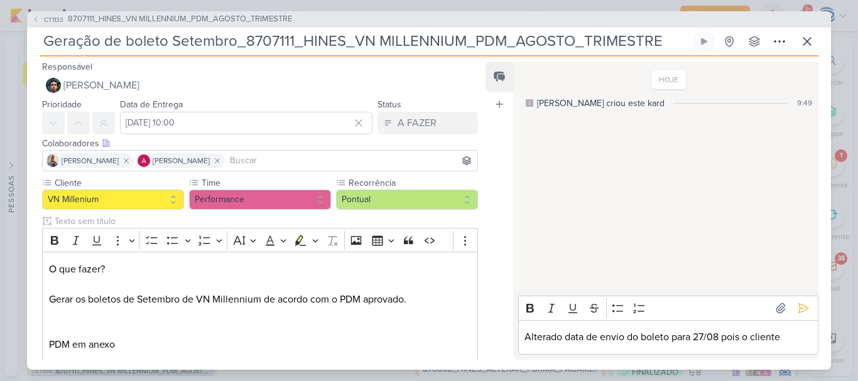
click at [618, 259] on div "HOJE [PERSON_NAME] criou este kard 9:49" at bounding box center [665, 177] width 304 height 229
click at [800, 341] on p "Alterado data de envio do boleto para 27/08 pois o cliente" at bounding box center [667, 337] width 287 height 15
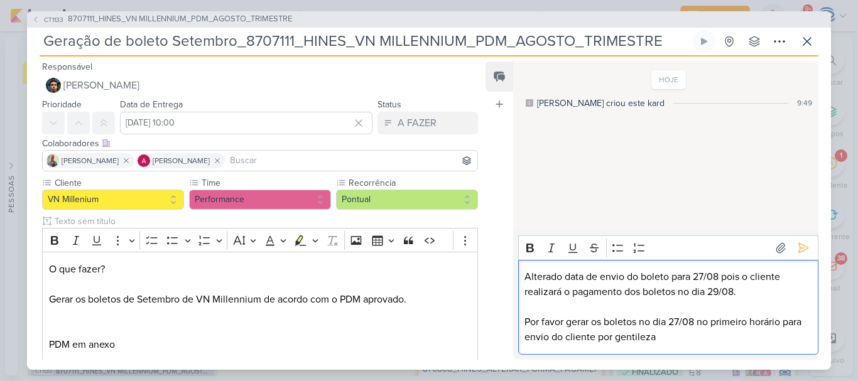
click at [563, 324] on p "Por favor gerar os boletos no dia 27/08 no primeiro horário para envio do clien…" at bounding box center [667, 330] width 287 height 30
drag, startPoint x: 710, startPoint y: 338, endPoint x: 619, endPoint y: 344, distance: 90.6
click at [619, 344] on p "Por favor, gerar os boletos no dia 27/08 no primeiro horário para envio do clie…" at bounding box center [667, 330] width 287 height 30
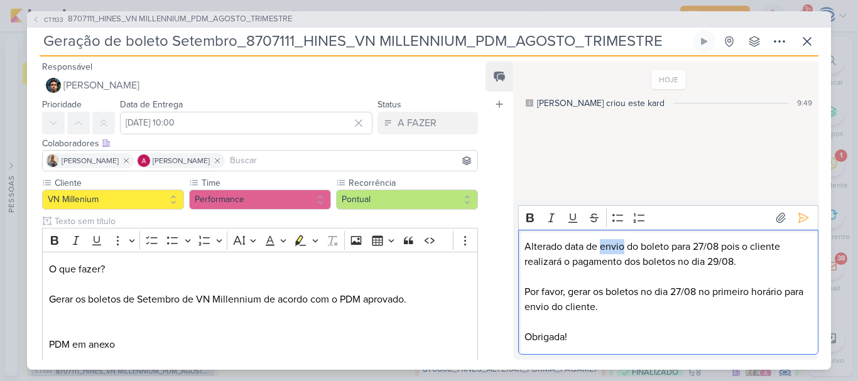
drag, startPoint x: 624, startPoint y: 247, endPoint x: 600, endPoint y: 249, distance: 23.4
click at [600, 249] on p "Alterado data de envio do boleto para 27/08 pois o cliente realizará o pagament…" at bounding box center [667, 254] width 287 height 30
click at [572, 266] on p "Alterado data de entrega do kardz para 27/08 pois o cliente realizará o pagamen…" at bounding box center [667, 254] width 287 height 30
click at [757, 270] on p "Editor editing area: main" at bounding box center [667, 276] width 287 height 15
click at [641, 312] on p "Por favor, gerar os boletos no dia 27/08 no primeiro horário para envio do clie…" at bounding box center [667, 300] width 287 height 30
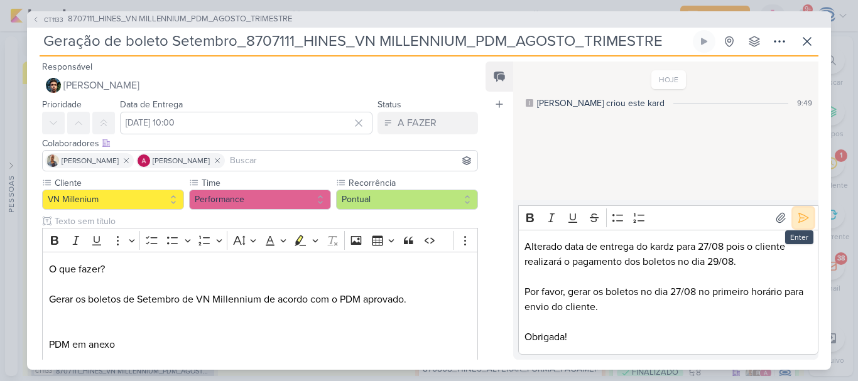
click at [801, 216] on icon at bounding box center [803, 218] width 13 height 13
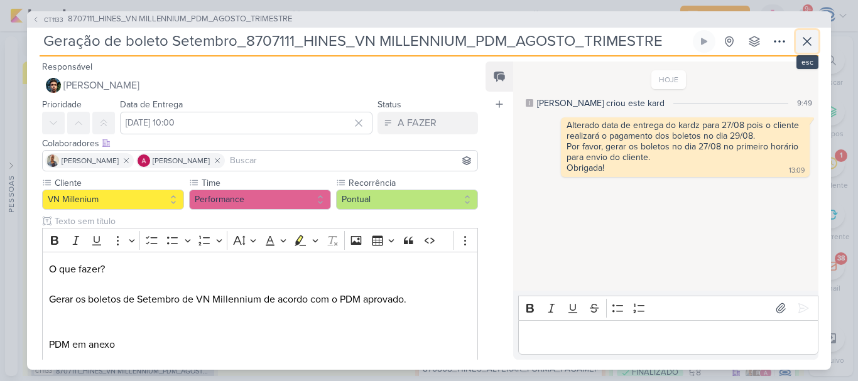
click at [808, 42] on icon at bounding box center [807, 42] width 8 height 8
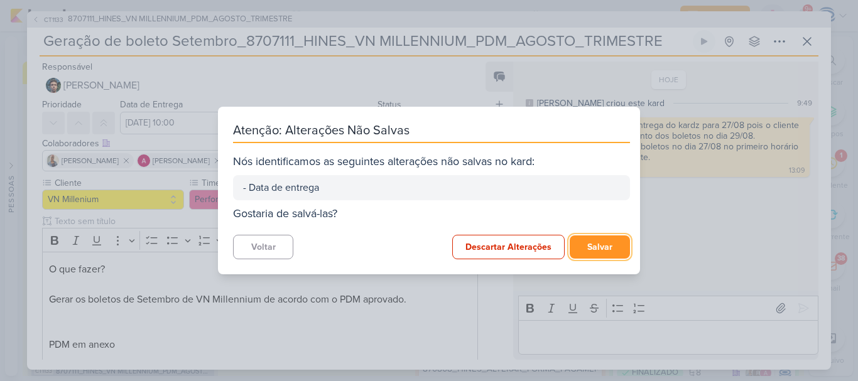
click at [592, 249] on button "Salvar" at bounding box center [600, 247] width 60 height 23
